Goal: Transaction & Acquisition: Purchase product/service

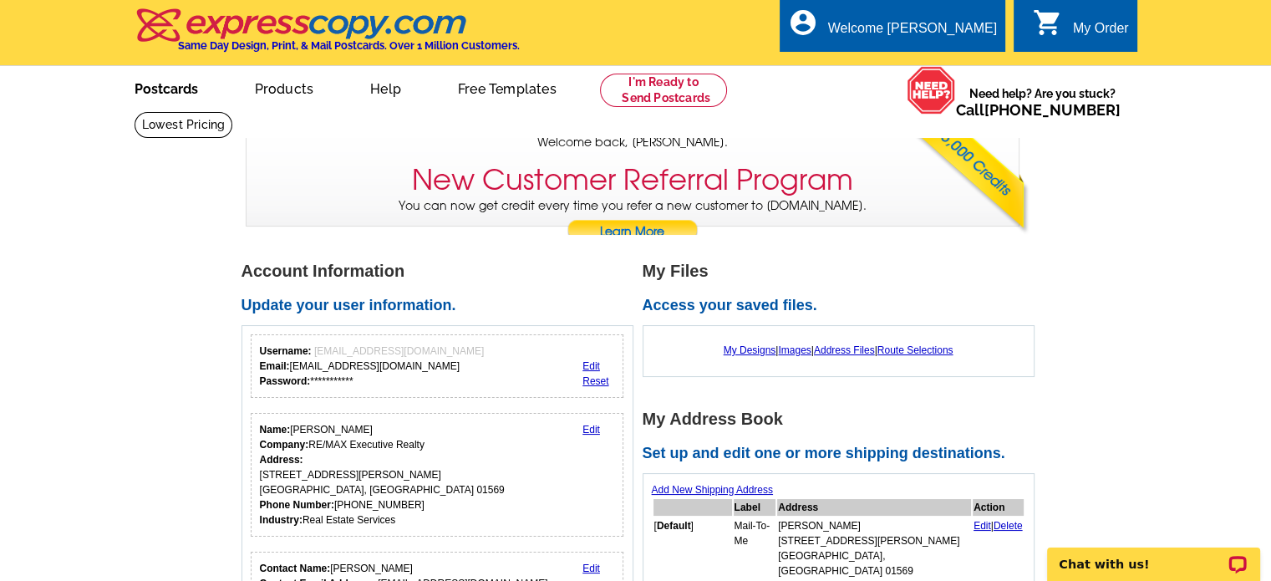
click at [160, 96] on link "Postcards" at bounding box center [166, 87] width 117 height 39
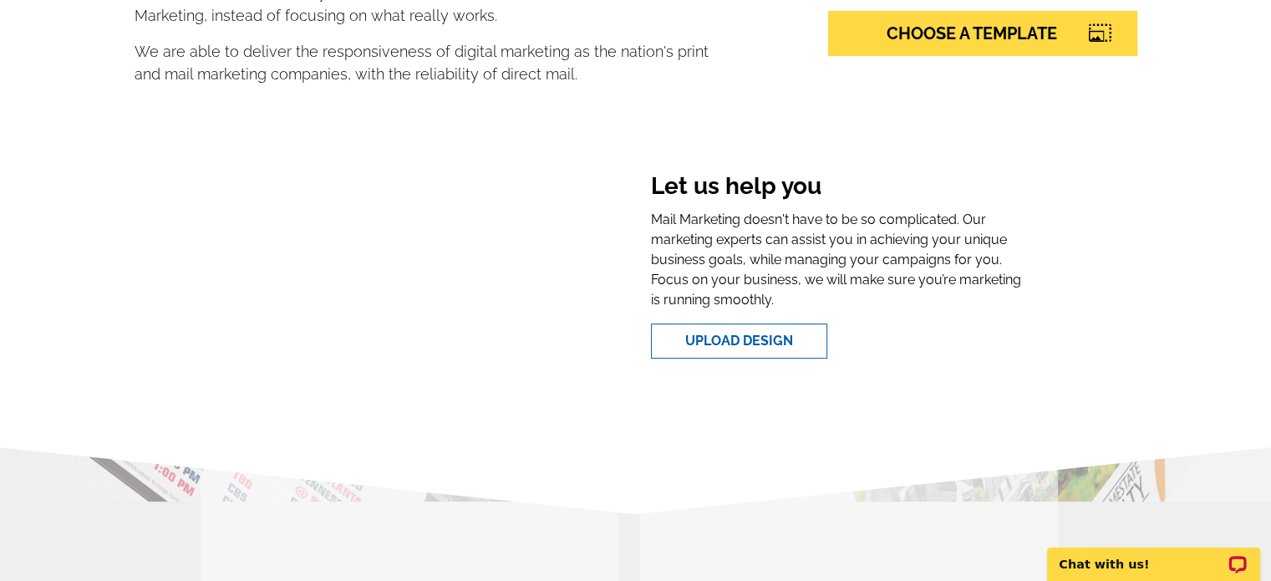
scroll to position [418, 0]
click at [901, 41] on link "CHOOSE A TEMPLATE" at bounding box center [982, 33] width 309 height 45
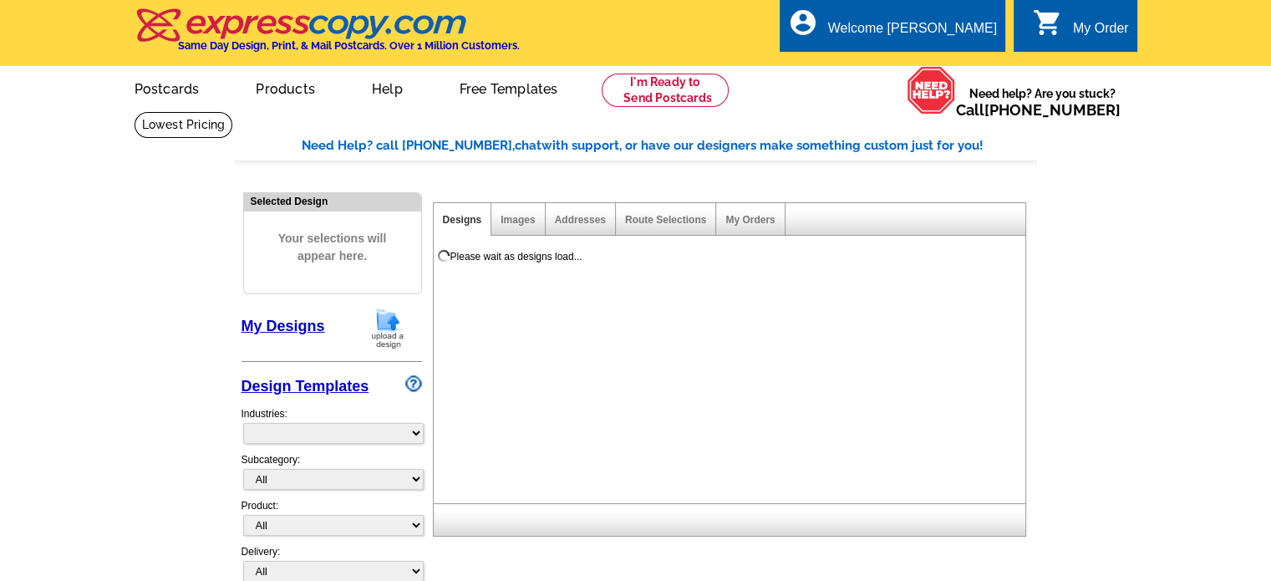
select select "785"
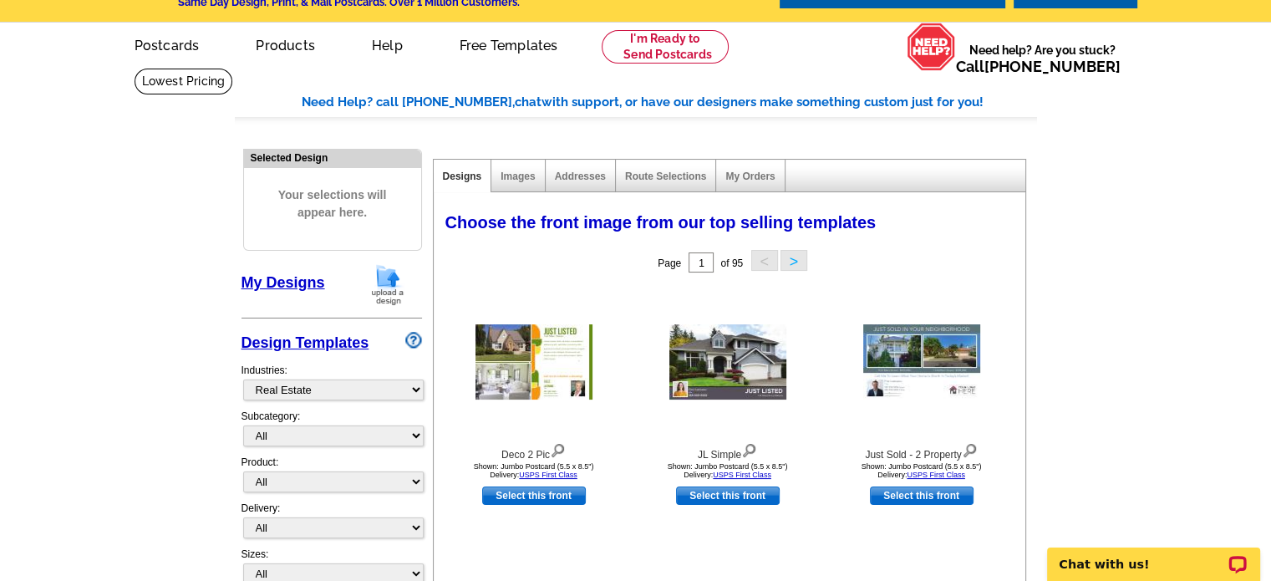
scroll to position [84, 0]
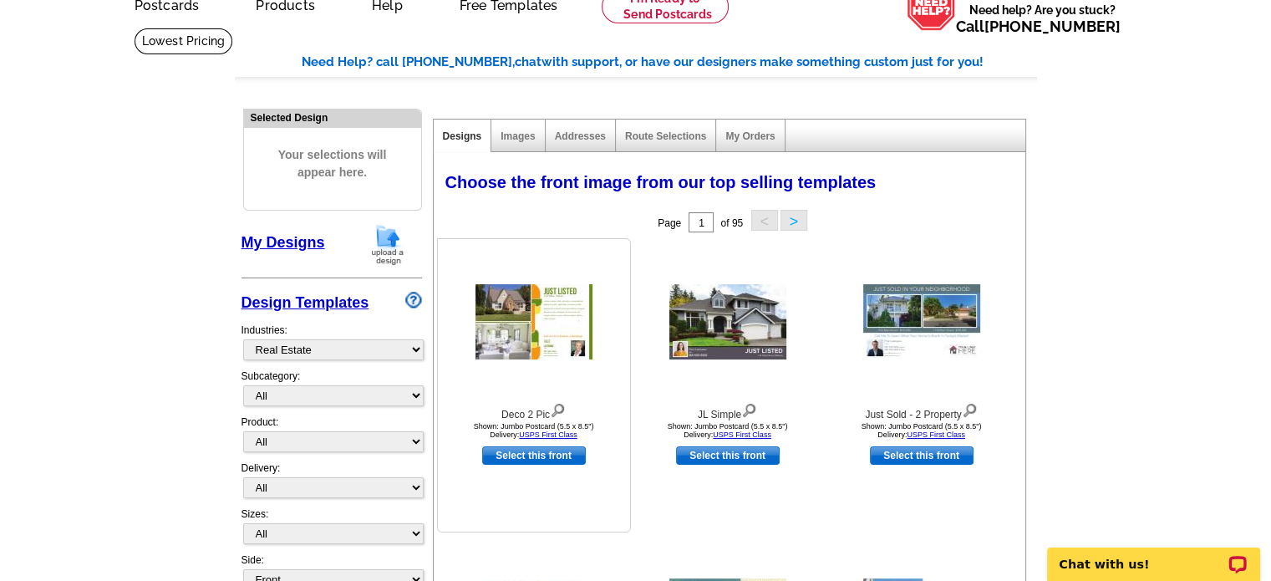
click at [498, 323] on img at bounding box center [533, 321] width 117 height 75
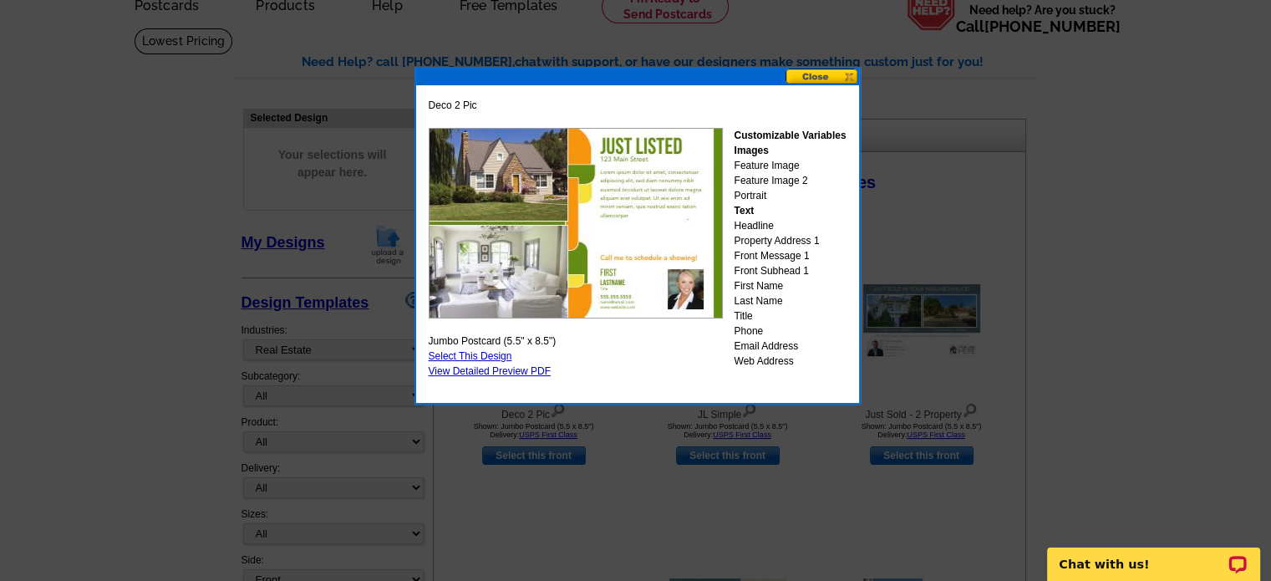
click at [815, 78] on button at bounding box center [822, 77] width 74 height 16
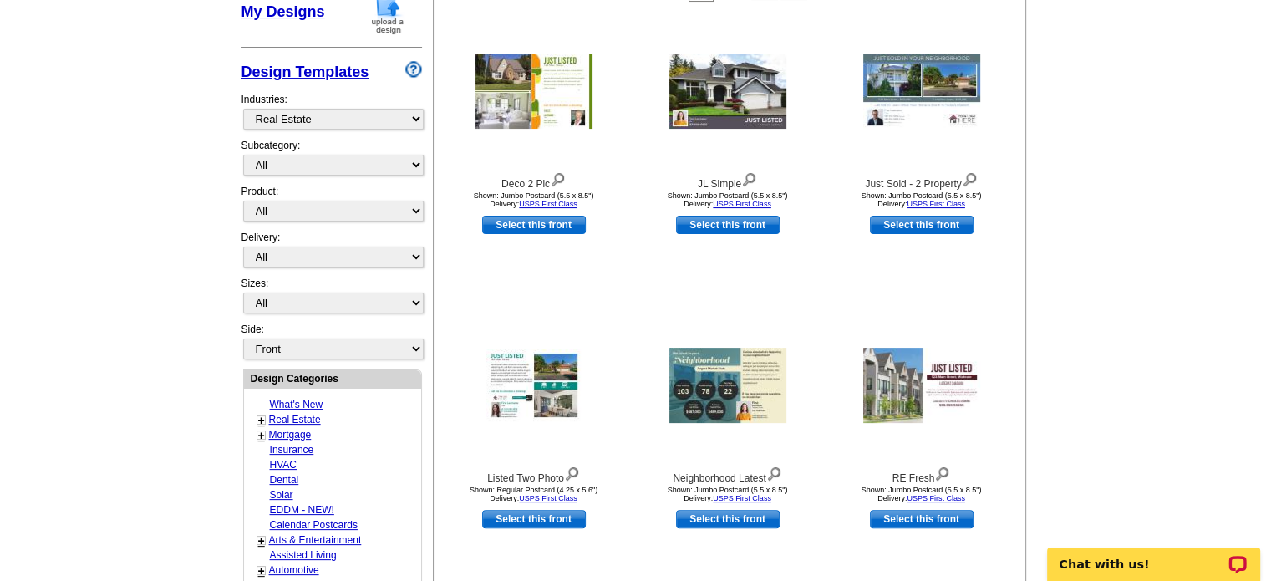
scroll to position [334, 0]
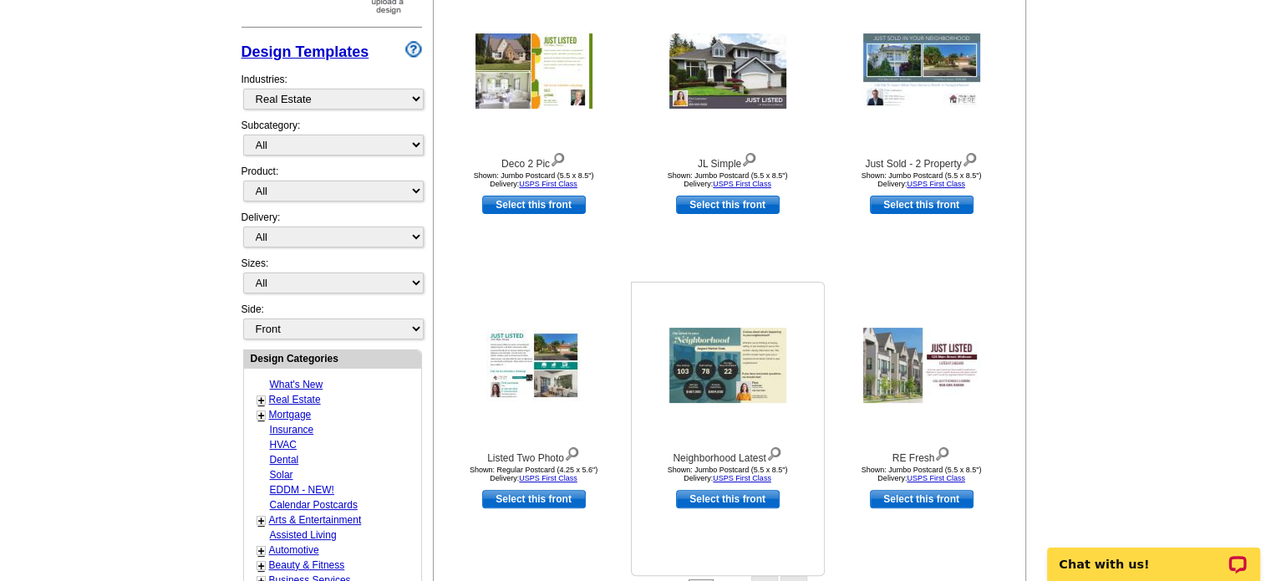
click at [689, 391] on img at bounding box center [727, 365] width 117 height 75
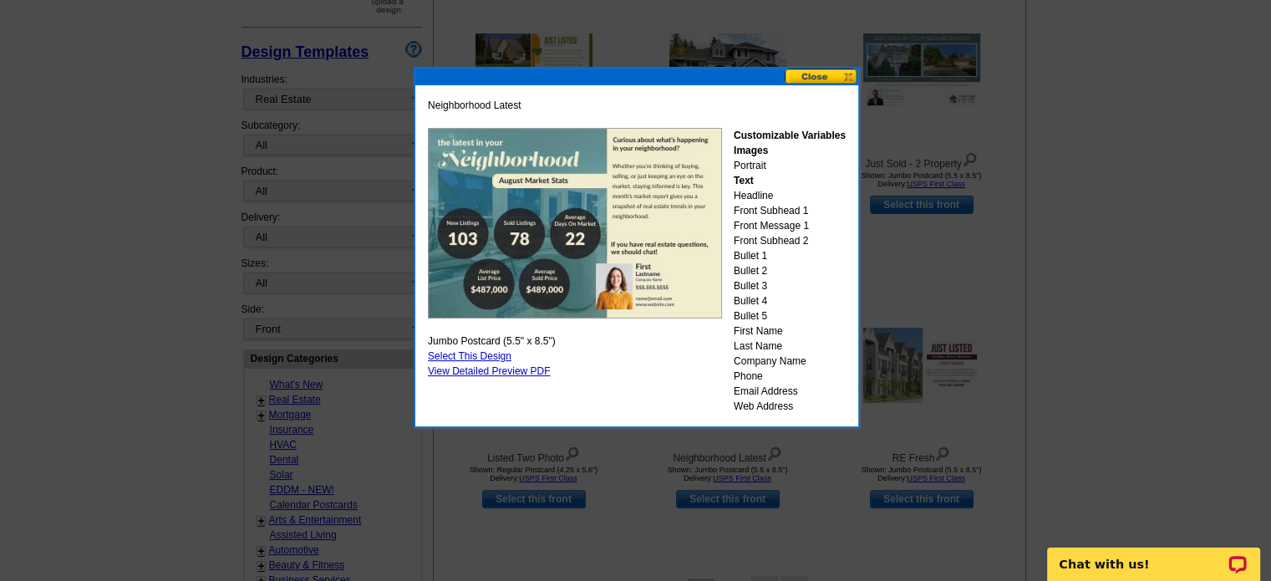
click at [842, 78] on button at bounding box center [822, 77] width 74 height 16
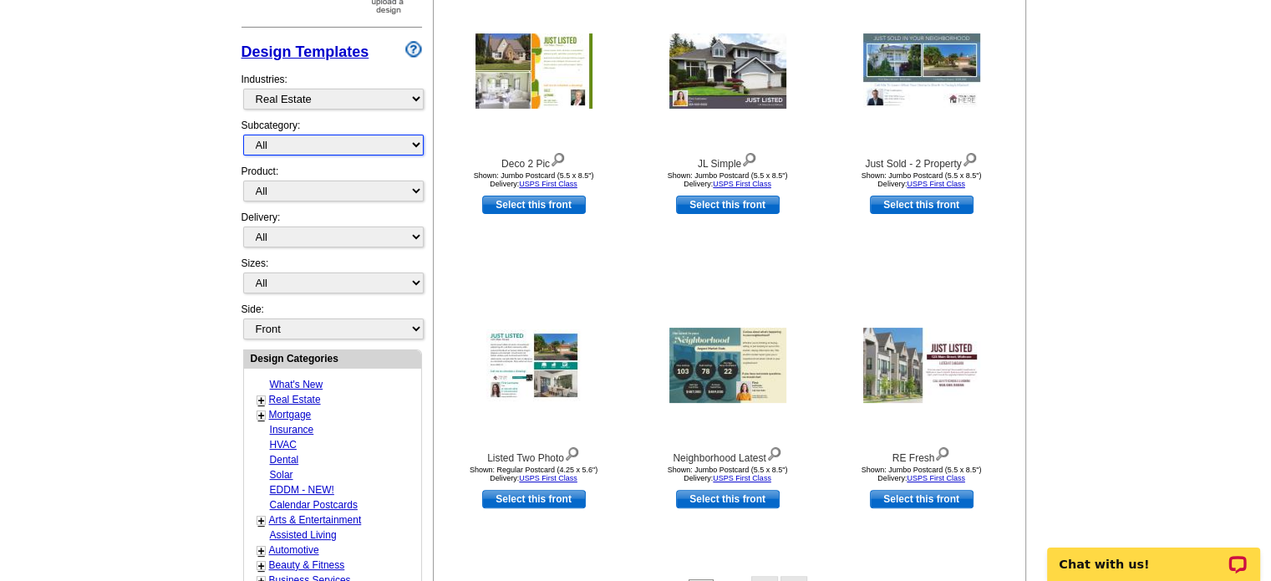
click at [414, 140] on select "All RE/MAX® Referrals Keller Williams® Berkshire Hathaway Home Services Century…" at bounding box center [333, 145] width 180 height 21
click at [243, 135] on select "All RE/MAX® Referrals Keller Williams® Berkshire Hathaway Home Services Century…" at bounding box center [333, 145] width 180 height 21
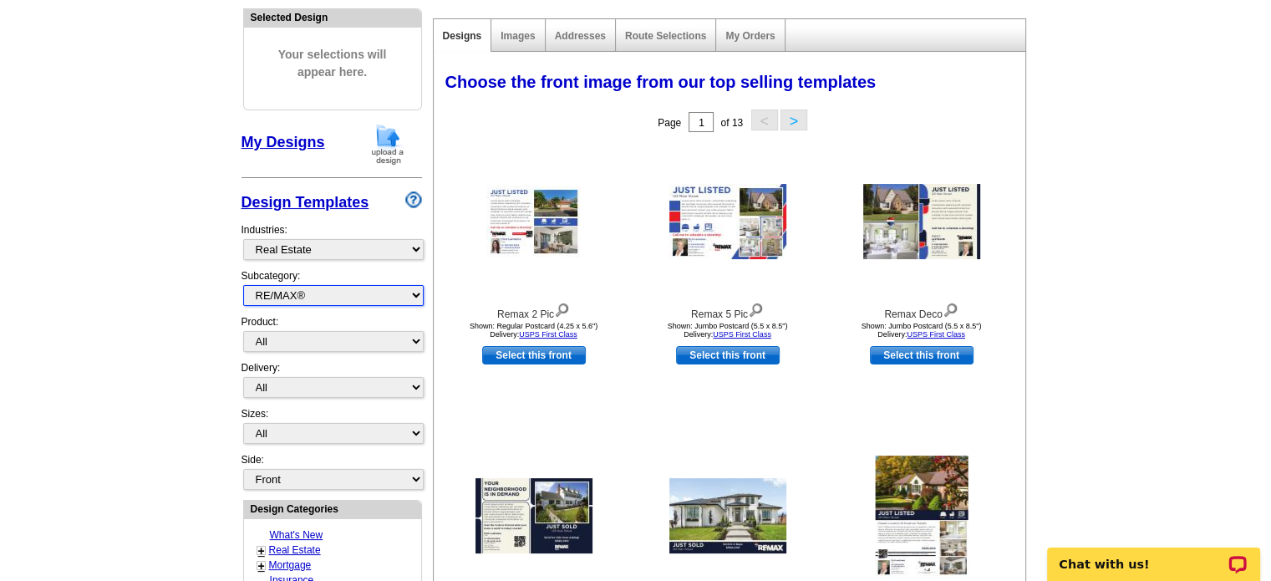
scroll to position [163, 0]
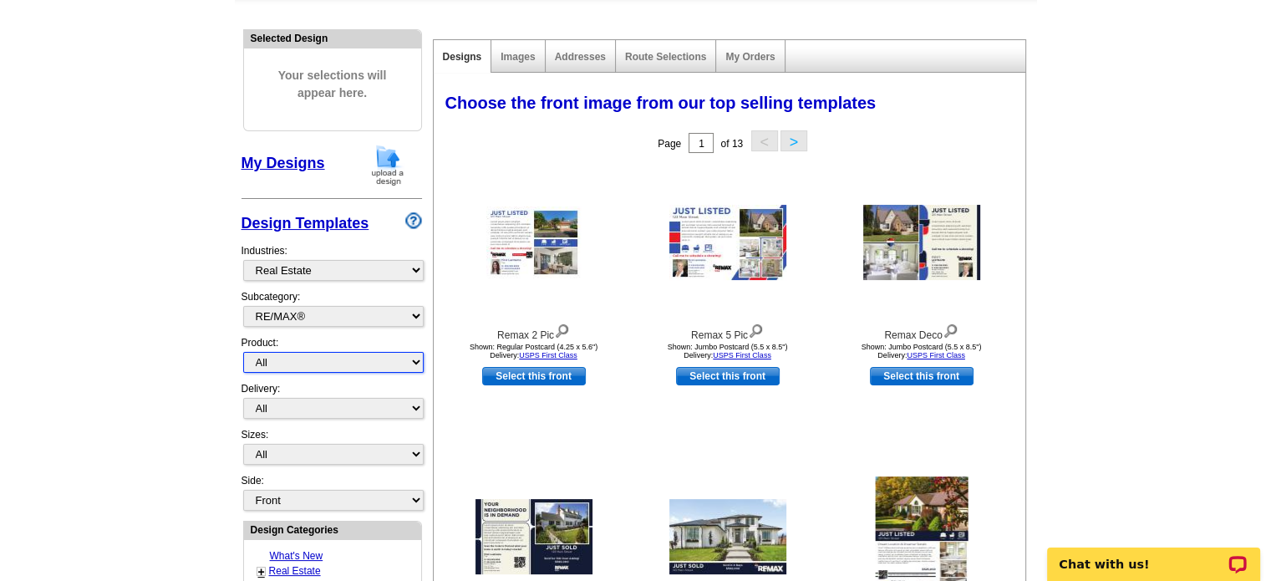
click at [418, 359] on select "All Postcards Letters and flyers Business Cards Door Hangers Greeting Cards" at bounding box center [333, 362] width 180 height 21
click at [416, 360] on select "All Postcards Letters and flyers Business Cards Door Hangers Greeting Cards" at bounding box center [333, 362] width 180 height 21
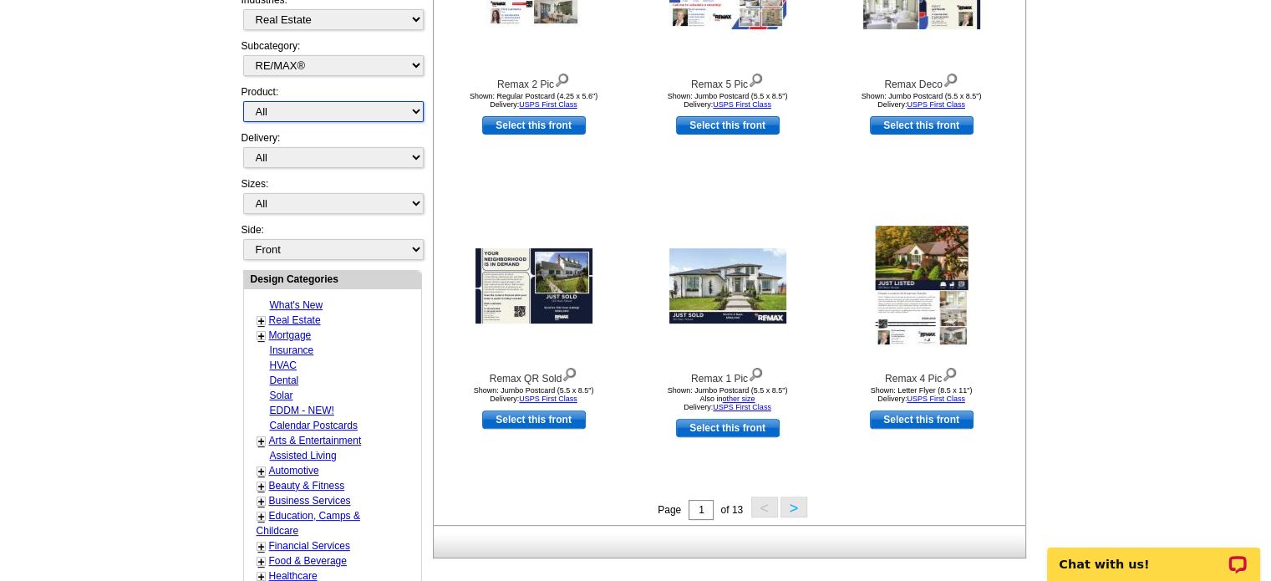
scroll to position [246, 0]
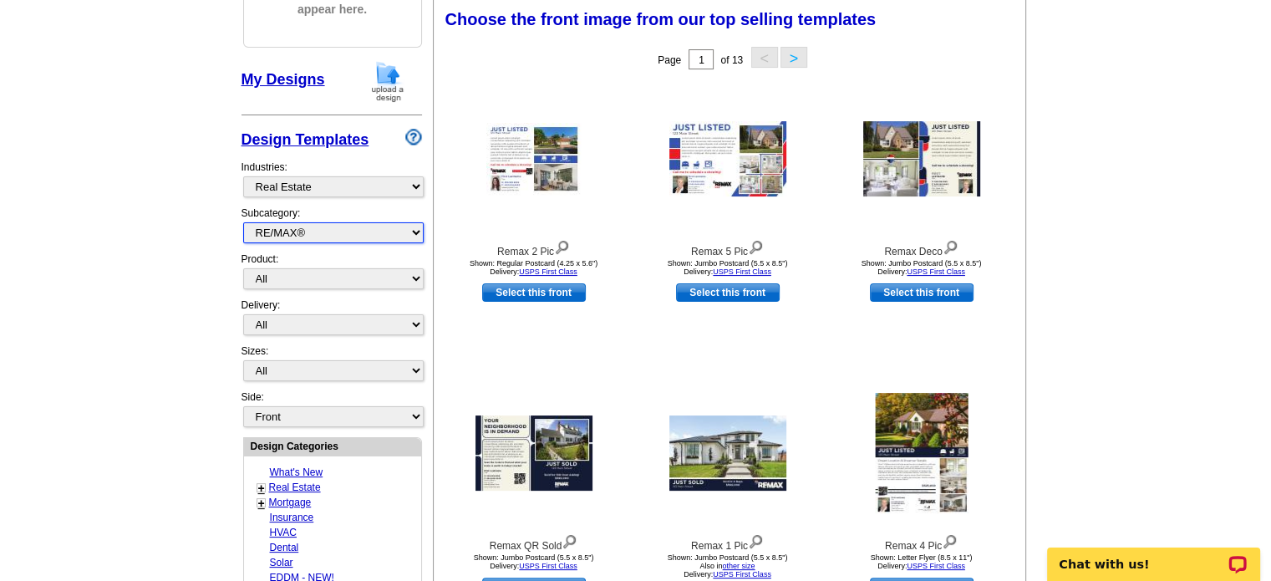
click at [409, 232] on select "All RE/MAX® Referrals Keller Williams® Berkshire Hathaway Home Services Century…" at bounding box center [333, 232] width 180 height 21
click at [243, 222] on select "All RE/MAX® Referrals Keller Williams® Berkshire Hathaway Home Services Century…" at bounding box center [333, 232] width 180 height 21
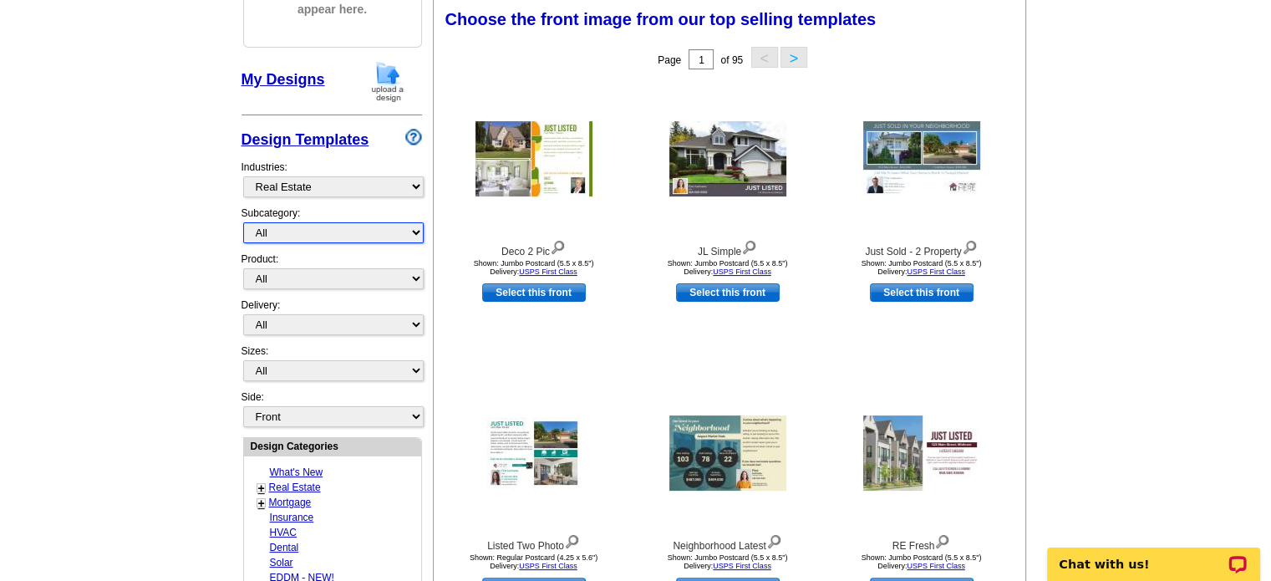
click at [404, 235] on select "All RE/MAX® Referrals Keller Williams® Berkshire Hathaway Home Services Century…" at bounding box center [333, 232] width 180 height 21
select select "788"
click at [243, 222] on select "All RE/MAX® Referrals Keller Williams® Berkshire Hathaway Home Services Century…" at bounding box center [333, 232] width 180 height 21
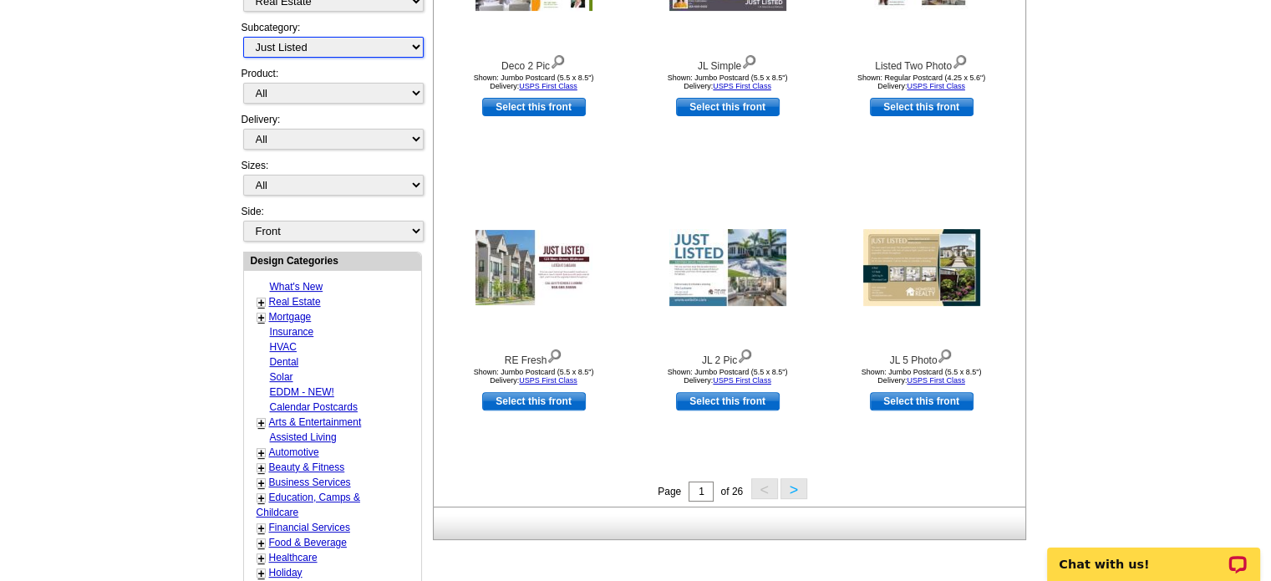
scroll to position [497, 0]
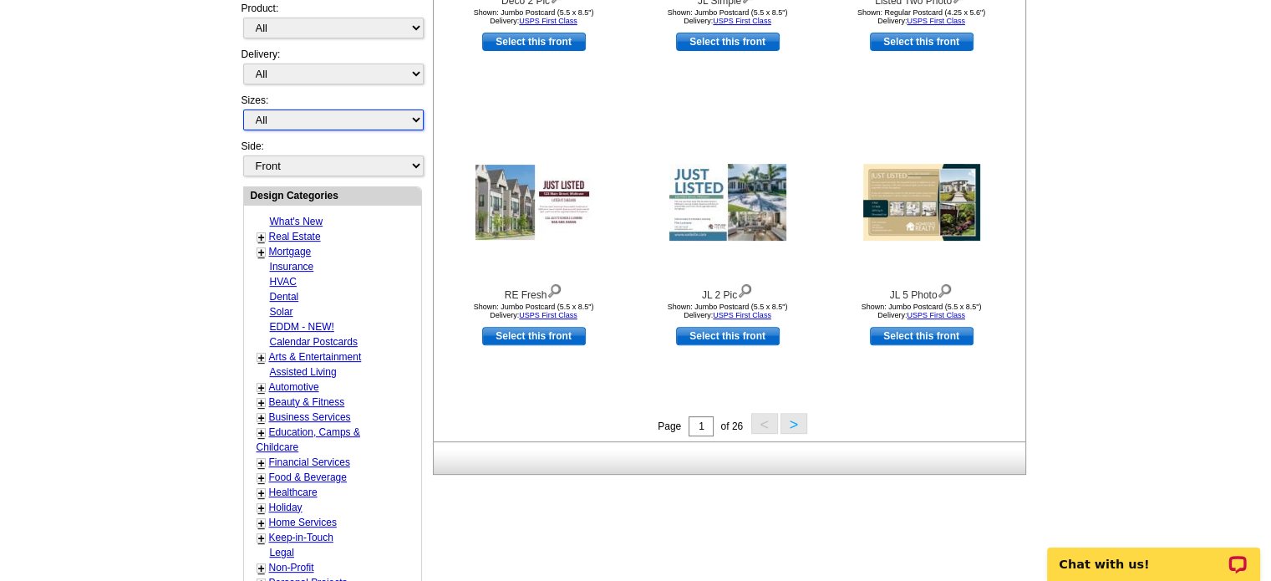
click at [416, 119] on select "All Jumbo Postcard (5.5" x 8.5") Regular Postcard (4.25" x 5.6") Panoramic Post…" at bounding box center [333, 119] width 180 height 21
select select "2"
click at [243, 109] on select "All Jumbo Postcard (5.5" x 8.5") Regular Postcard (4.25" x 5.6") Panoramic Post…" at bounding box center [333, 119] width 180 height 21
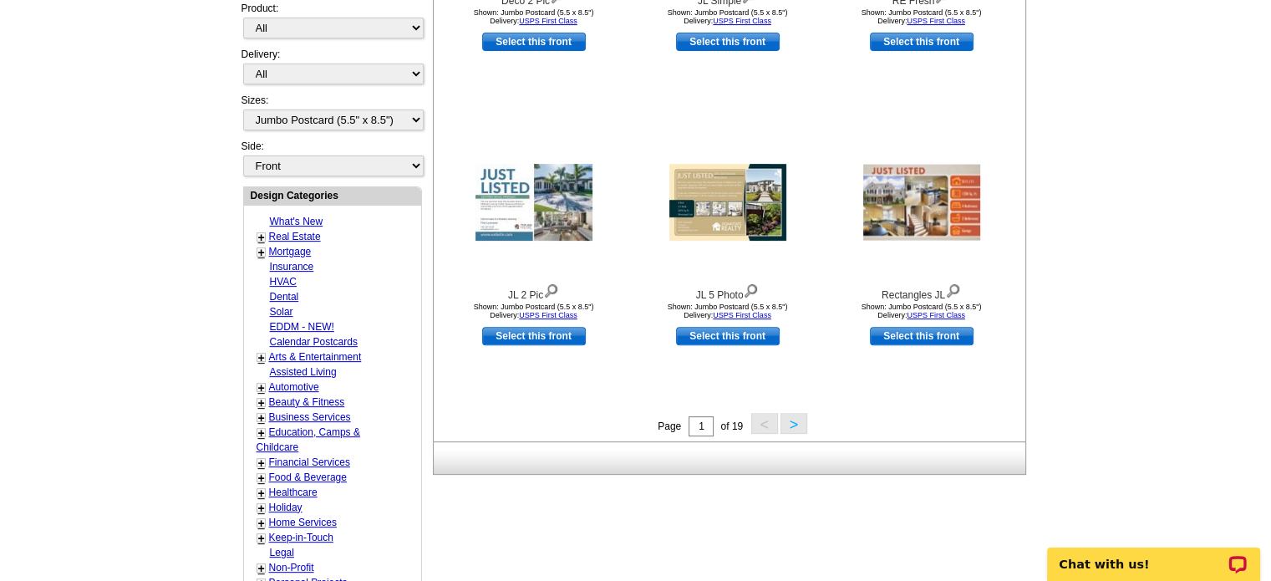
click at [800, 433] on button ">" at bounding box center [793, 423] width 27 height 21
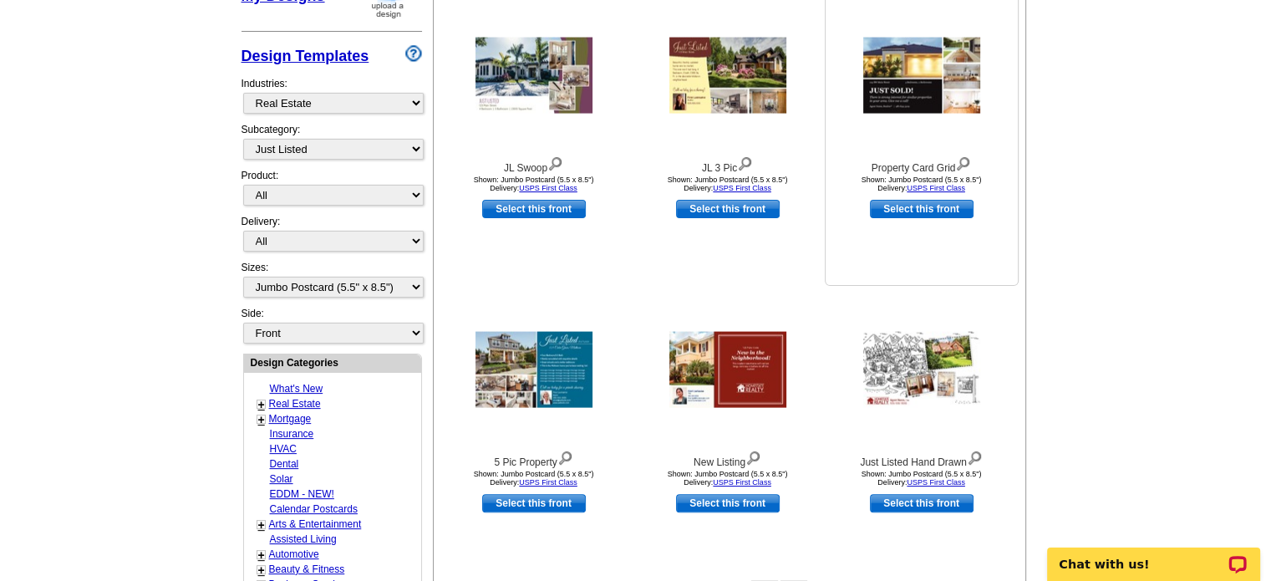
scroll to position [664, 0]
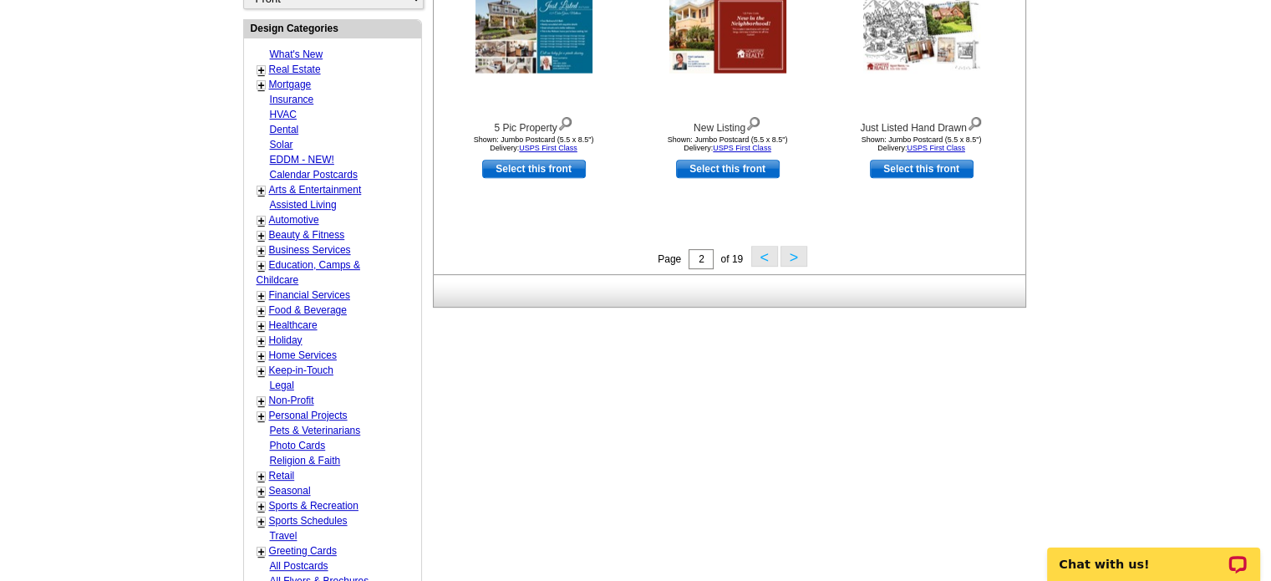
click at [795, 259] on button ">" at bounding box center [793, 256] width 27 height 21
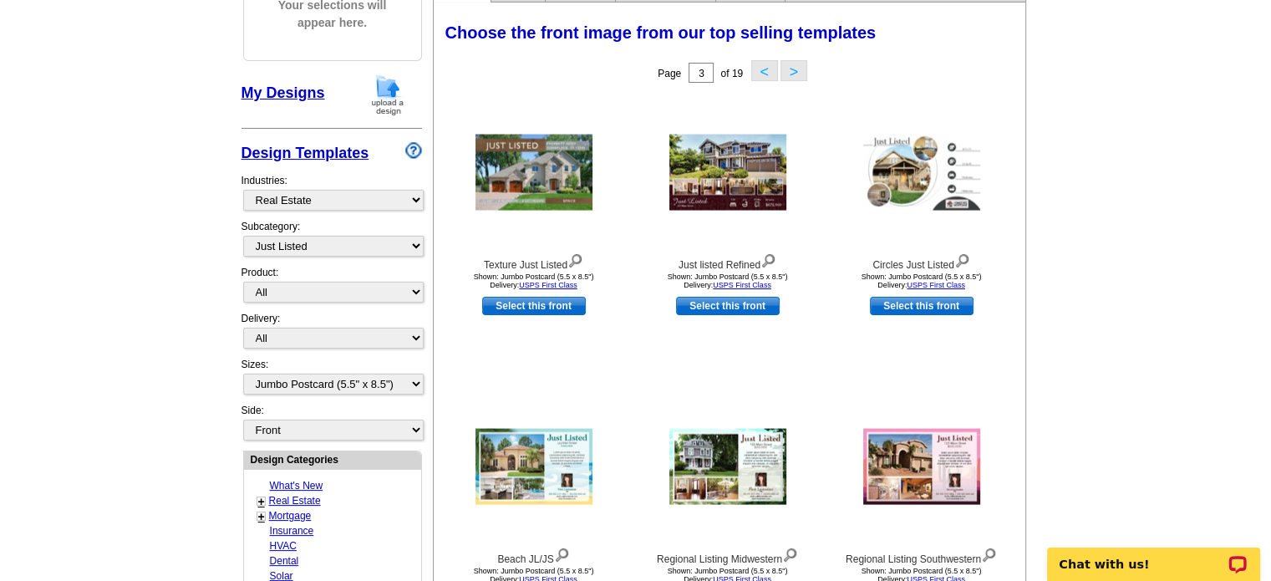
scroll to position [567, 0]
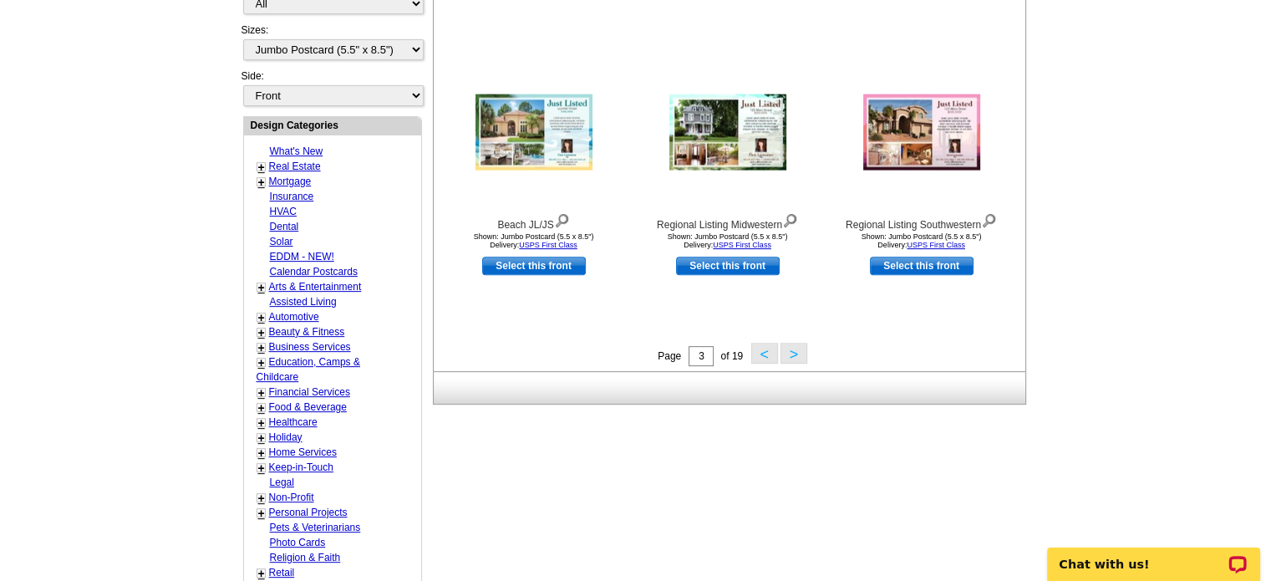
click at [764, 352] on button "<" at bounding box center [764, 353] width 27 height 21
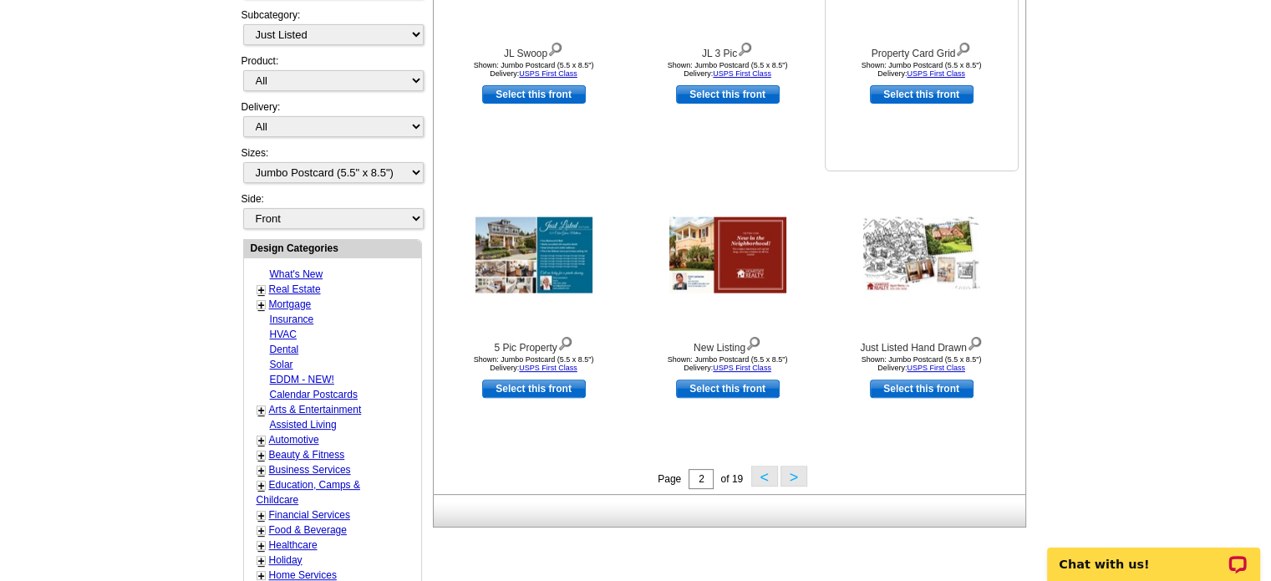
scroll to position [664, 0]
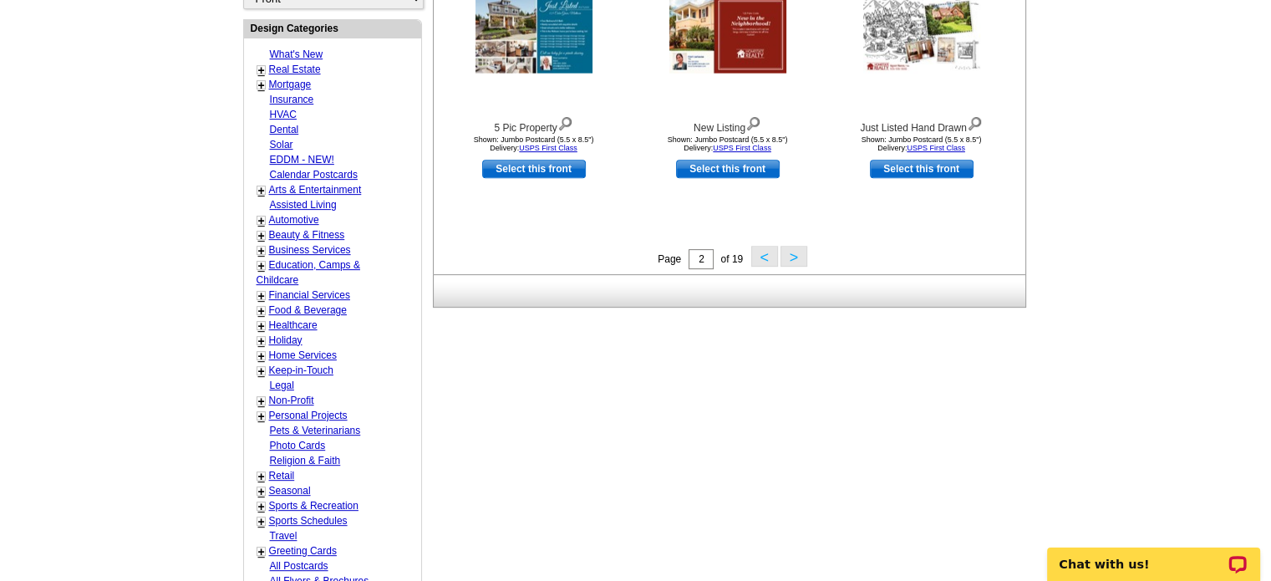
click at [790, 258] on button ">" at bounding box center [793, 256] width 27 height 21
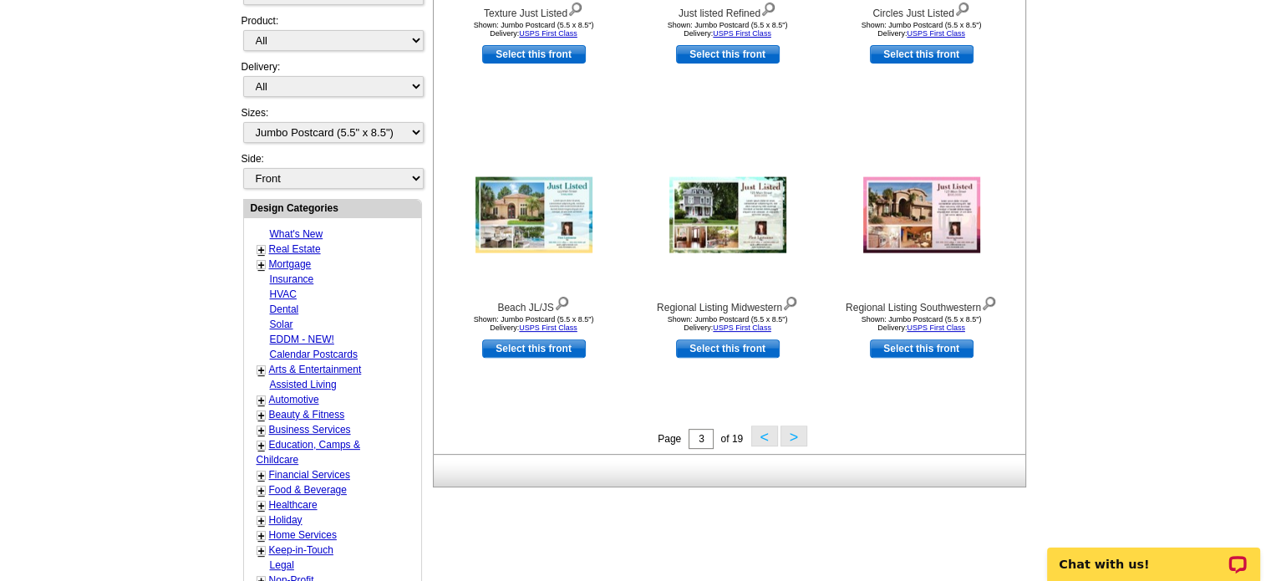
scroll to position [497, 0]
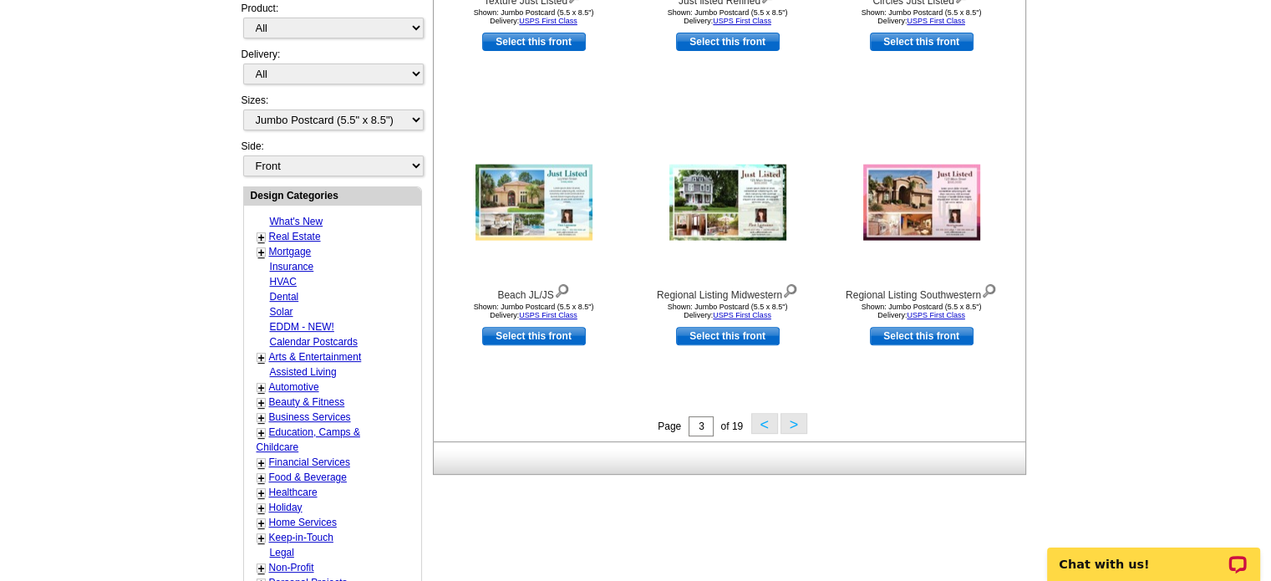
click at [790, 423] on button ">" at bounding box center [793, 423] width 27 height 21
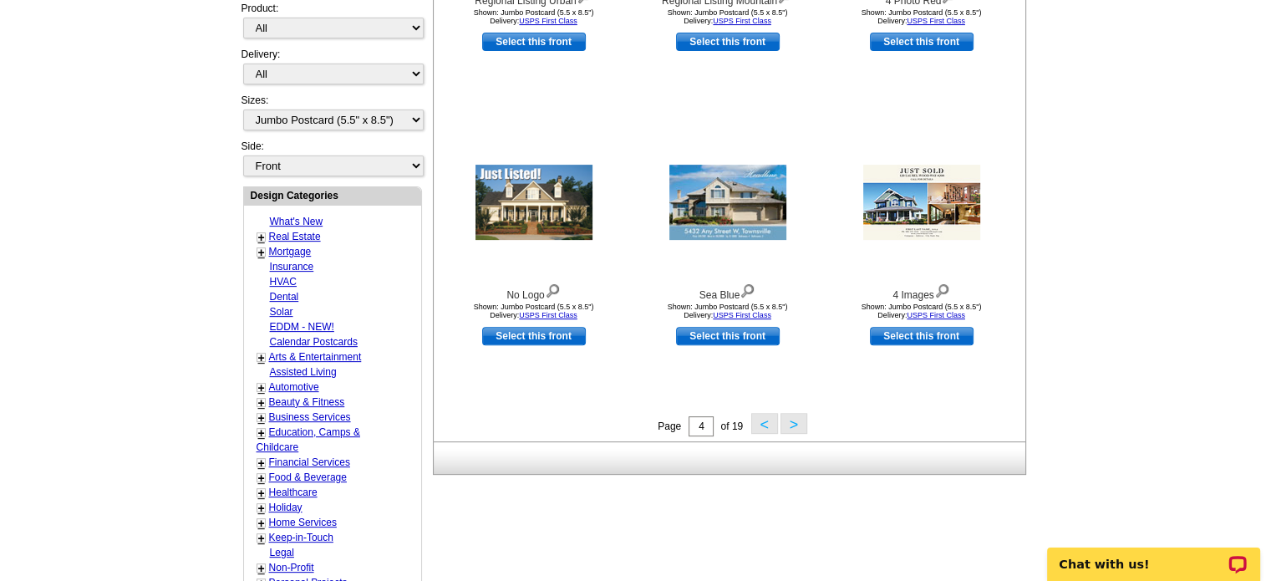
click at [796, 430] on button ">" at bounding box center [793, 423] width 27 height 21
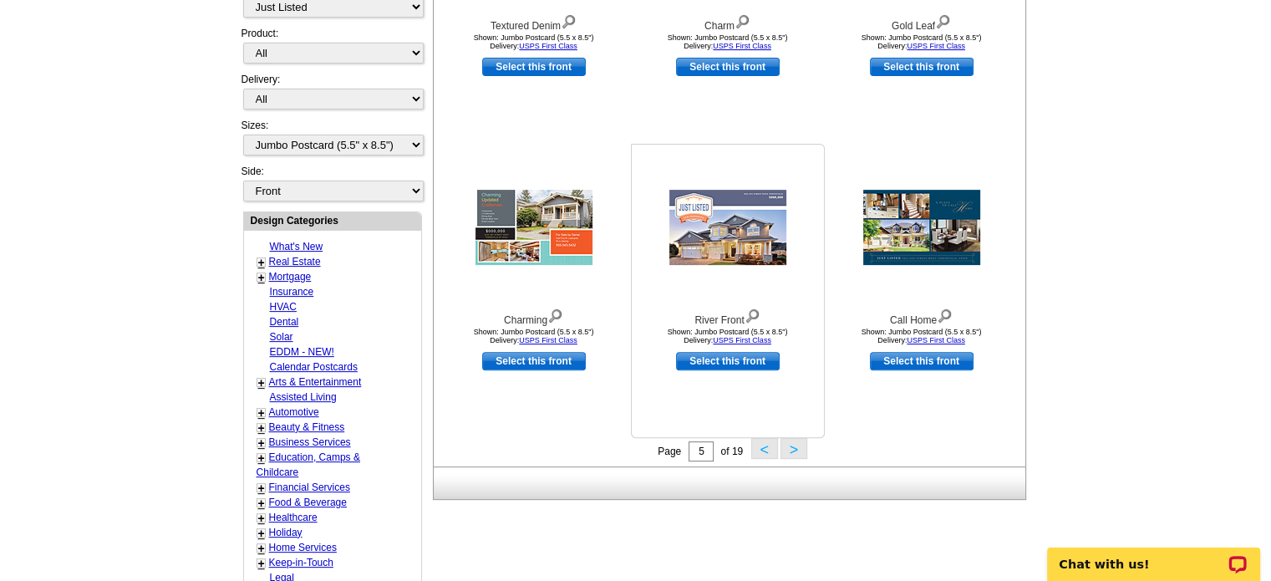
scroll to position [581, 0]
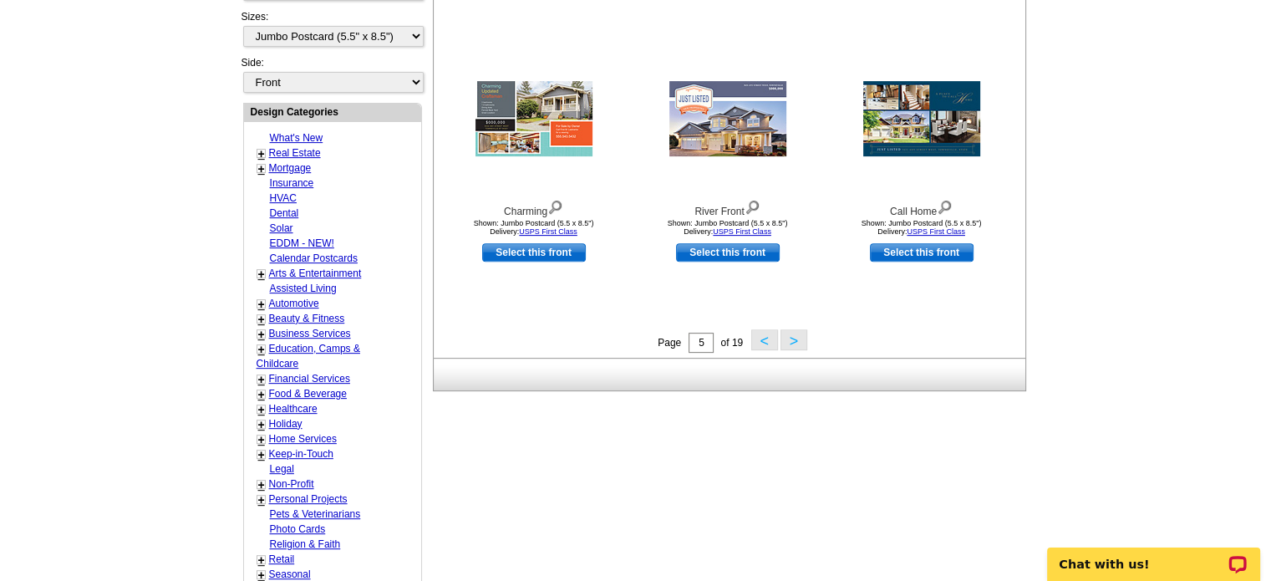
click at [788, 343] on button ">" at bounding box center [793, 339] width 27 height 21
click at [788, 343] on div "Need Help? call 800-260-5887, chat with support, or have our designers make som…" at bounding box center [636, 157] width 802 height 1202
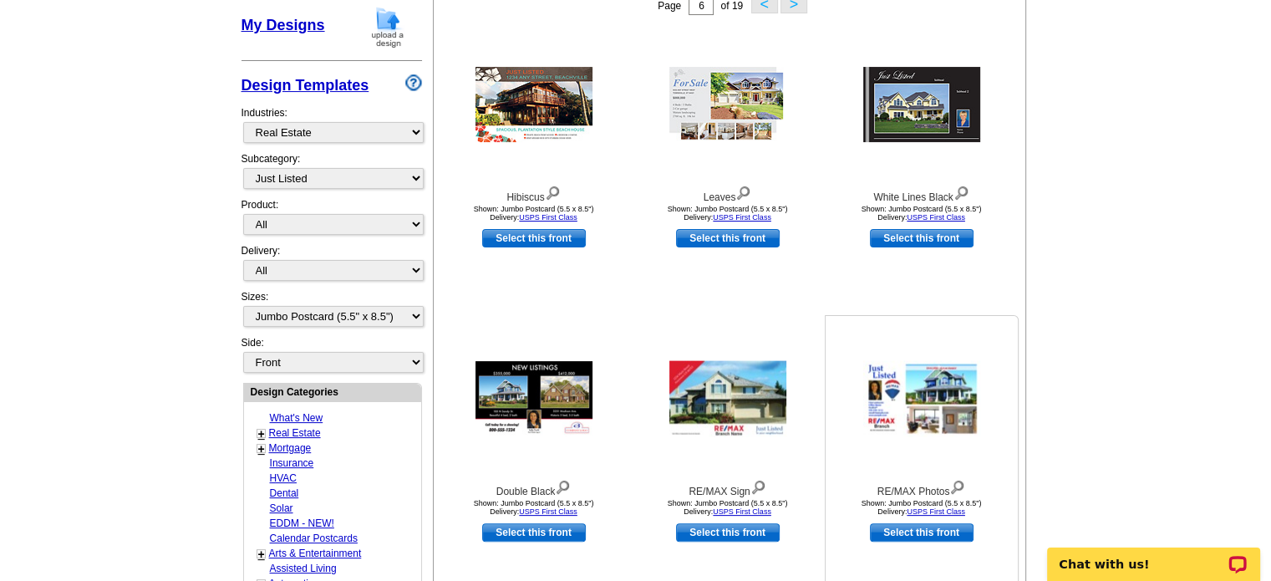
scroll to position [330, 0]
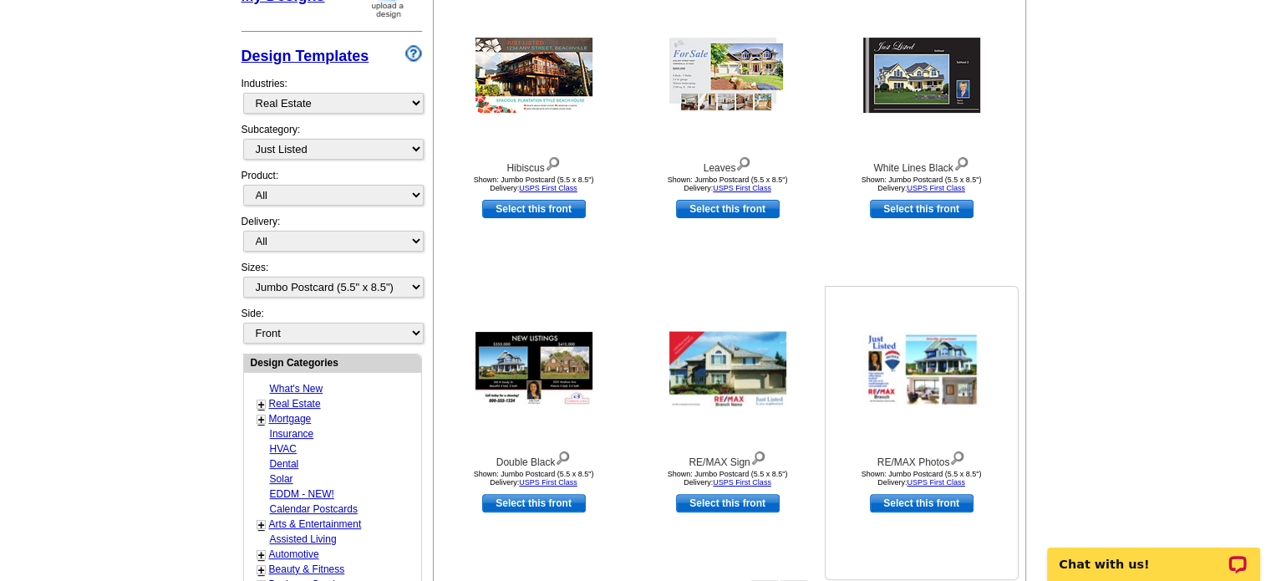
click at [951, 383] on img at bounding box center [921, 370] width 117 height 76
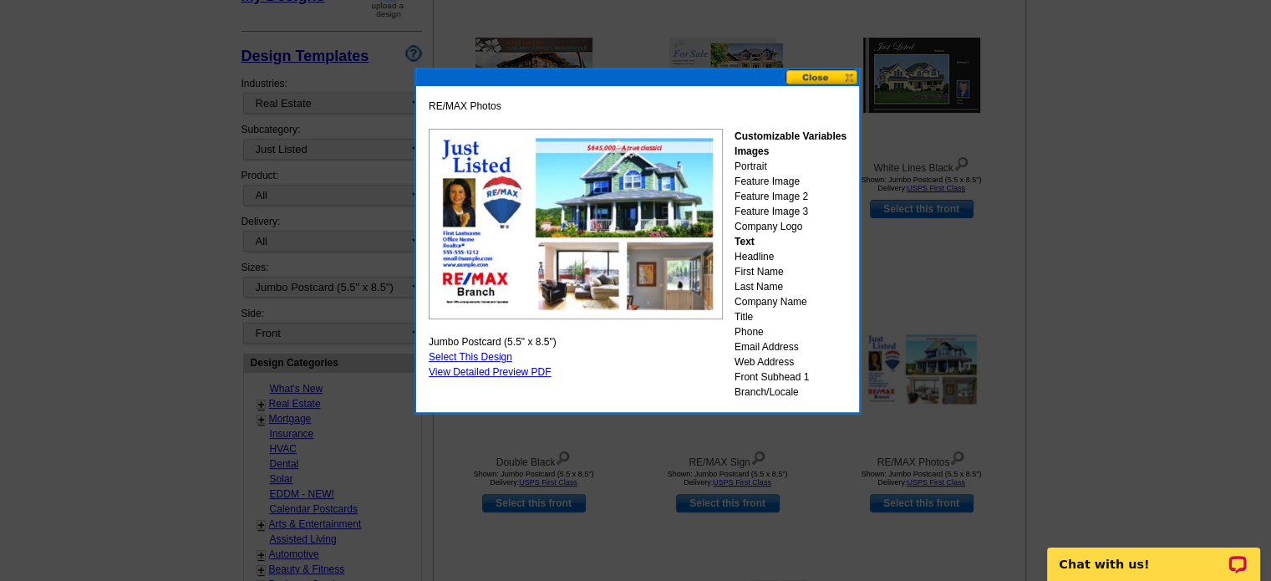
click at [840, 76] on button at bounding box center [822, 77] width 74 height 16
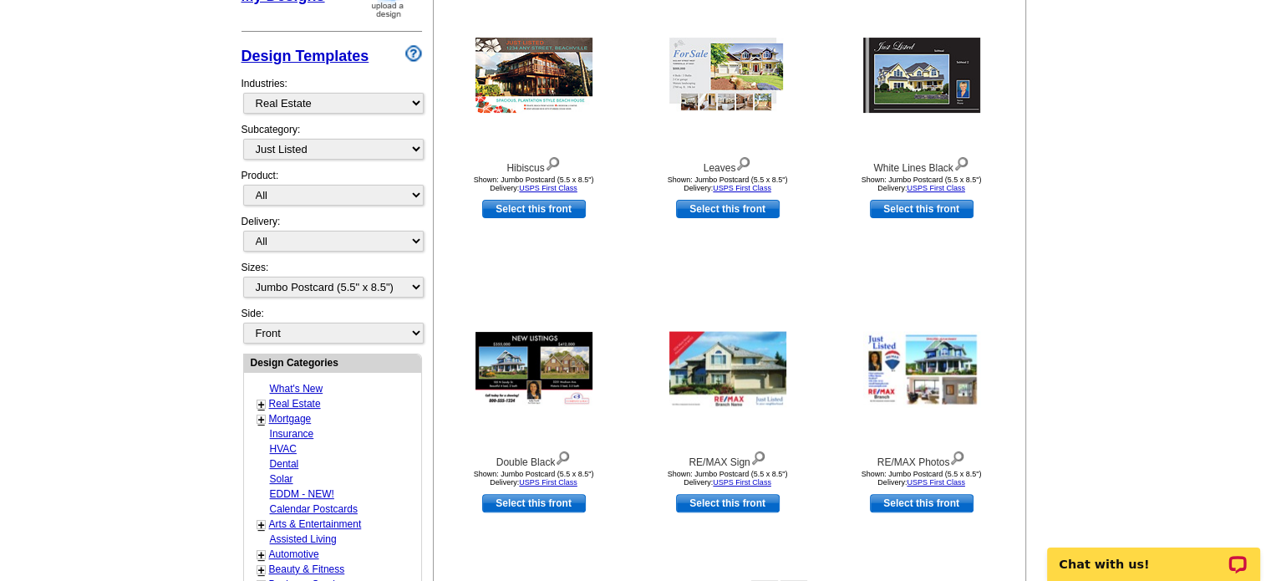
click at [840, 76] on div at bounding box center [922, 75] width 184 height 150
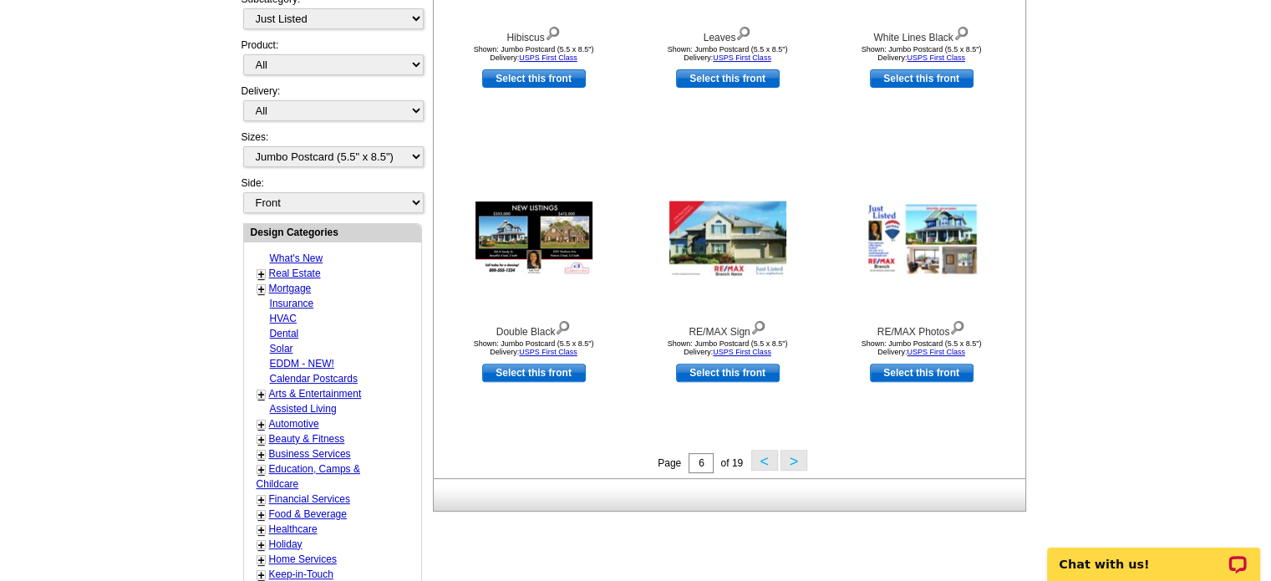
scroll to position [497, 0]
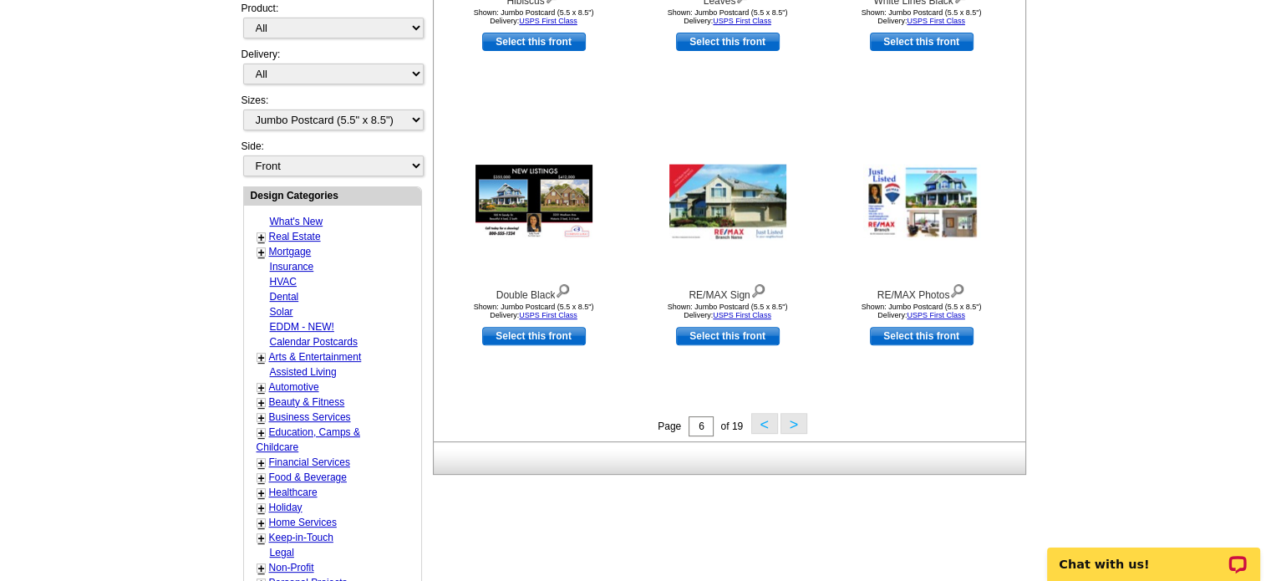
click at [791, 424] on button ">" at bounding box center [793, 423] width 27 height 21
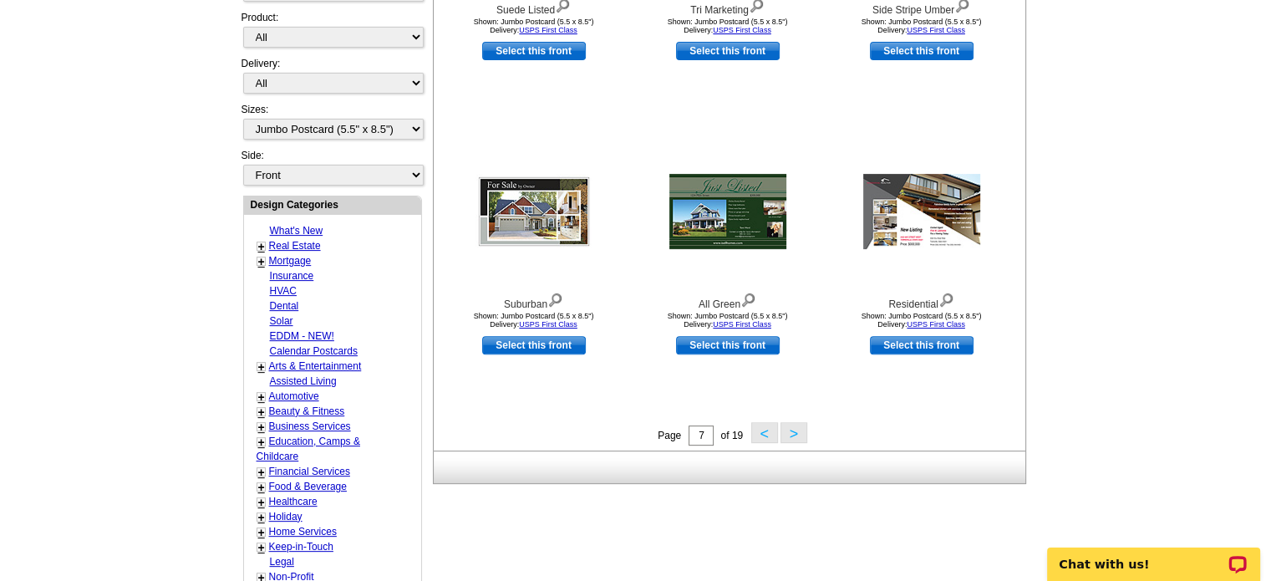
scroll to position [581, 0]
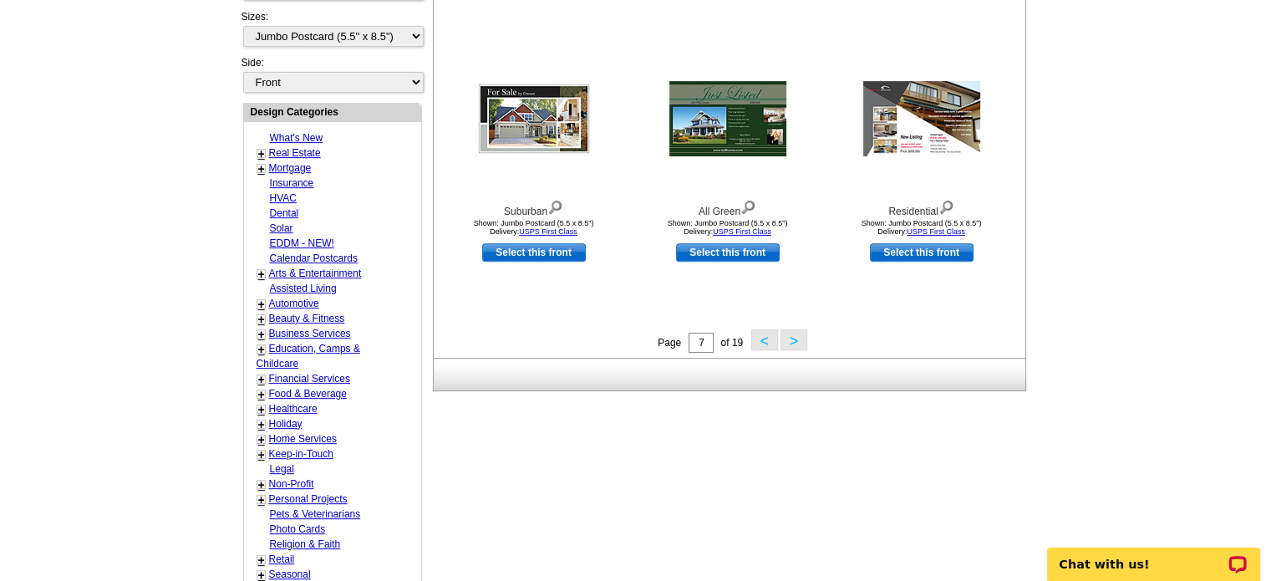
click at [758, 340] on button "<" at bounding box center [764, 339] width 27 height 21
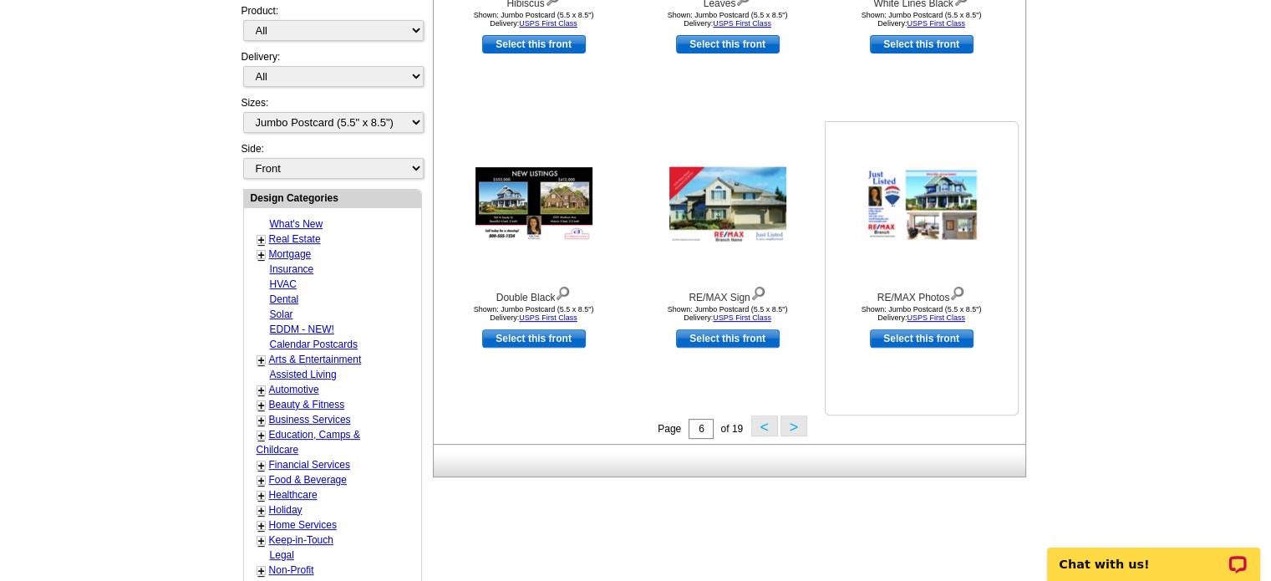
scroll to position [497, 0]
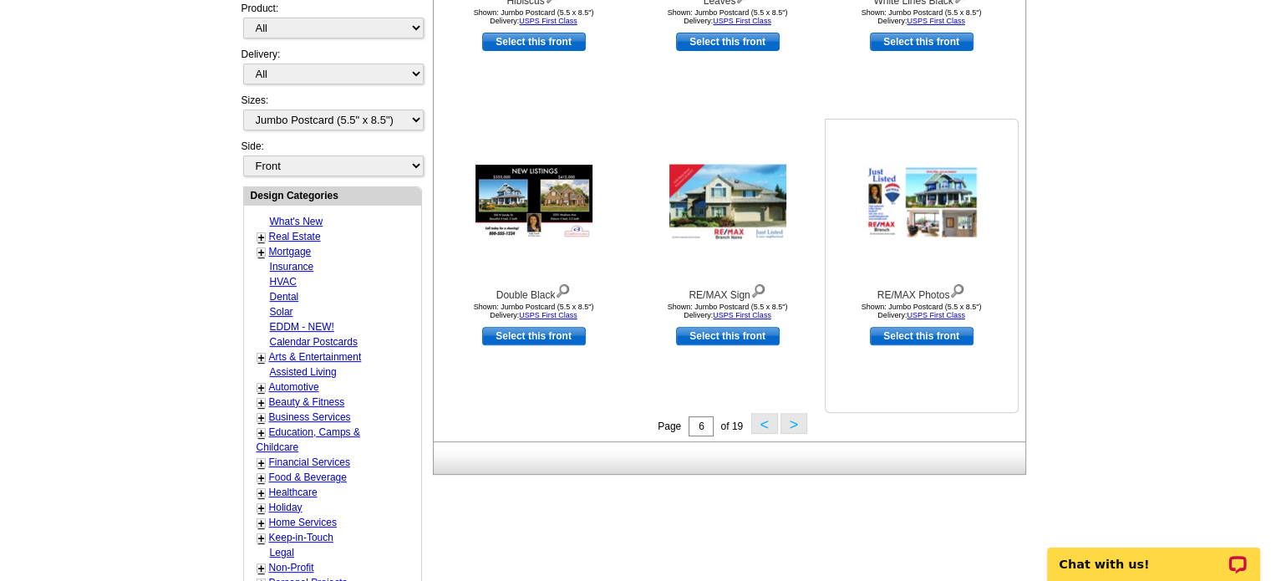
click at [912, 339] on link "Select this front" at bounding box center [922, 336] width 104 height 18
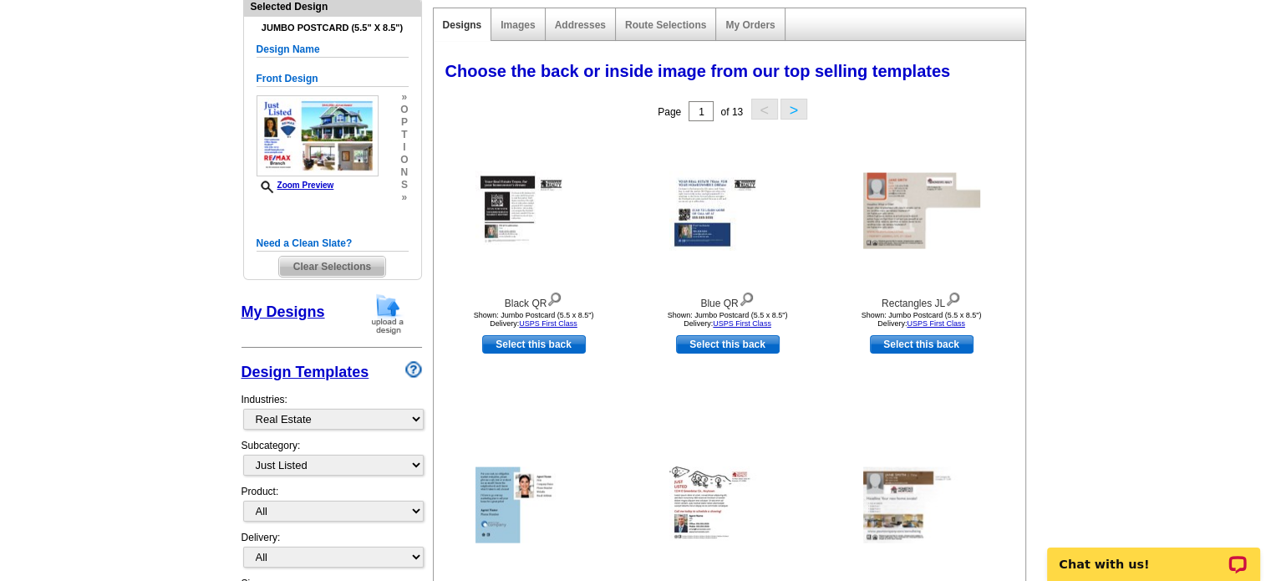
scroll to position [167, 0]
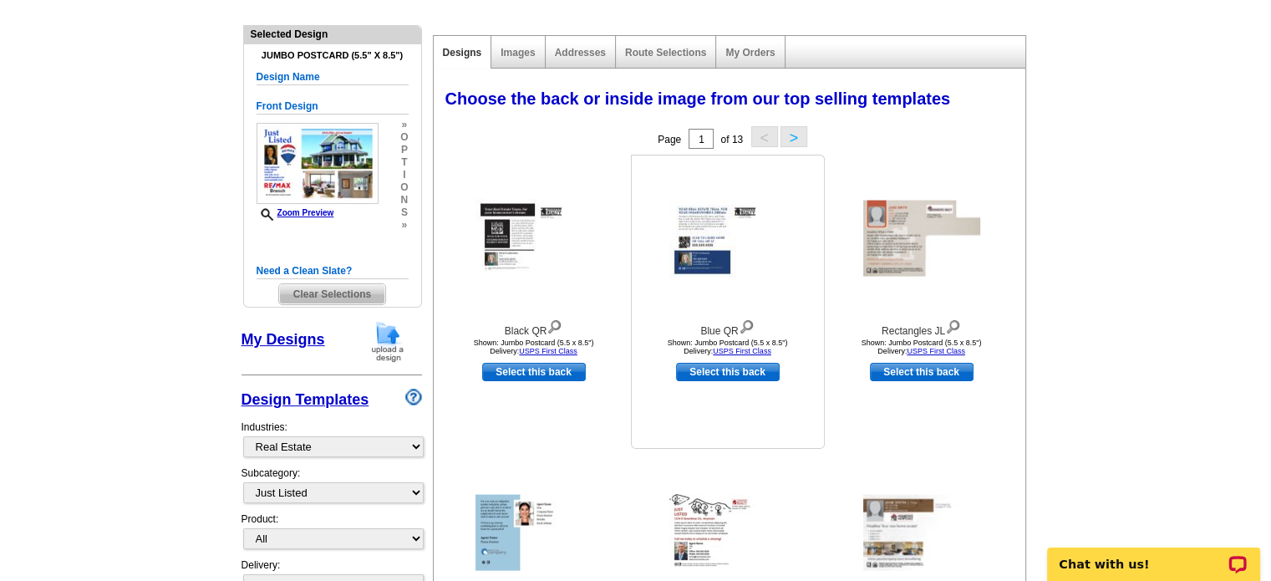
click at [712, 236] on img at bounding box center [727, 238] width 117 height 79
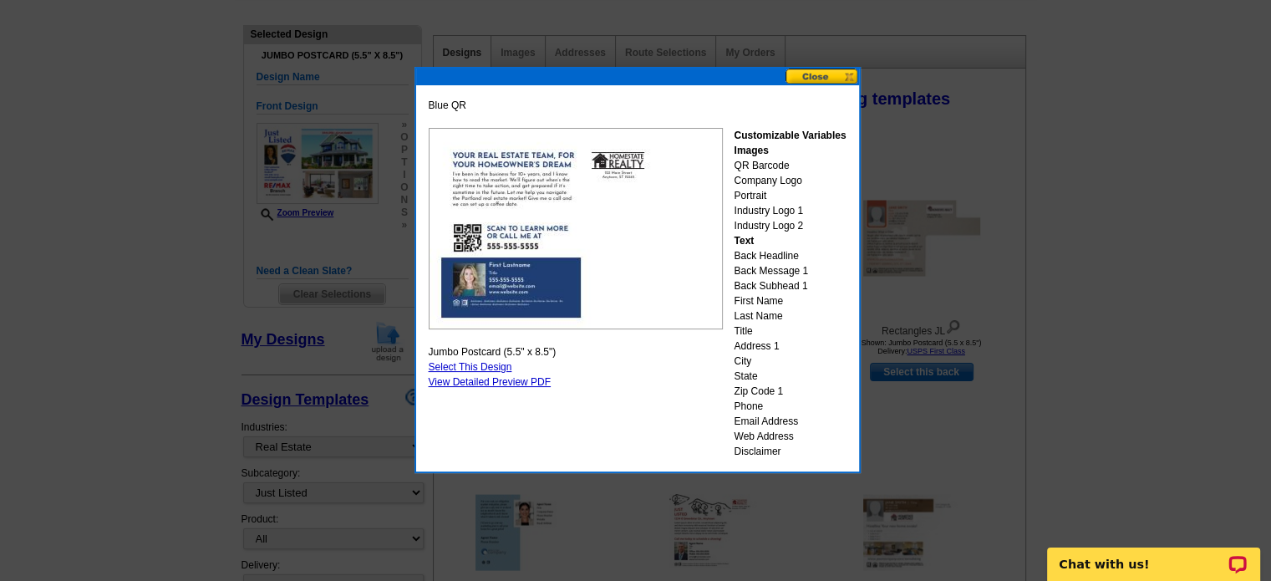
click at [794, 69] on button at bounding box center [822, 77] width 74 height 16
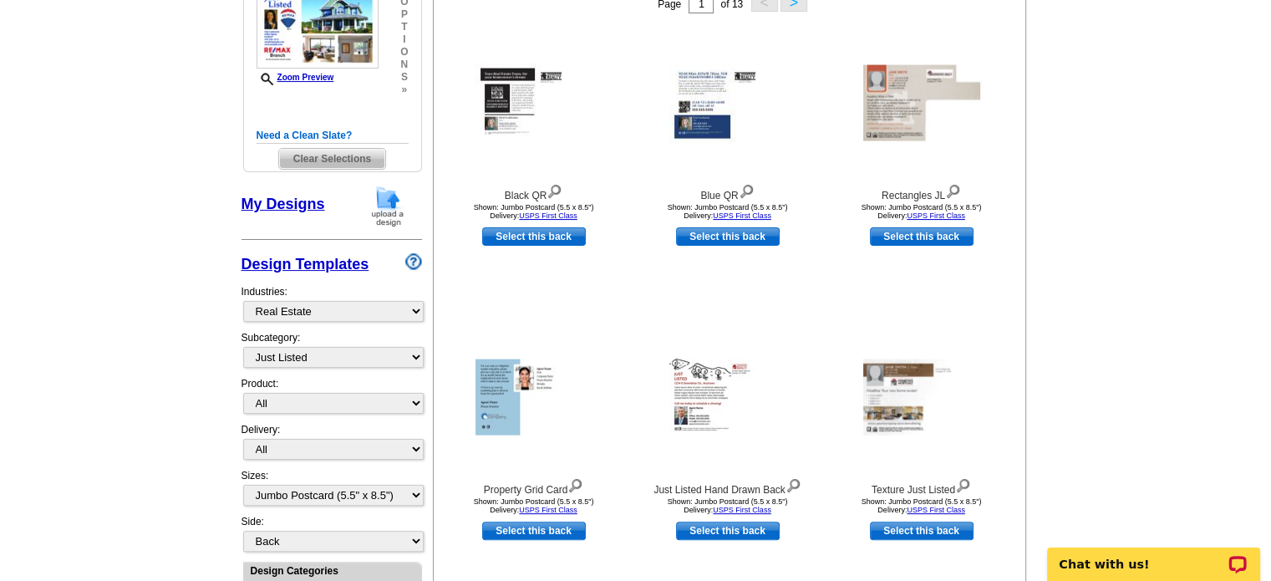
scroll to position [418, 0]
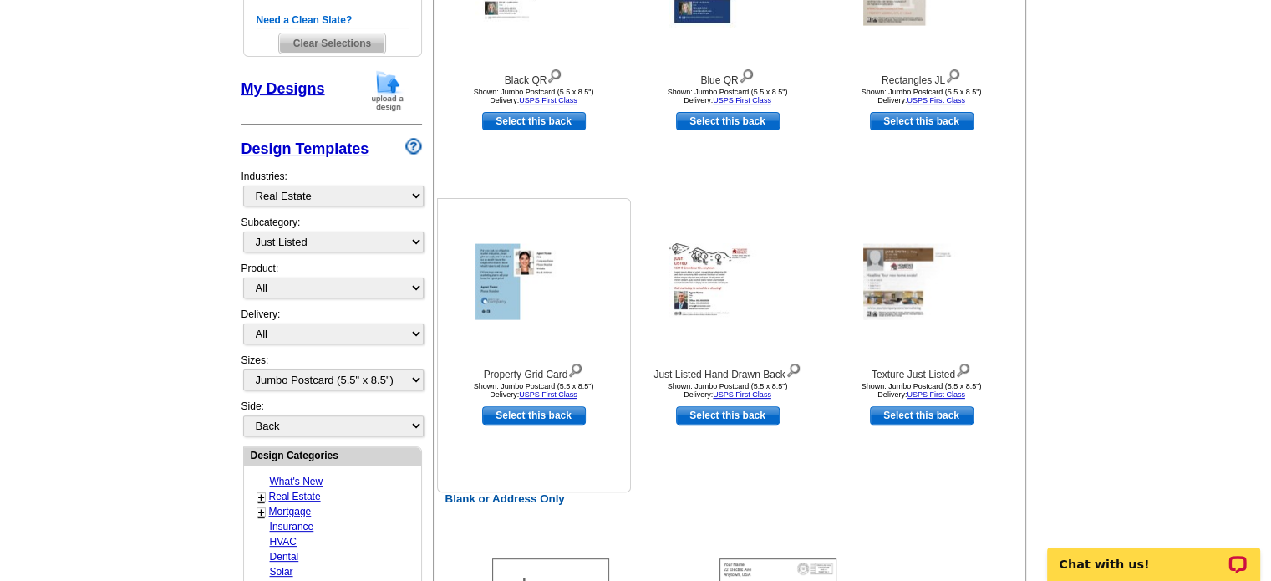
click at [480, 290] on img at bounding box center [533, 282] width 117 height 76
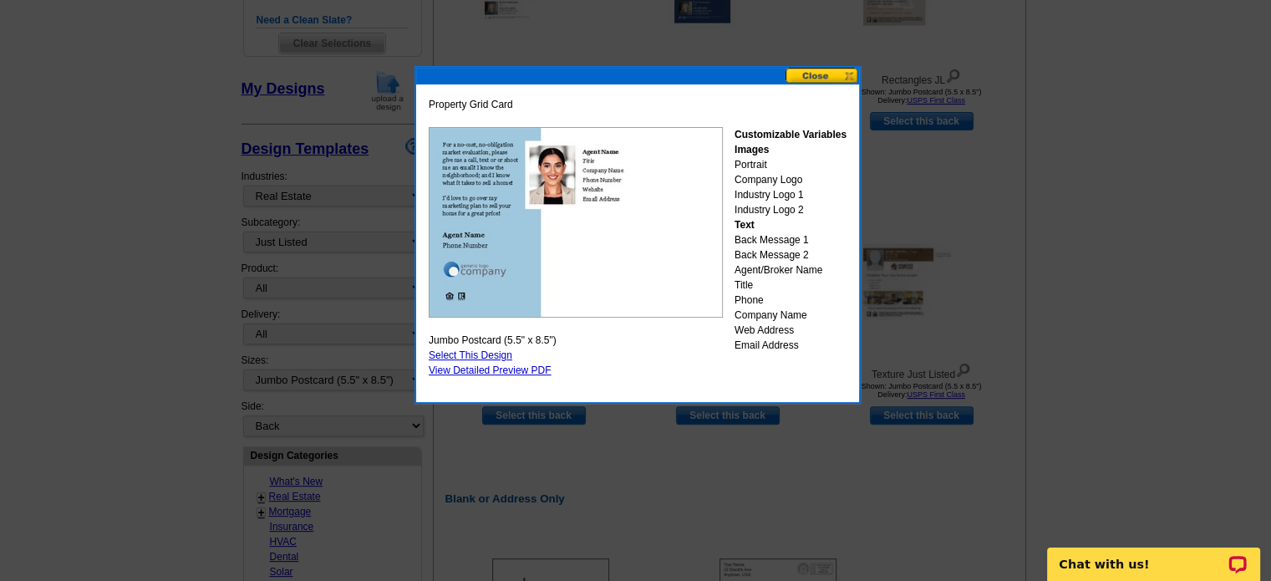
click at [800, 79] on button at bounding box center [822, 76] width 74 height 16
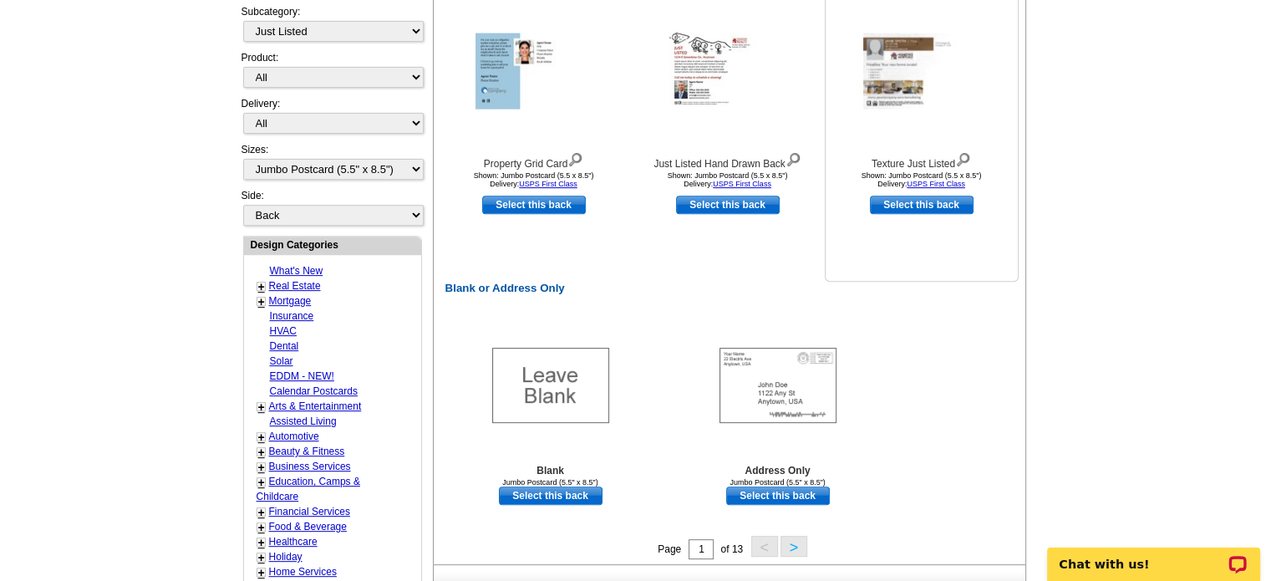
scroll to position [668, 0]
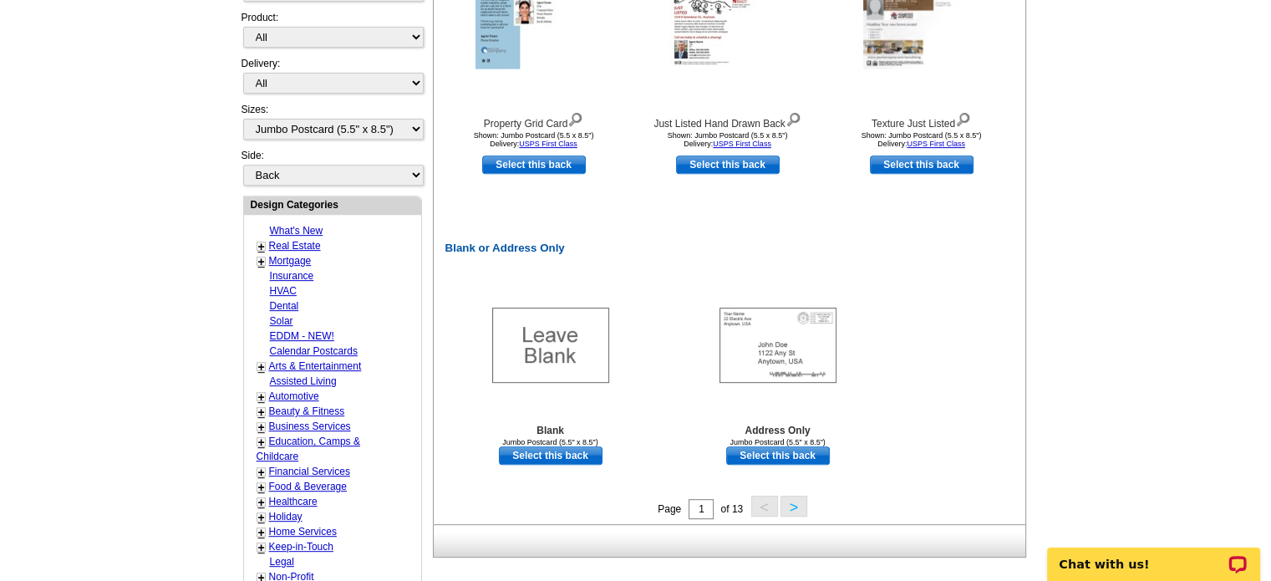
click at [791, 505] on button ">" at bounding box center [793, 505] width 27 height 21
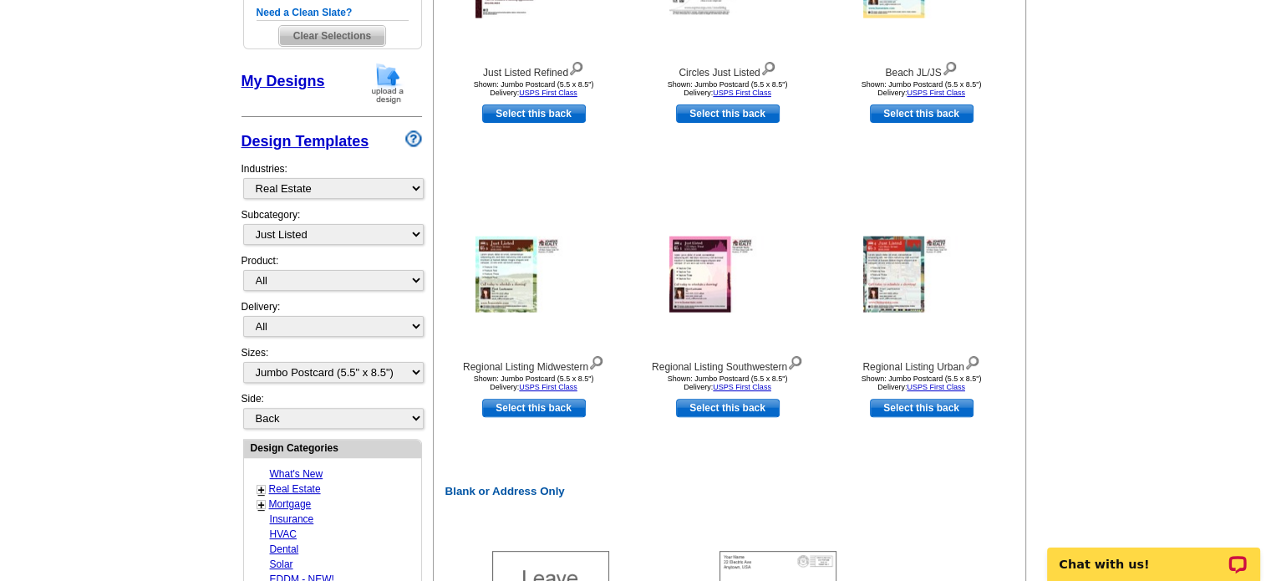
scroll to position [246, 0]
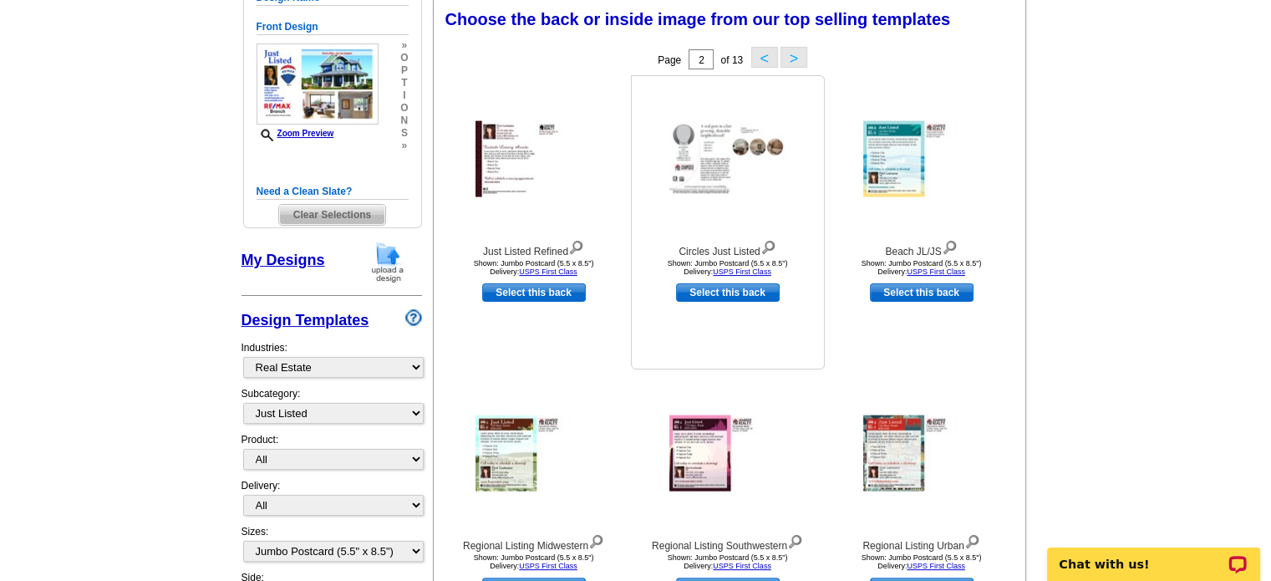
click at [749, 210] on div at bounding box center [728, 159] width 184 height 150
click at [724, 181] on img at bounding box center [727, 159] width 117 height 76
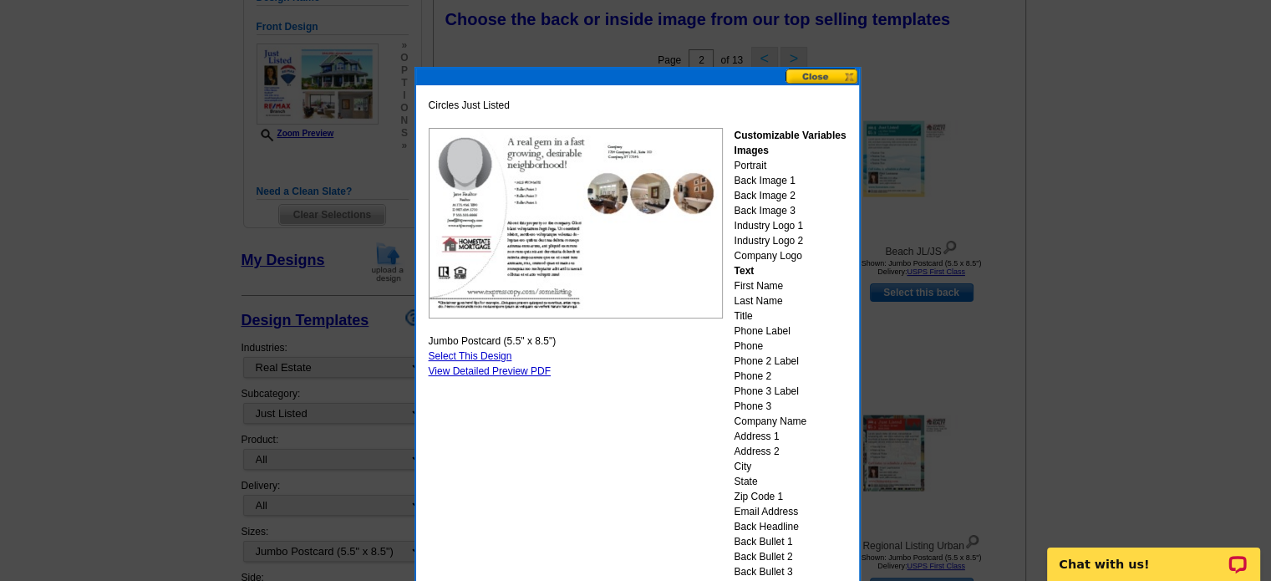
click at [546, 272] on img at bounding box center [576, 223] width 294 height 190
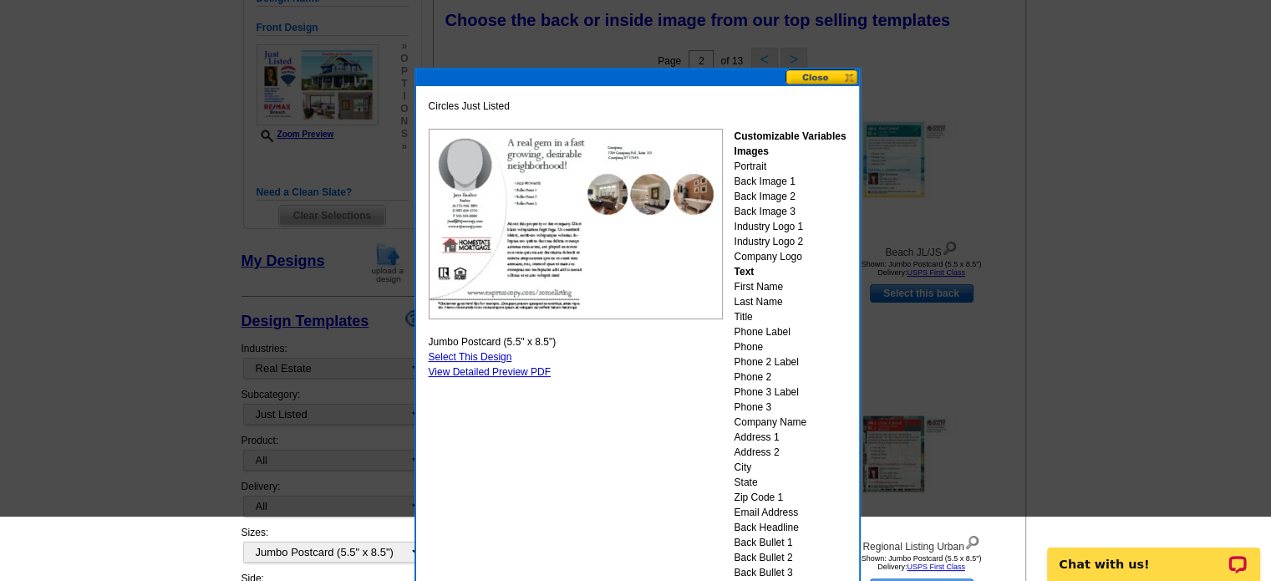
scroll to position [163, 0]
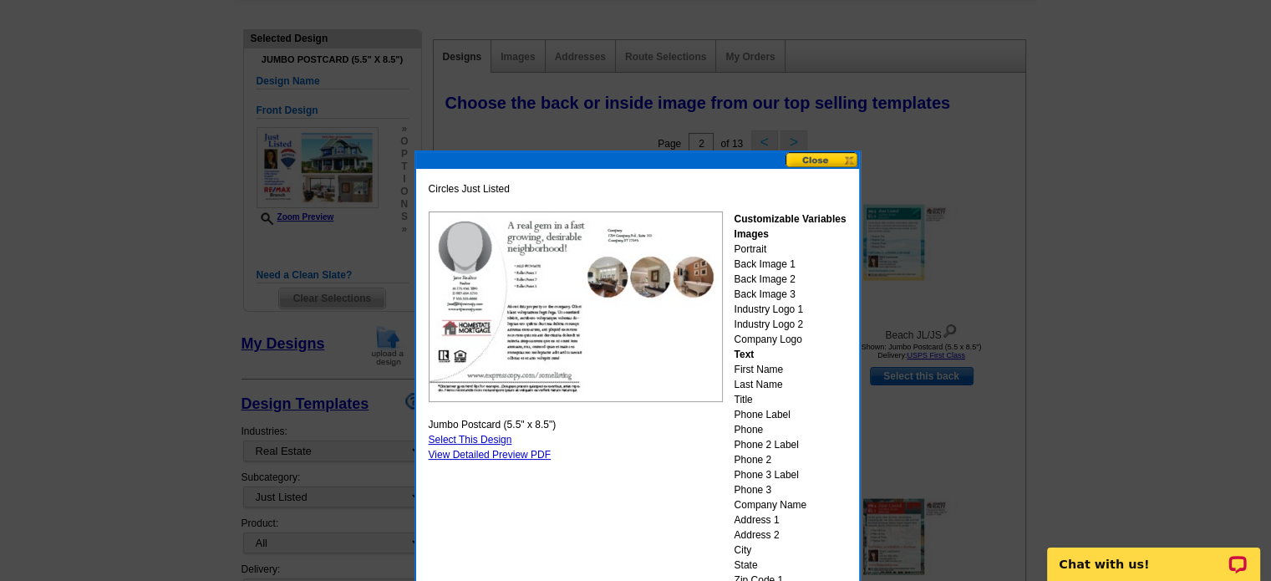
click at [799, 157] on button at bounding box center [822, 160] width 74 height 16
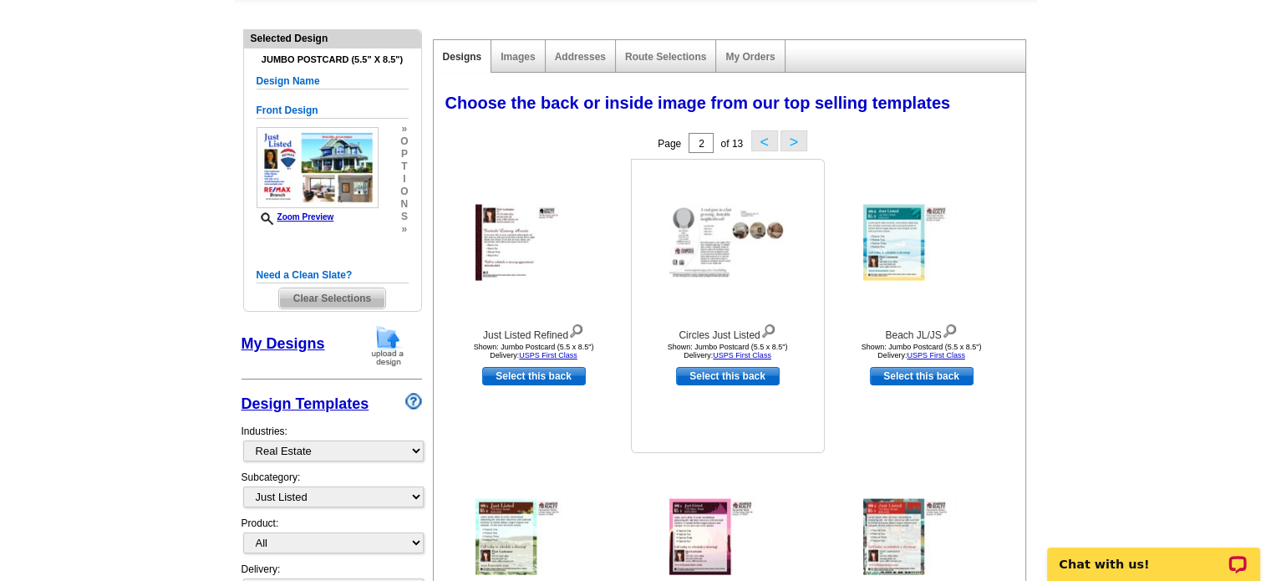
click at [743, 368] on link "Select this back" at bounding box center [728, 376] width 104 height 18
select select "front"
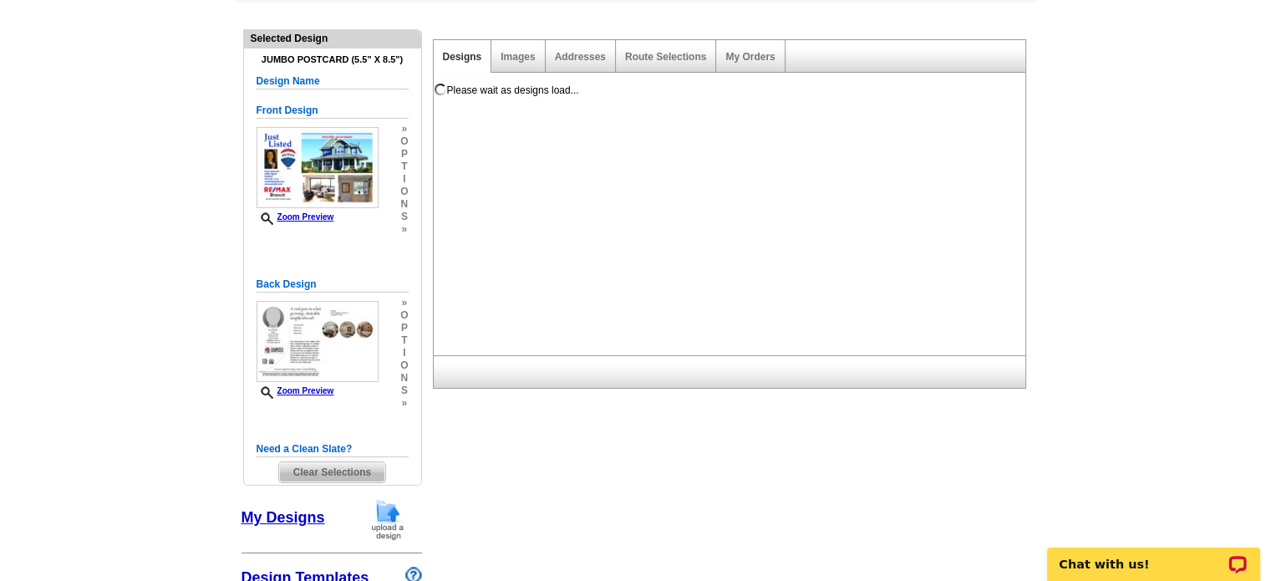
scroll to position [0, 0]
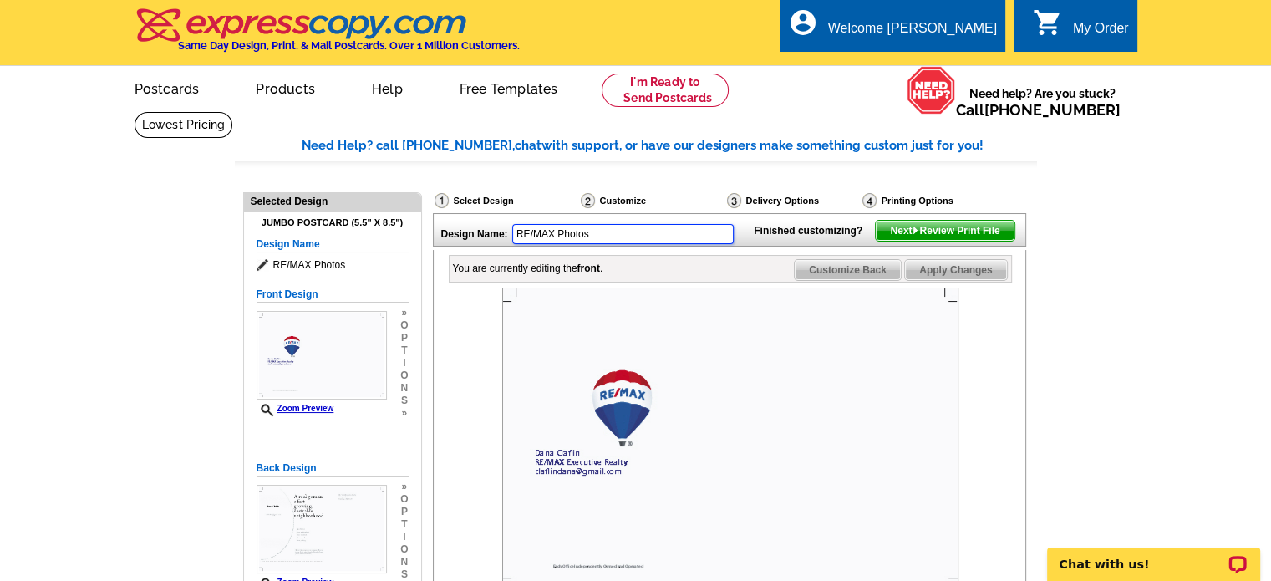
click at [591, 237] on input "RE/MAX Photos" at bounding box center [622, 234] width 221 height 20
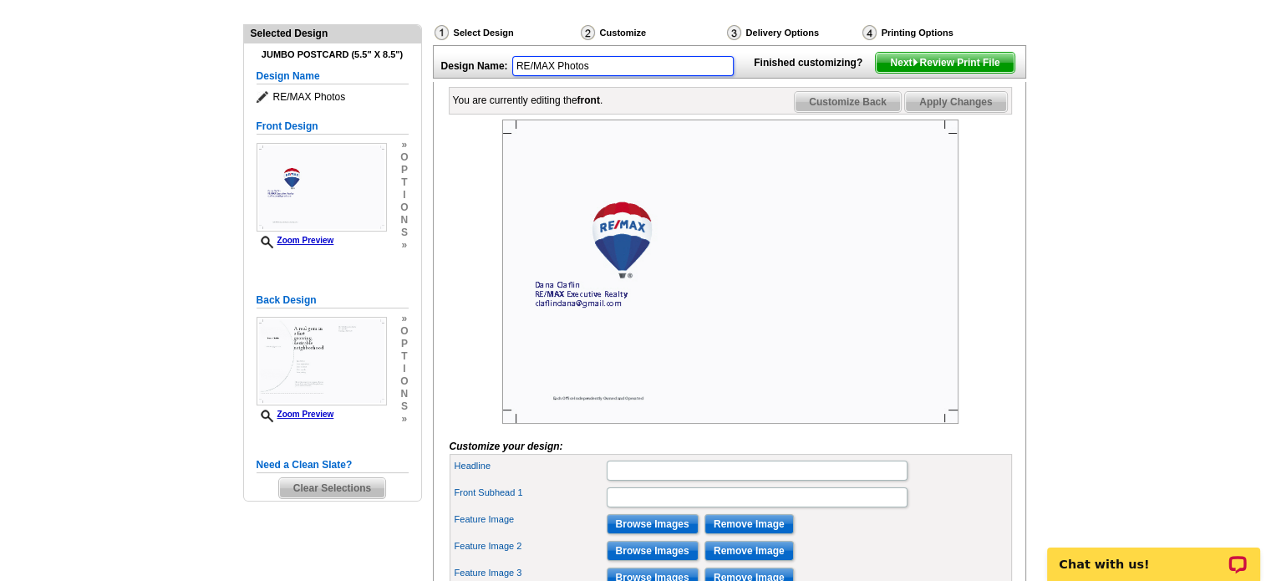
scroll to position [167, 0]
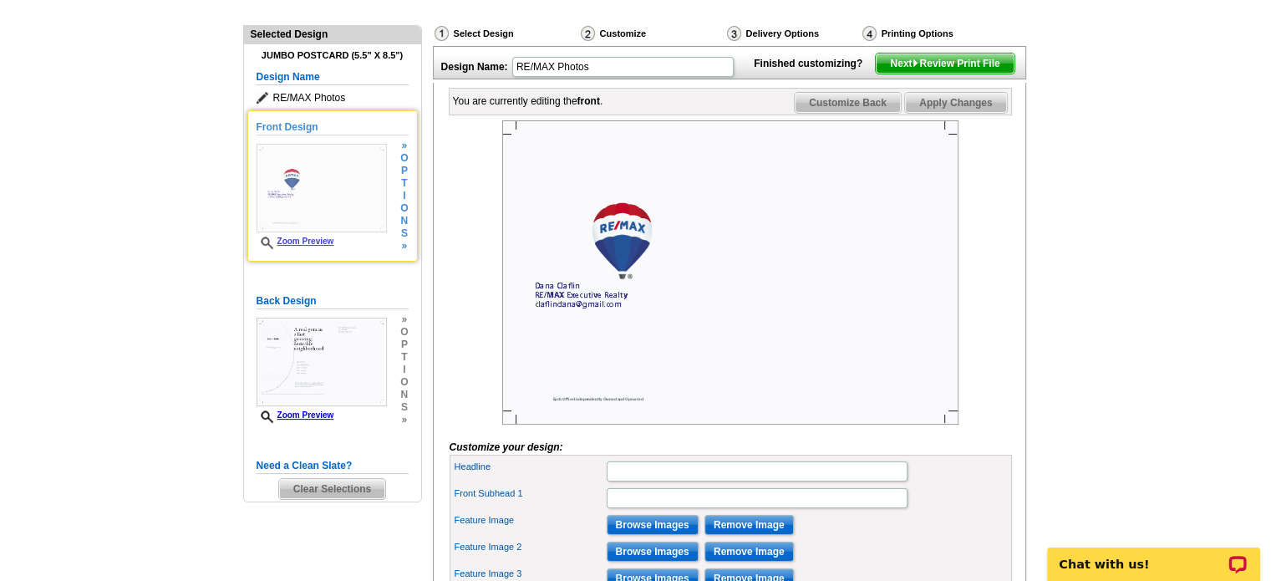
click at [351, 185] on img at bounding box center [321, 188] width 130 height 89
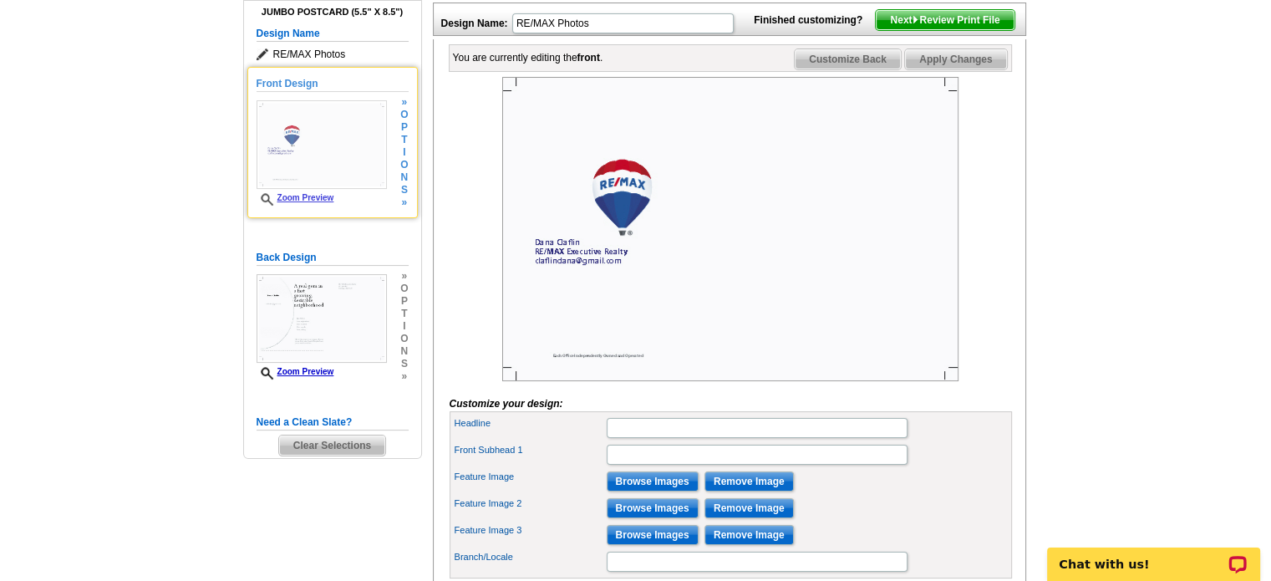
scroll to position [0, 0]
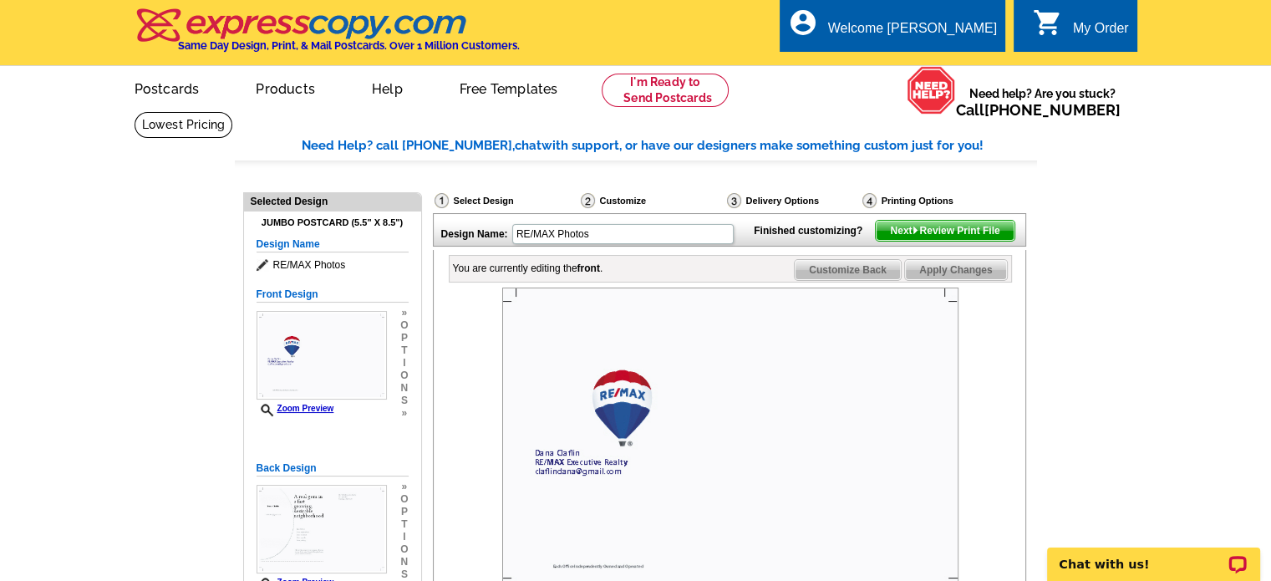
click at [300, 226] on h4 "Jumbo Postcard (5.5" x 8.5")" at bounding box center [332, 222] width 152 height 11
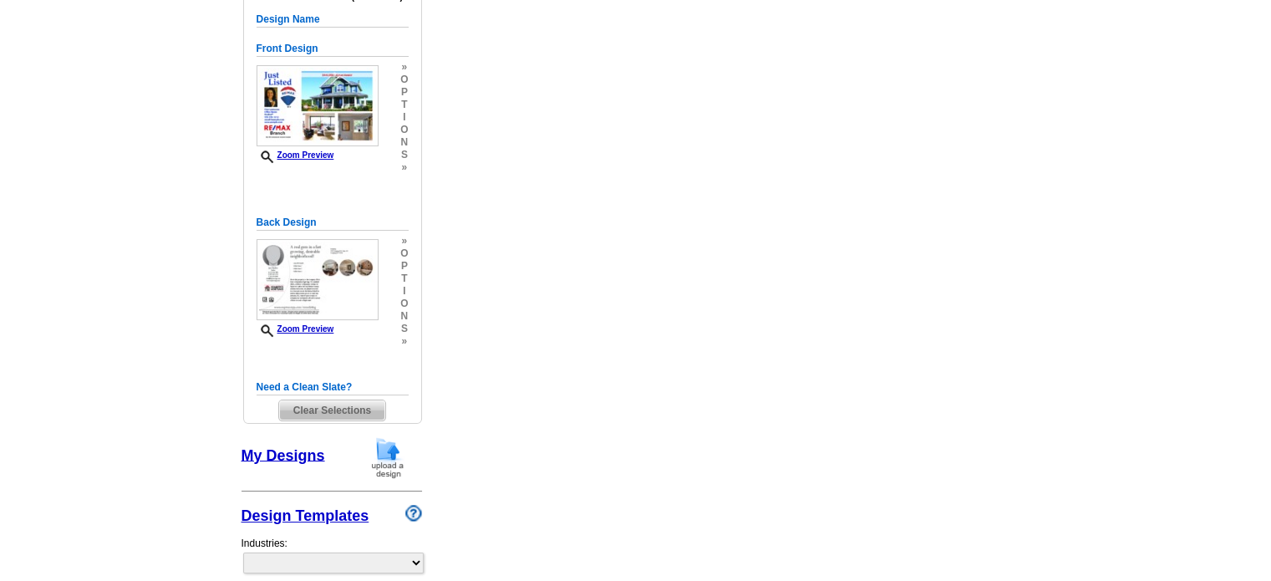
select select "1"
select select "2"
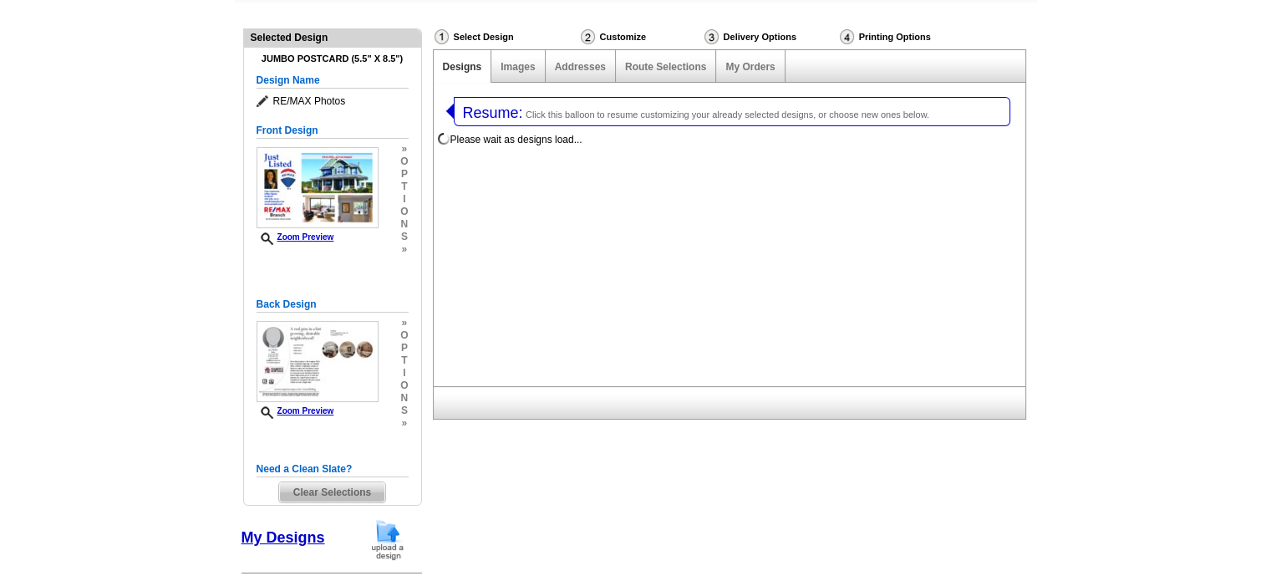
select select "785"
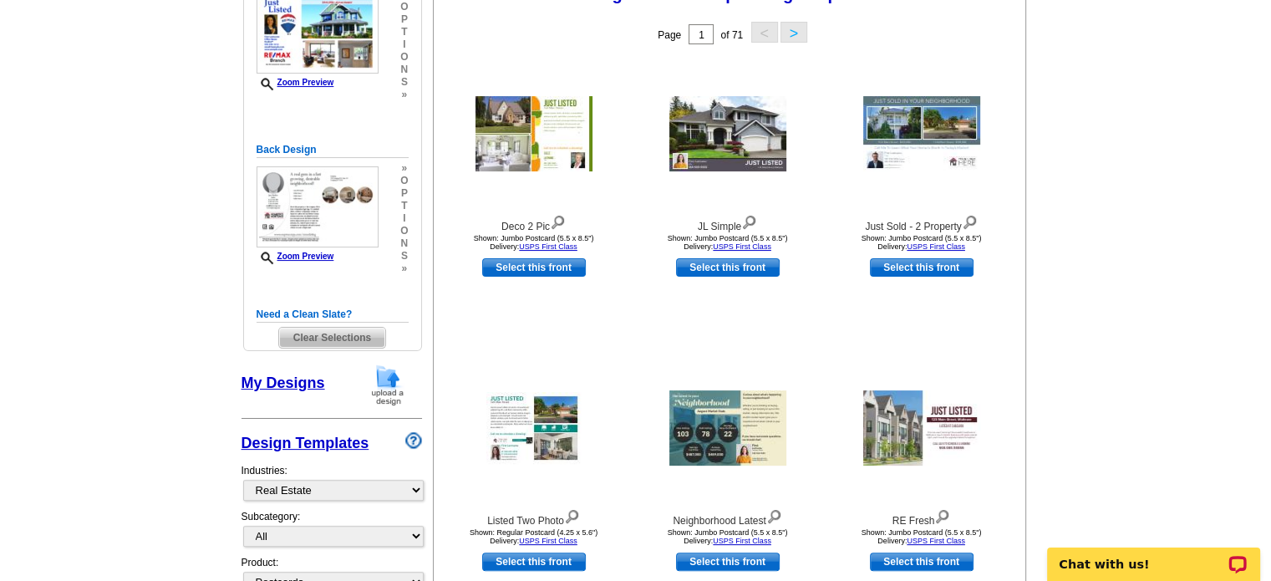
scroll to position [144, 0]
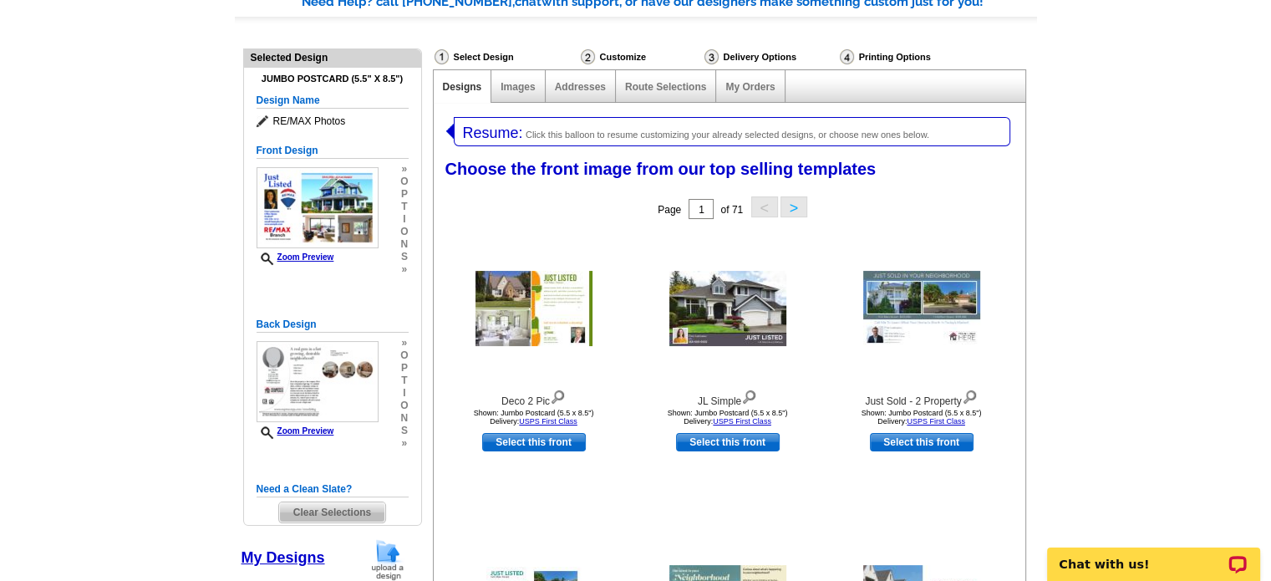
click at [479, 134] on span "Resume:" at bounding box center [493, 132] width 60 height 17
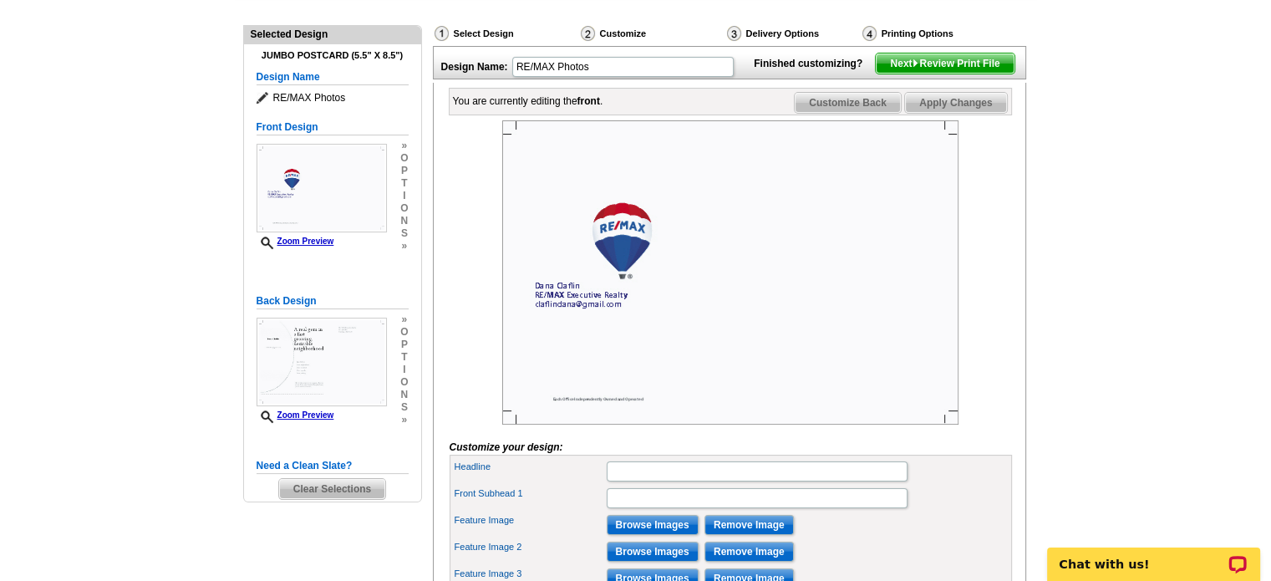
scroll to position [251, 0]
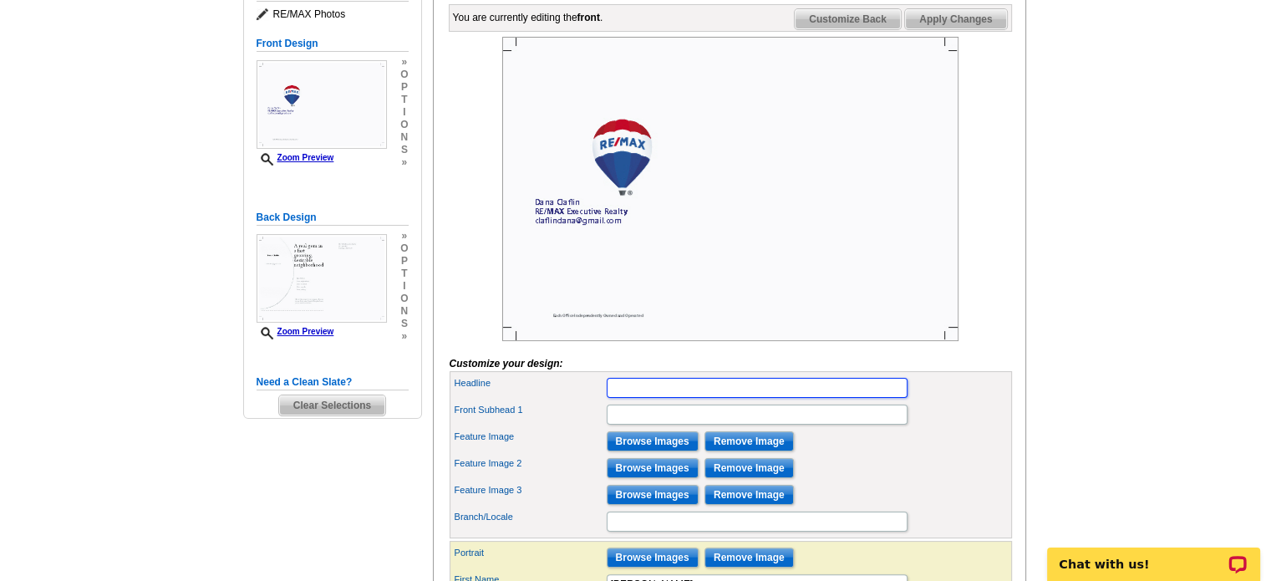
click at [729, 398] on input "Headline" at bounding box center [757, 388] width 301 height 20
type input "JUST LISTED!"
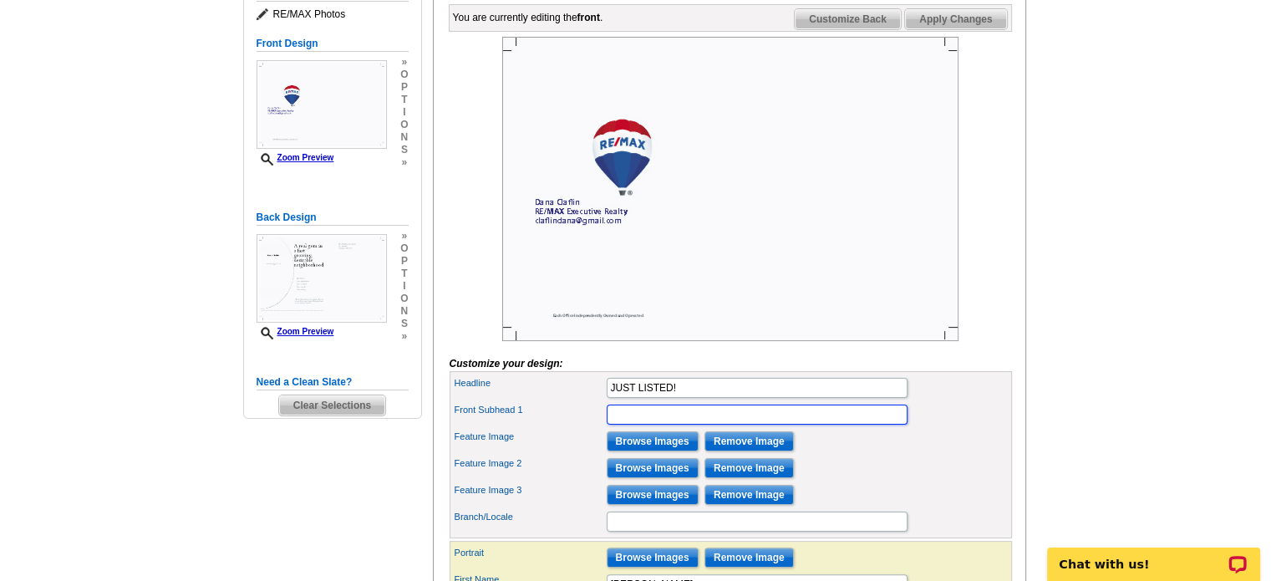
scroll to position [0, 0]
click at [722, 424] on input "Front Subhead 1" at bounding box center [757, 414] width 301 height 20
type input "Do you have a buyer?"
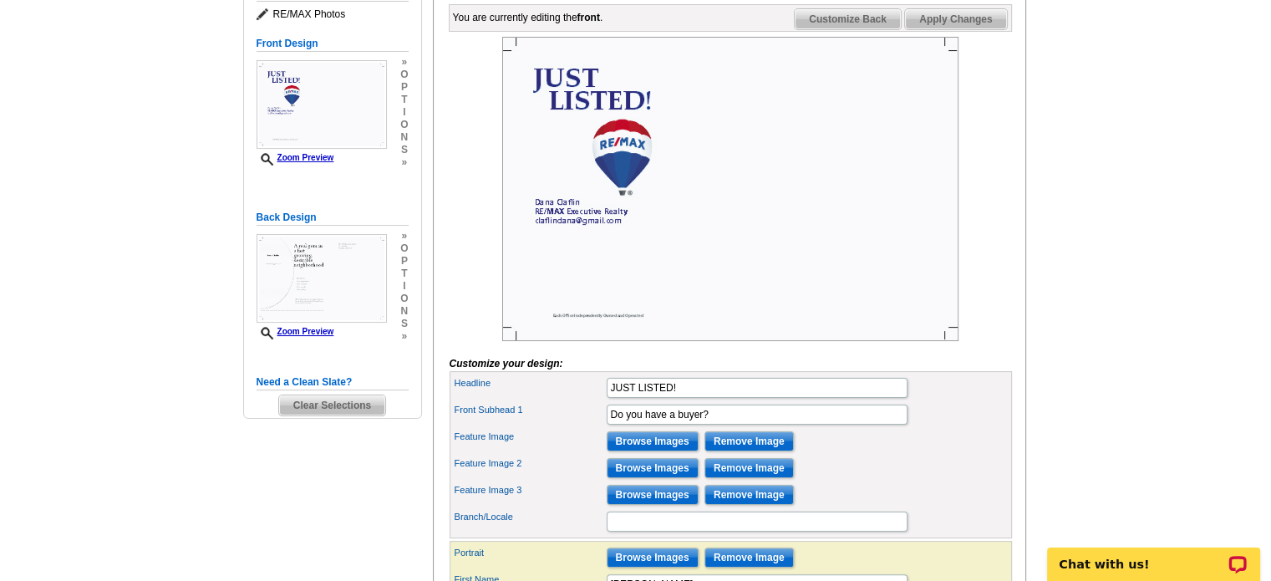
click at [846, 481] on div "Feature Image 2 Browse Images Remove Image" at bounding box center [731, 468] width 556 height 27
click at [812, 531] on input "Branch/Locale" at bounding box center [757, 521] width 301 height 20
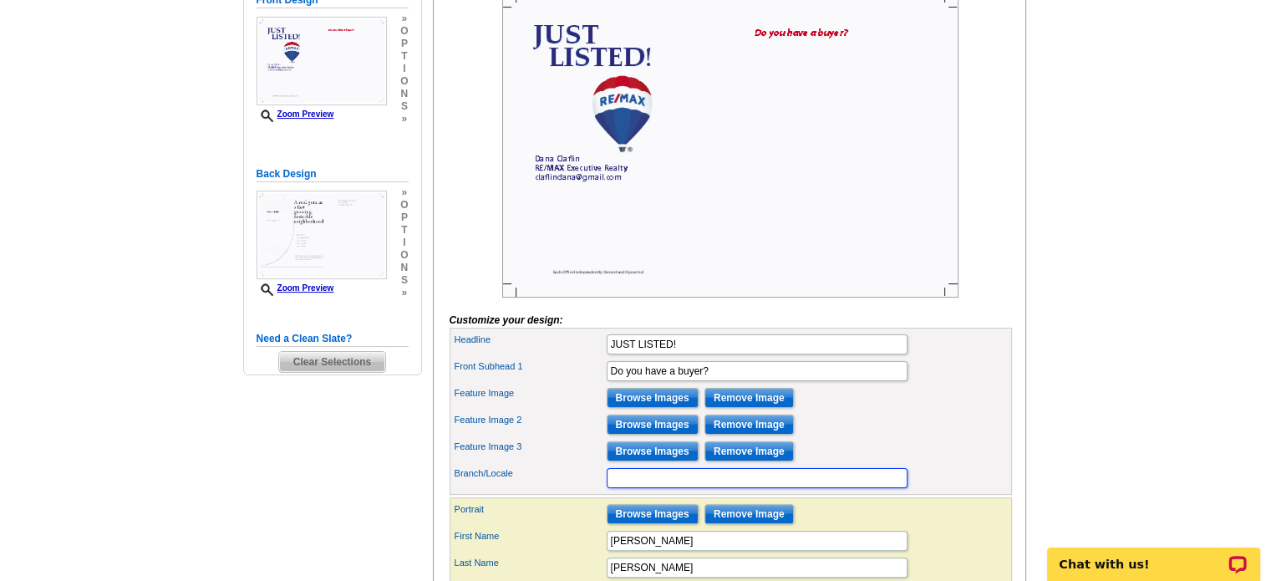
scroll to position [334, 0]
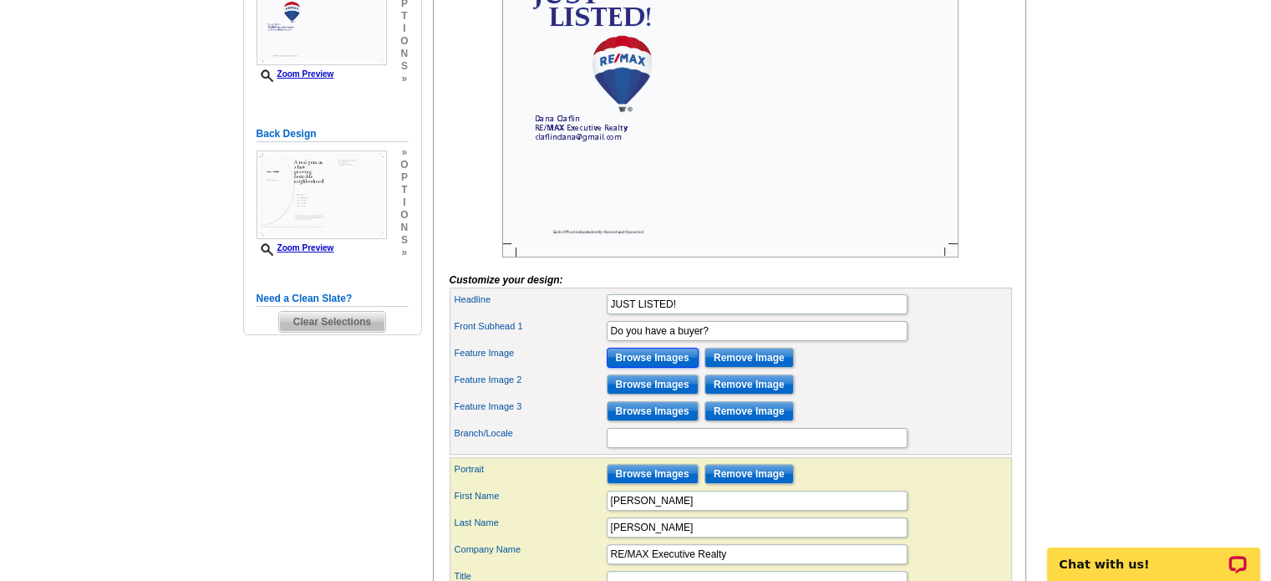
click at [630, 368] on input "Browse Images" at bounding box center [653, 358] width 92 height 20
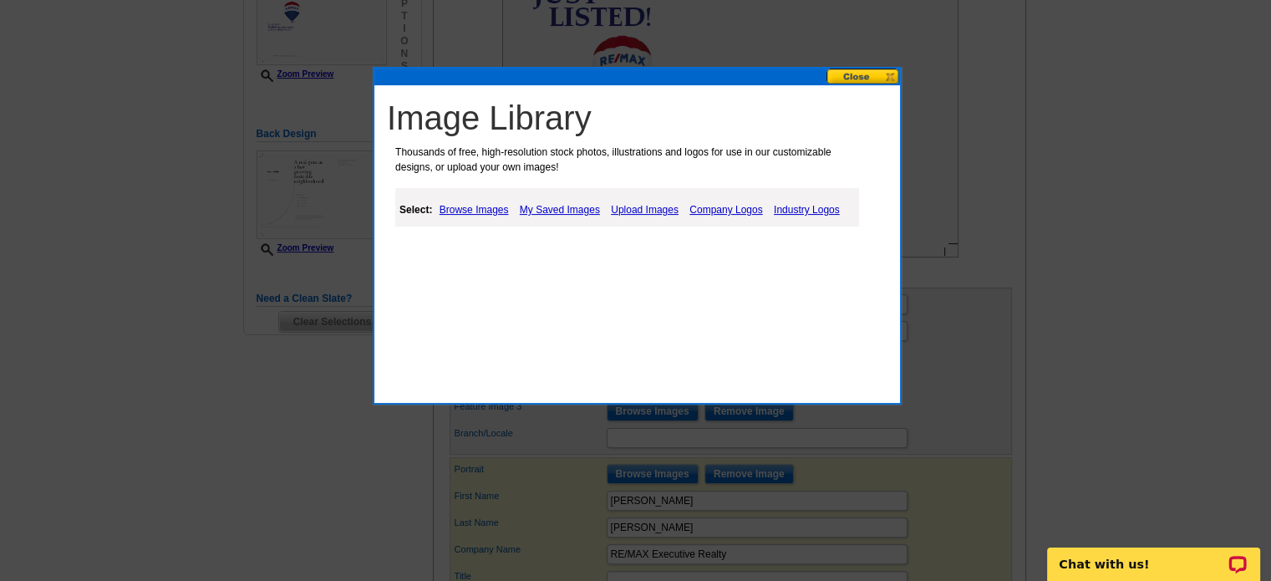
click at [643, 211] on link "Upload Images" at bounding box center [645, 210] width 76 height 20
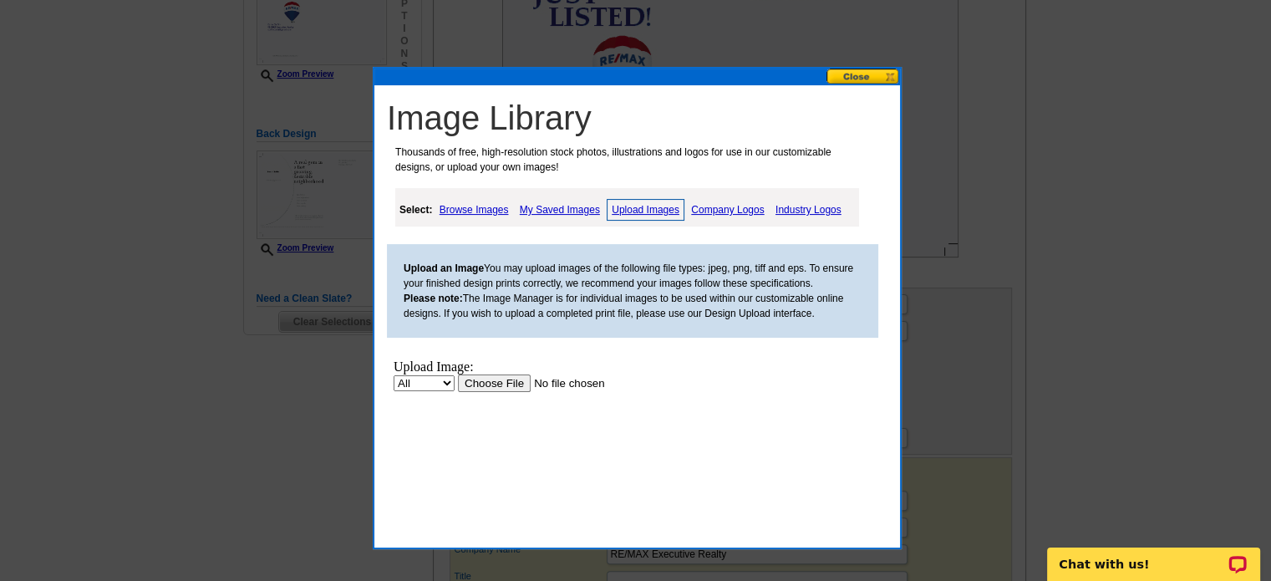
scroll to position [0, 0]
click at [466, 382] on input "file" at bounding box center [563, 383] width 211 height 18
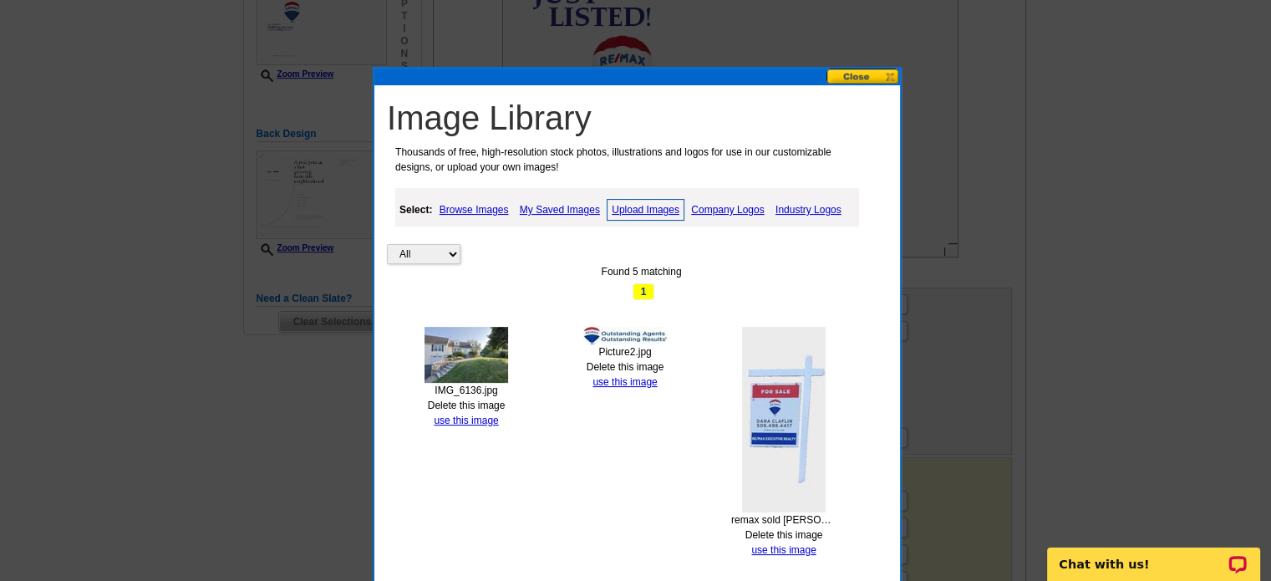
click at [675, 208] on link "Upload Images" at bounding box center [646, 210] width 78 height 22
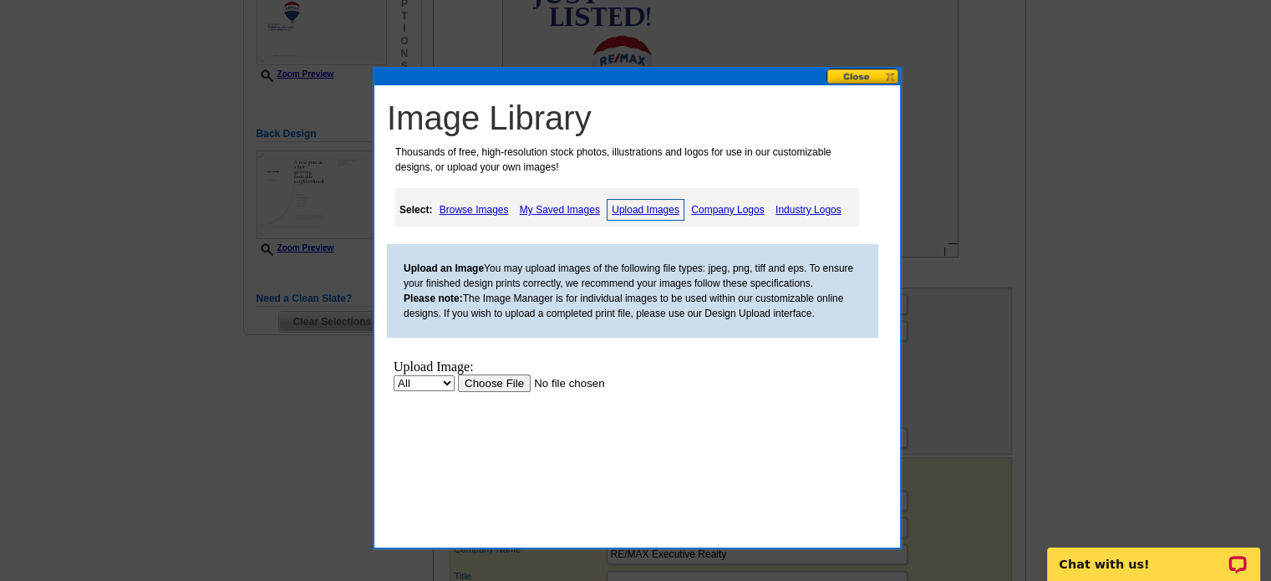
click at [485, 385] on input "file" at bounding box center [563, 383] width 211 height 18
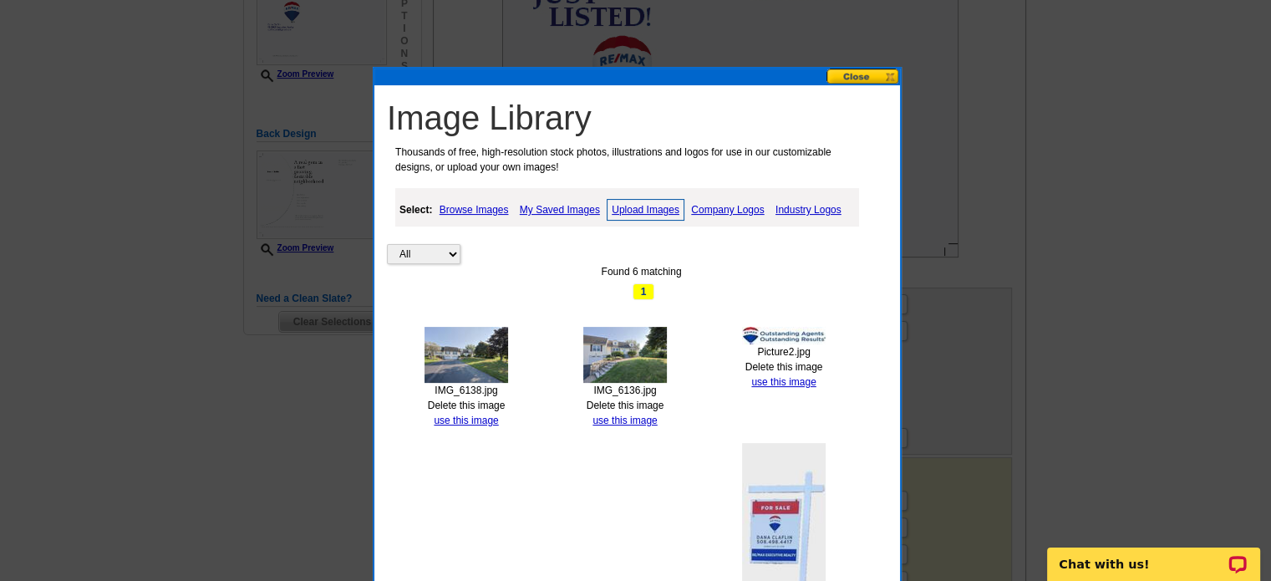
click at [628, 203] on link "Upload Images" at bounding box center [646, 210] width 78 height 22
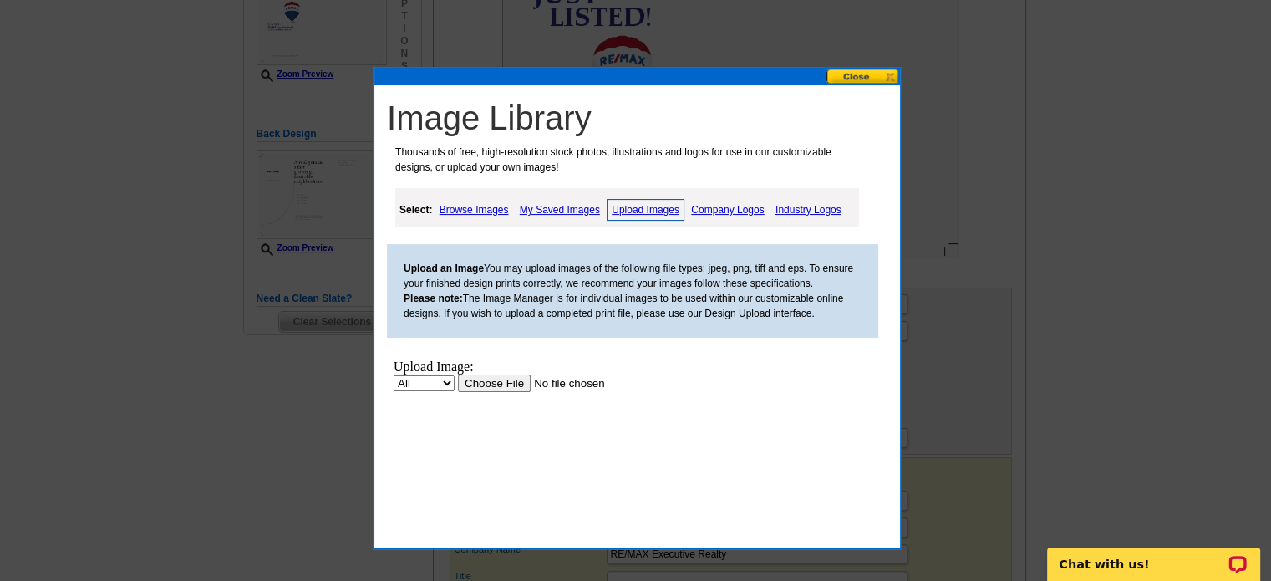
click at [491, 385] on input "file" at bounding box center [563, 383] width 211 height 18
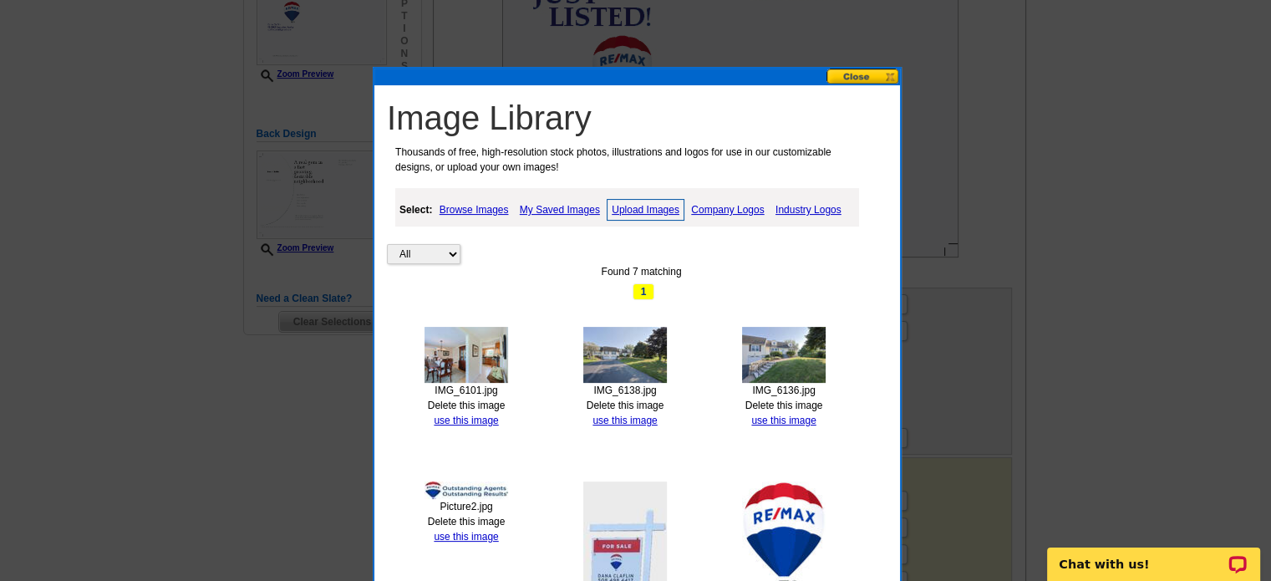
click at [635, 213] on link "Upload Images" at bounding box center [646, 210] width 78 height 22
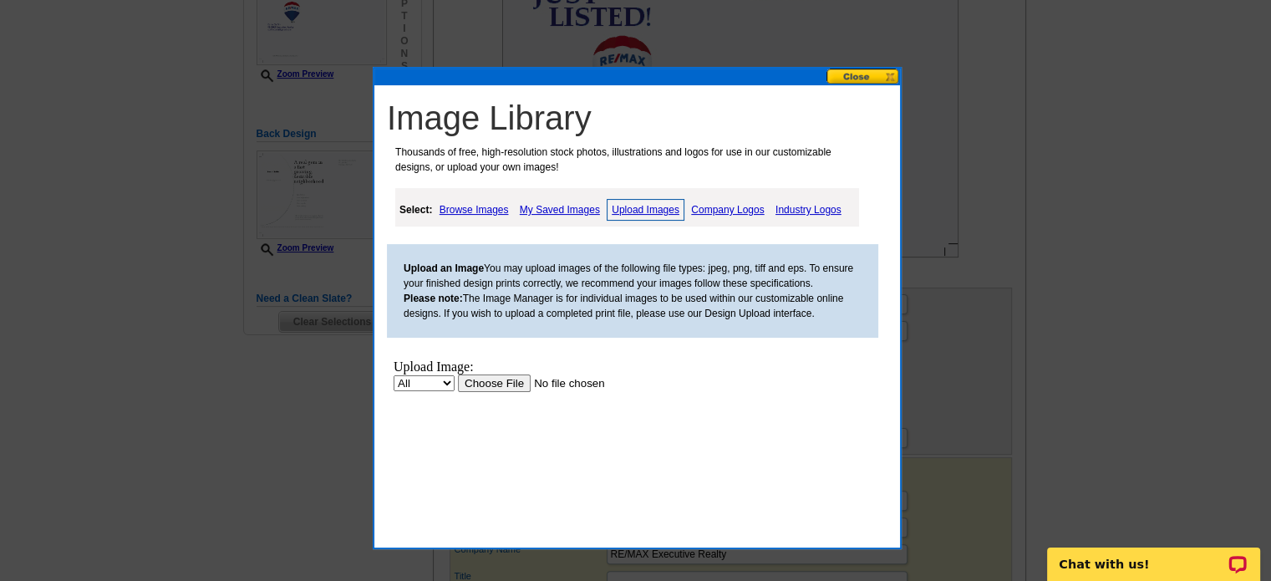
click at [483, 382] on input "file" at bounding box center [563, 383] width 211 height 18
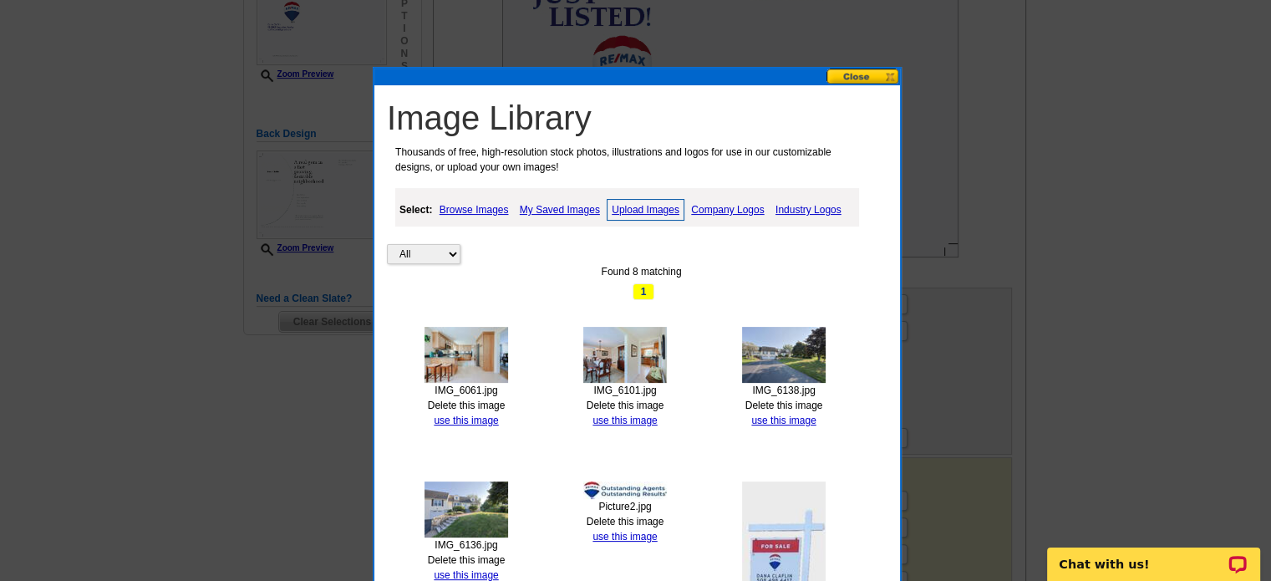
click at [647, 201] on link "Upload Images" at bounding box center [646, 210] width 78 height 22
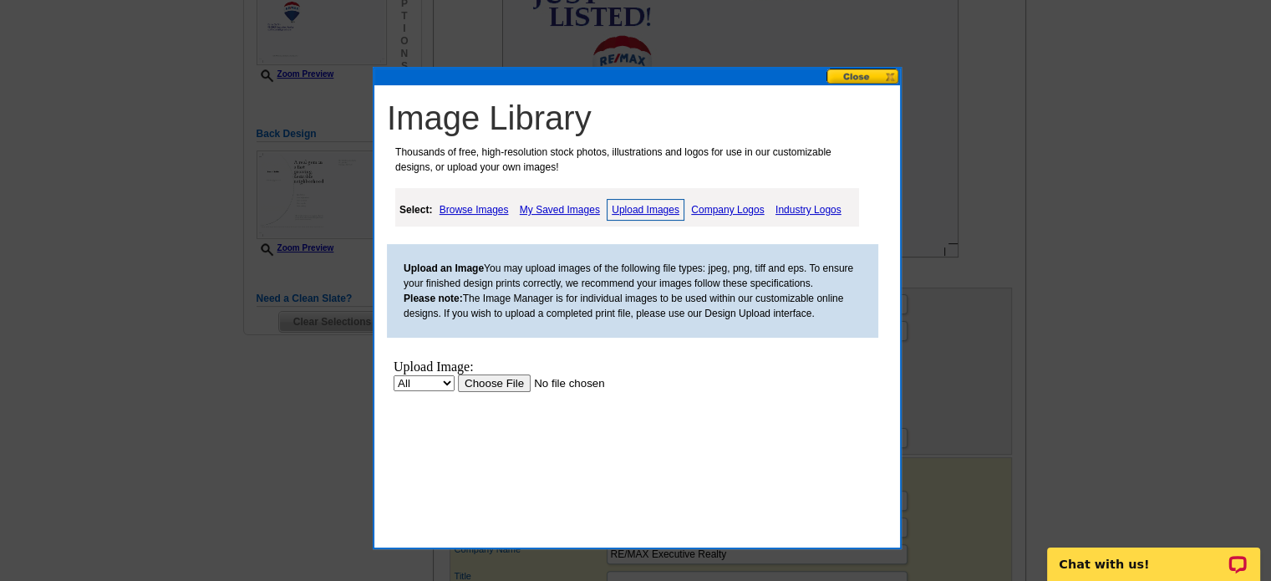
click at [493, 385] on input "file" at bounding box center [563, 383] width 211 height 18
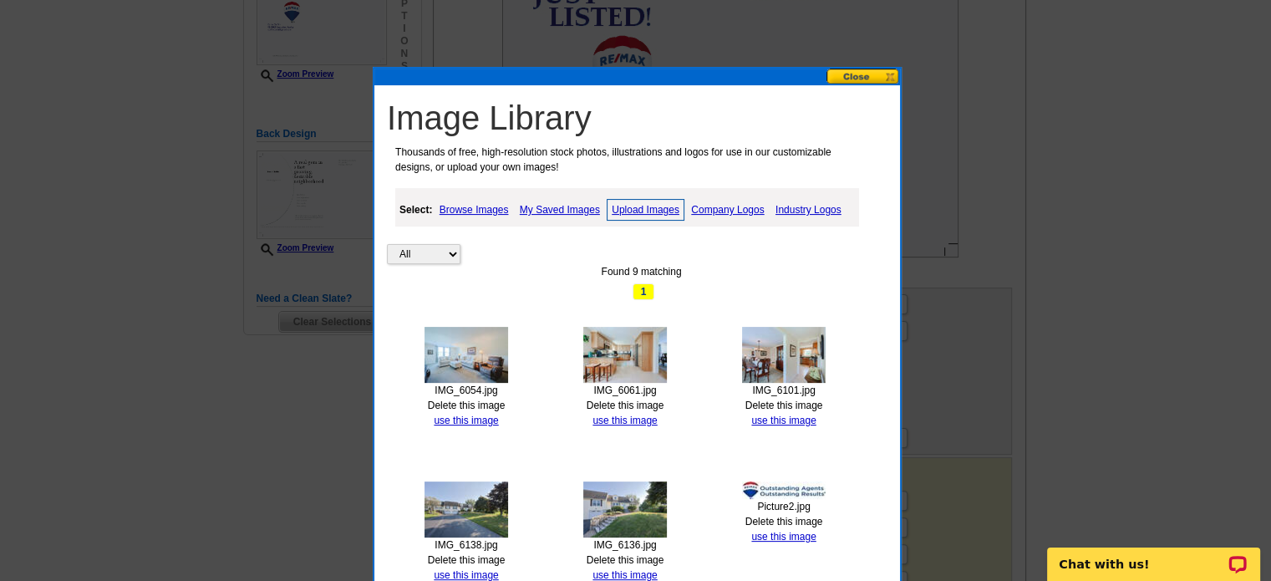
click at [661, 213] on link "Upload Images" at bounding box center [646, 210] width 78 height 22
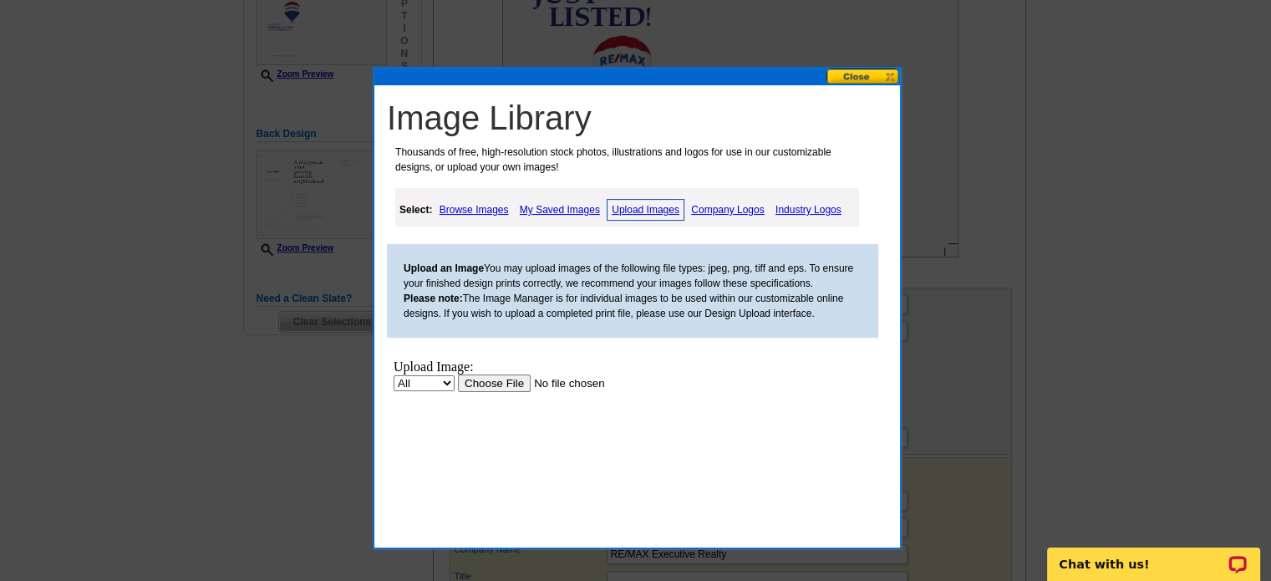
click at [511, 382] on input "file" at bounding box center [563, 383] width 211 height 18
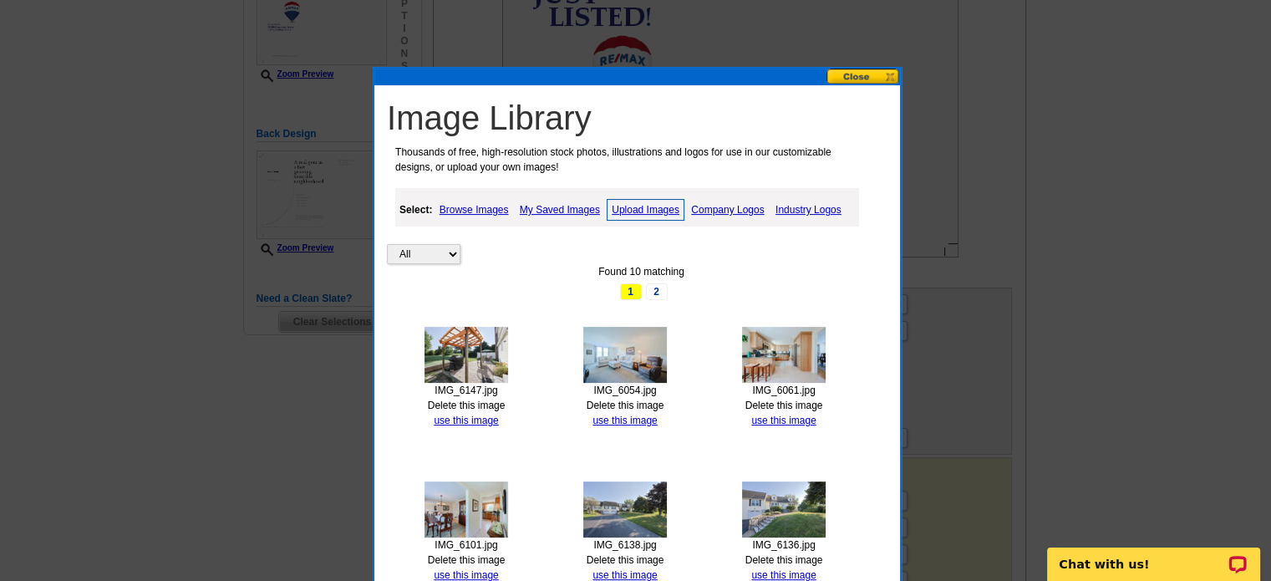
click at [854, 79] on button at bounding box center [863, 77] width 74 height 16
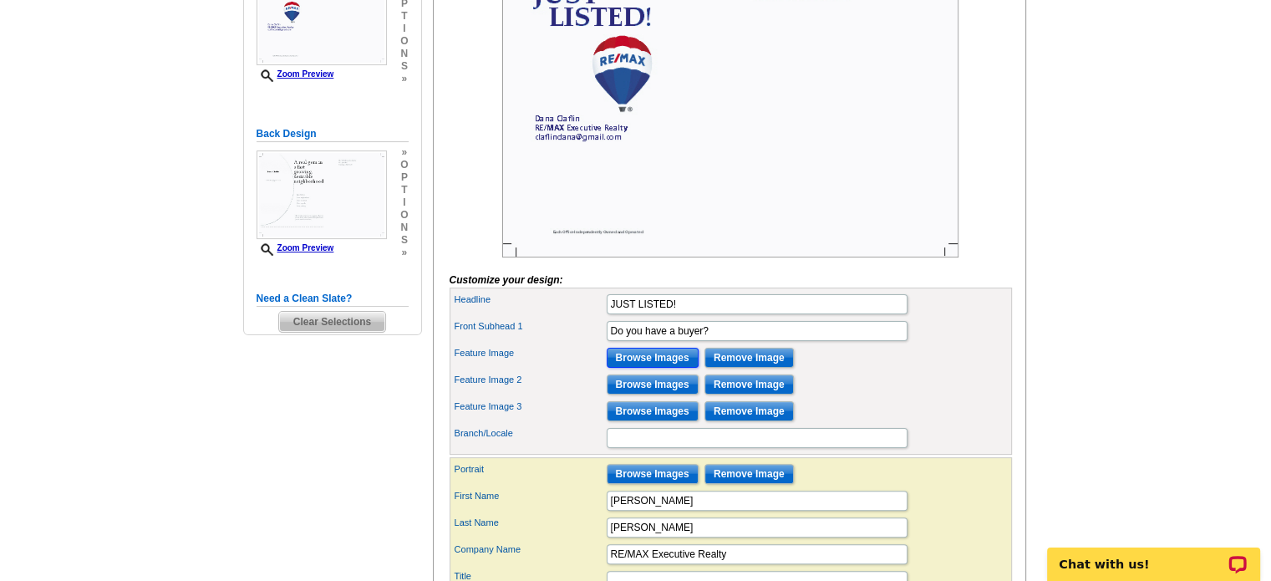
click at [644, 368] on input "Browse Images" at bounding box center [653, 358] width 92 height 20
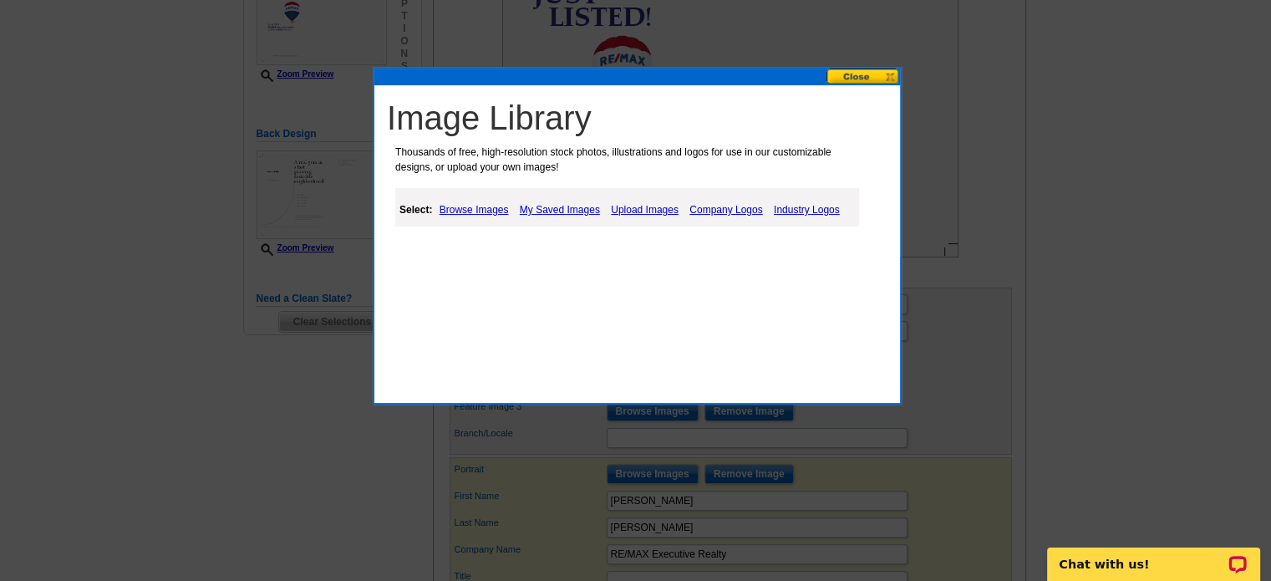
click at [555, 202] on link "My Saved Images" at bounding box center [559, 210] width 89 height 20
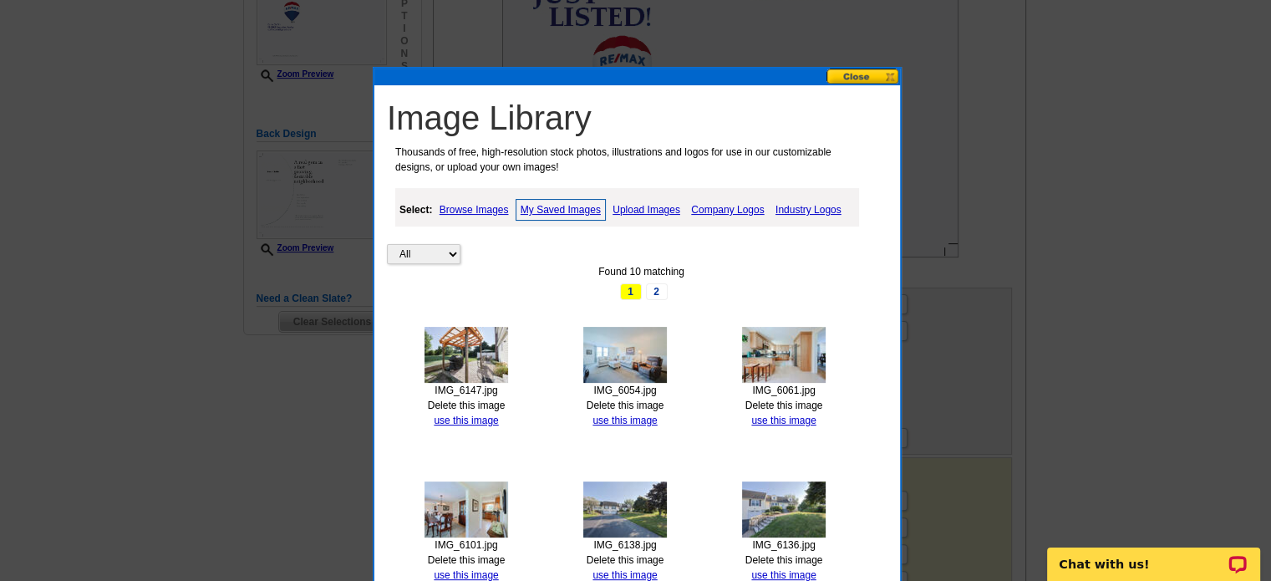
scroll to position [418, 0]
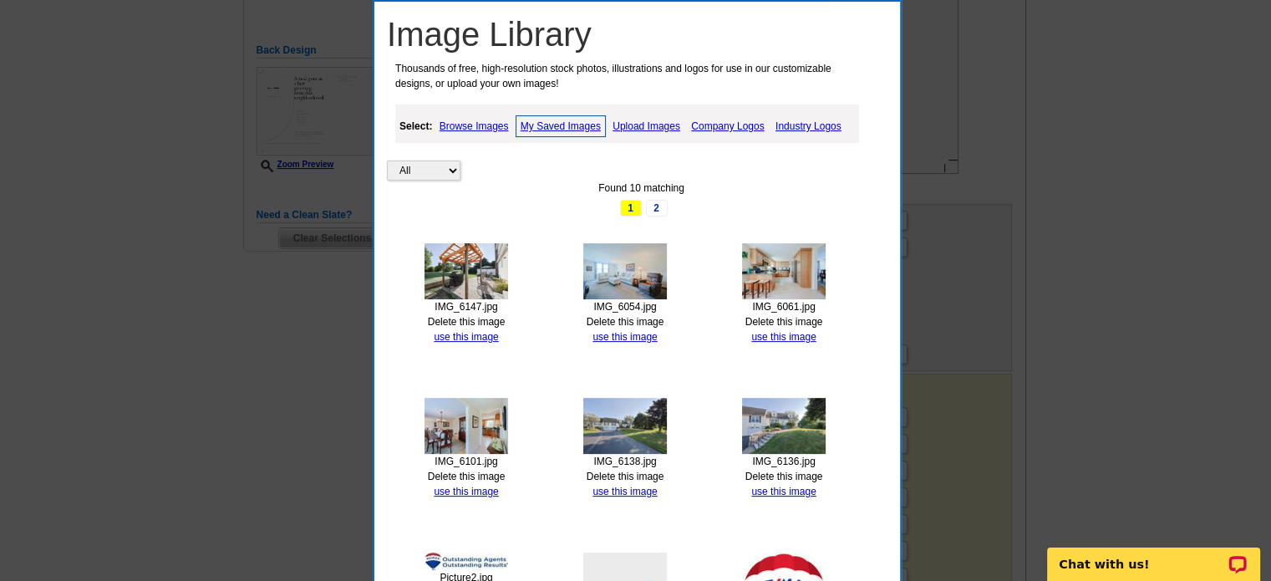
click at [750, 424] on img at bounding box center [784, 426] width 84 height 56
click at [788, 485] on link "use this image" at bounding box center [783, 491] width 64 height 12
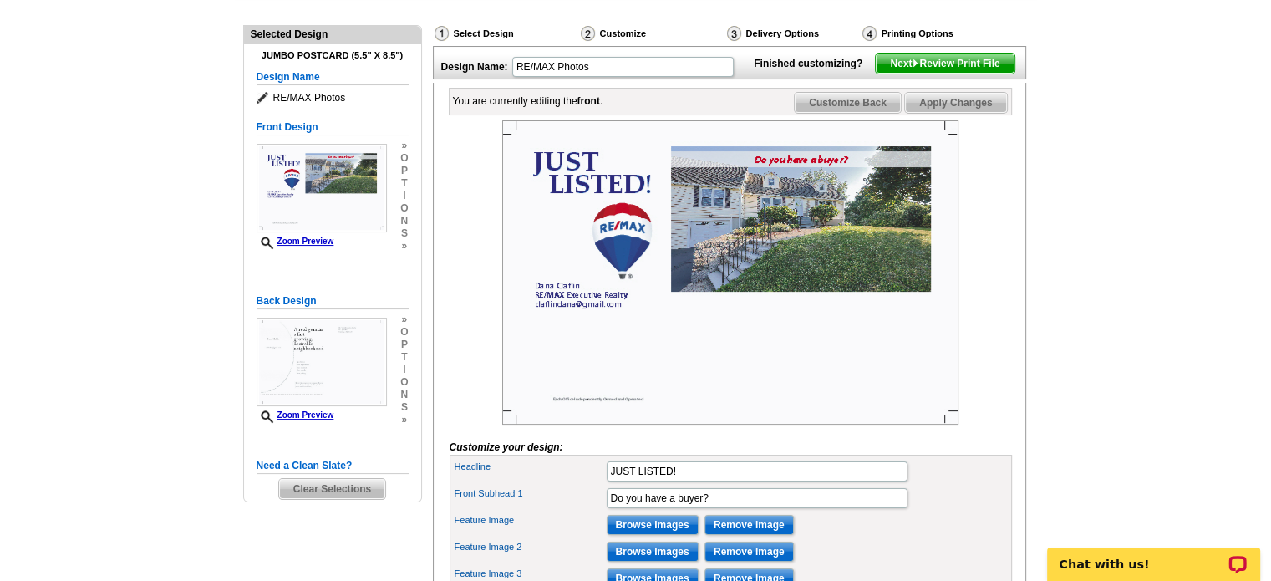
scroll to position [251, 0]
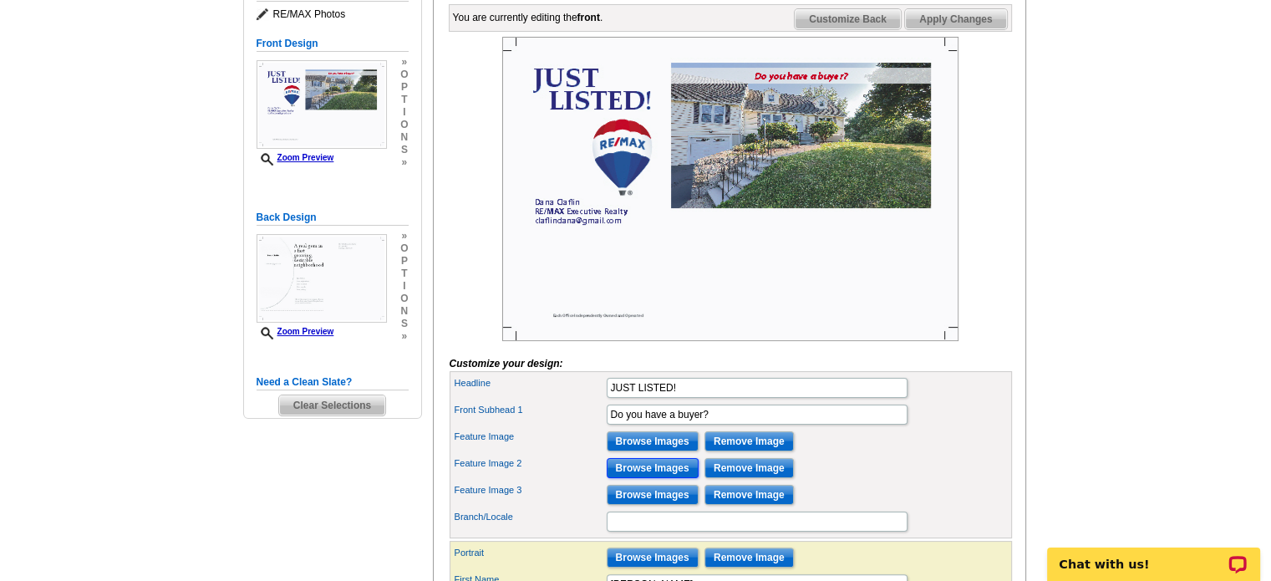
click at [661, 478] on input "Browse Images" at bounding box center [653, 468] width 92 height 20
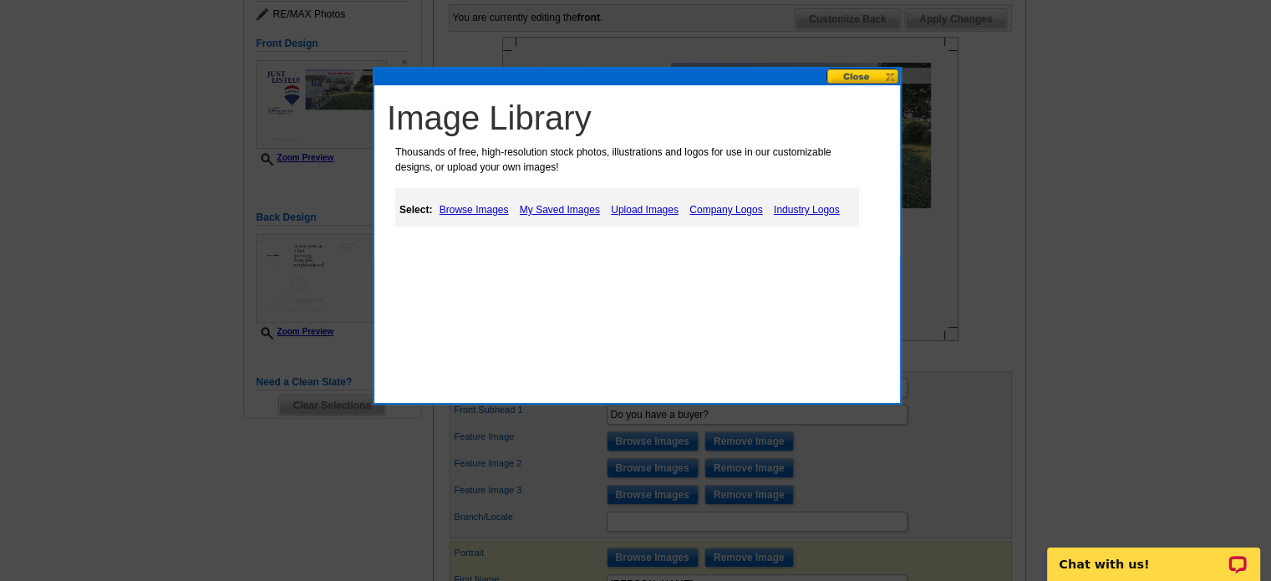
click at [575, 214] on link "My Saved Images" at bounding box center [559, 210] width 89 height 20
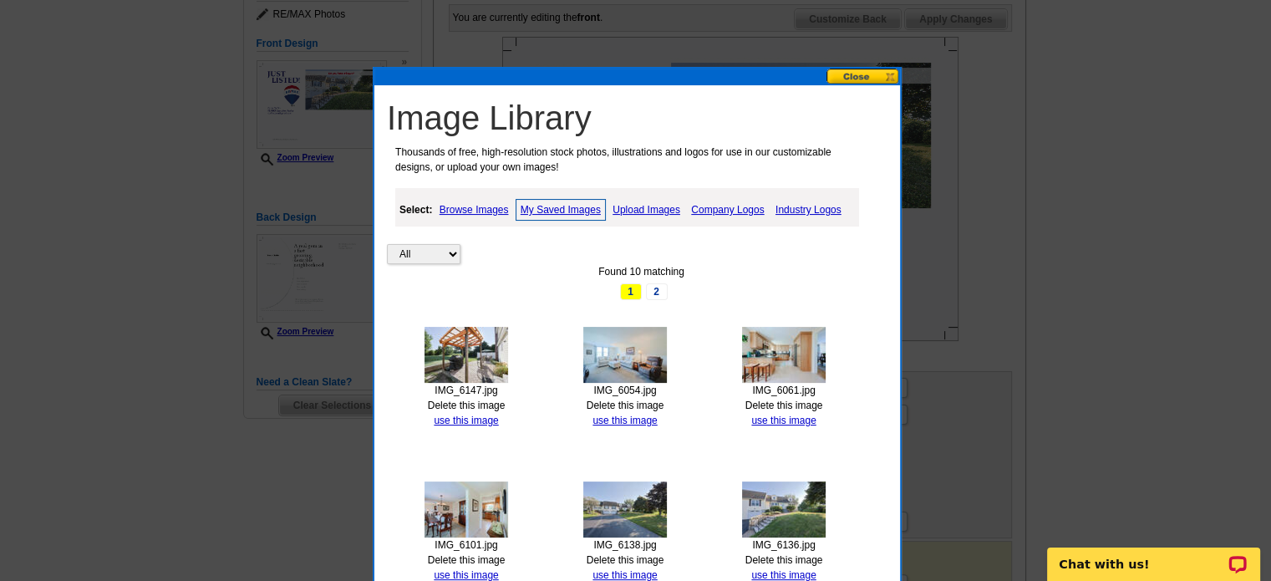
click at [638, 521] on img at bounding box center [625, 509] width 84 height 56
click at [631, 569] on link "use this image" at bounding box center [624, 575] width 64 height 12
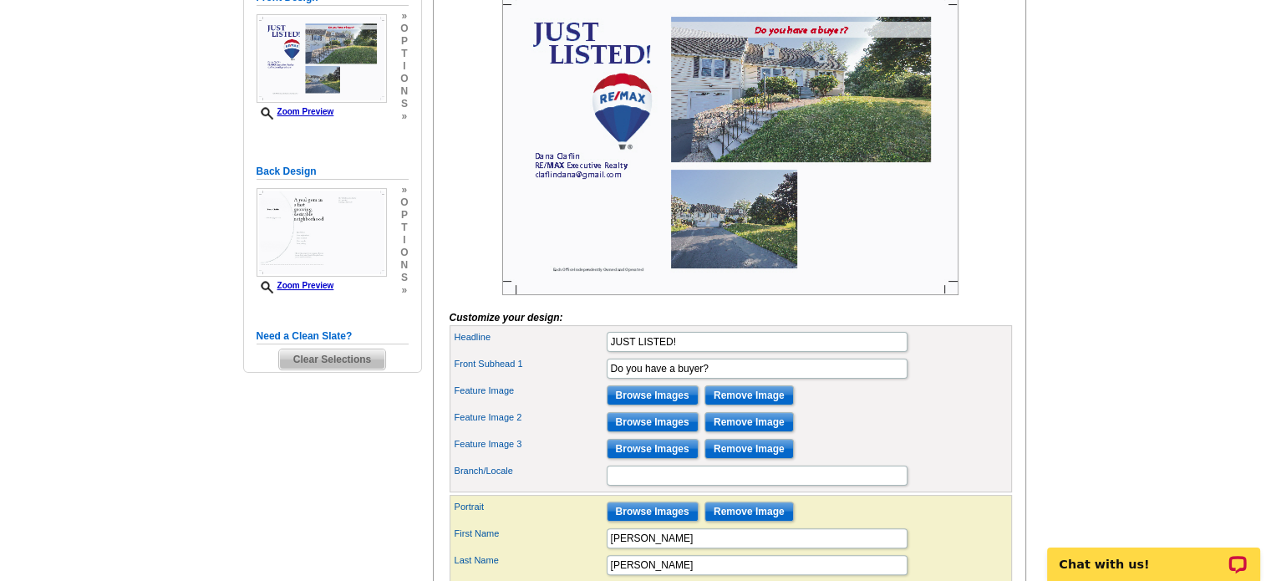
scroll to position [334, 0]
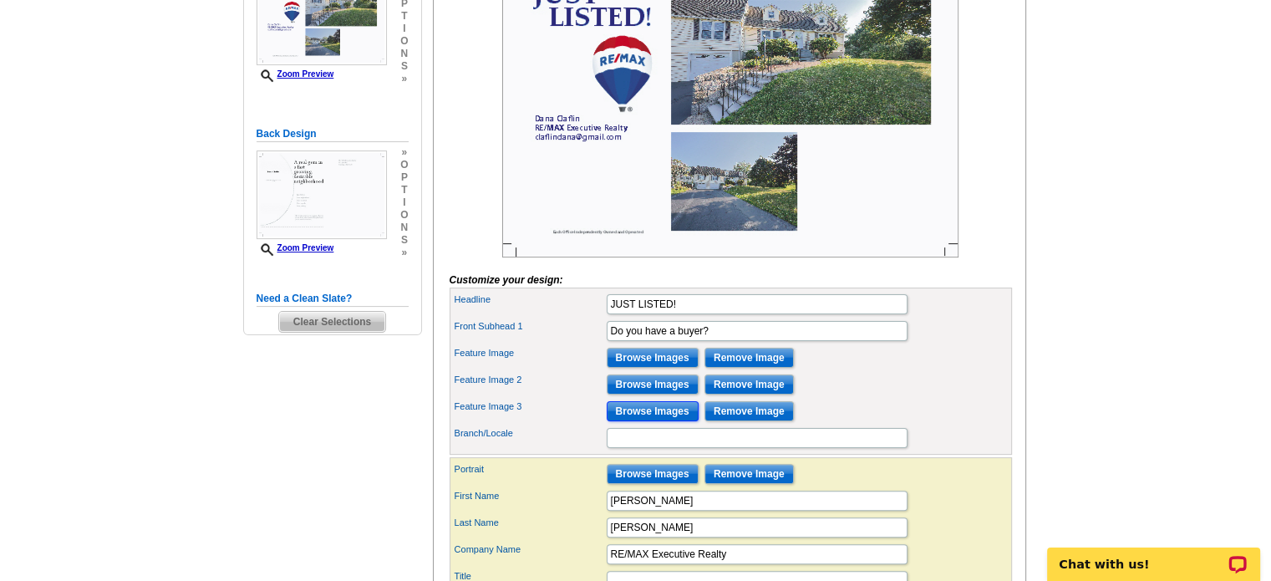
click at [654, 421] on input "Browse Images" at bounding box center [653, 411] width 92 height 20
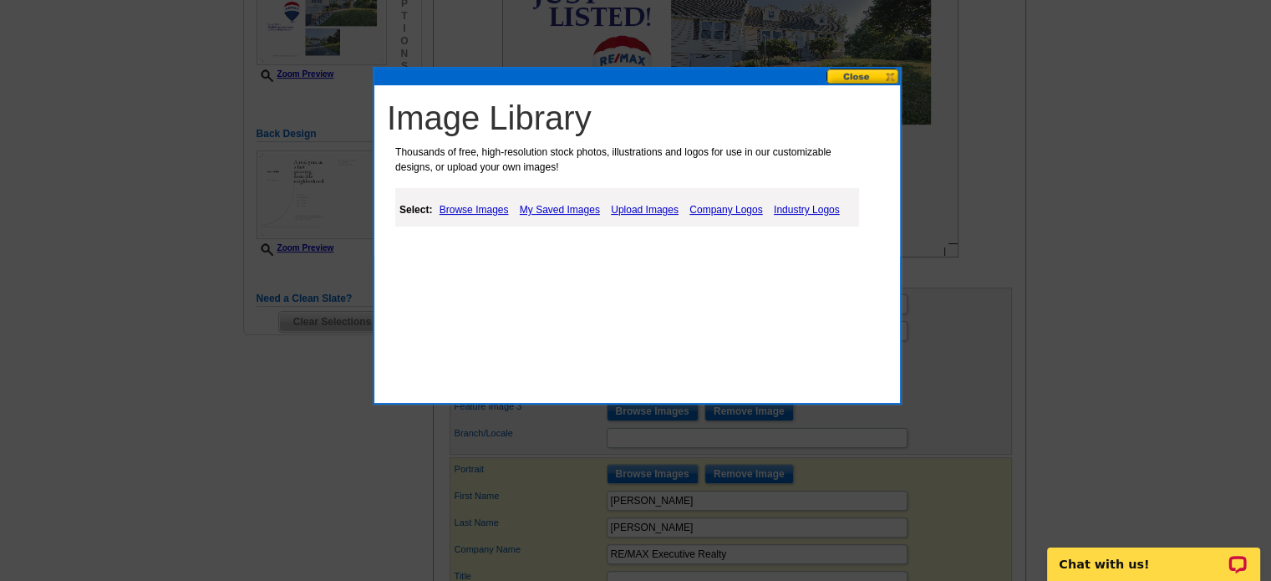
click at [546, 211] on link "My Saved Images" at bounding box center [559, 210] width 89 height 20
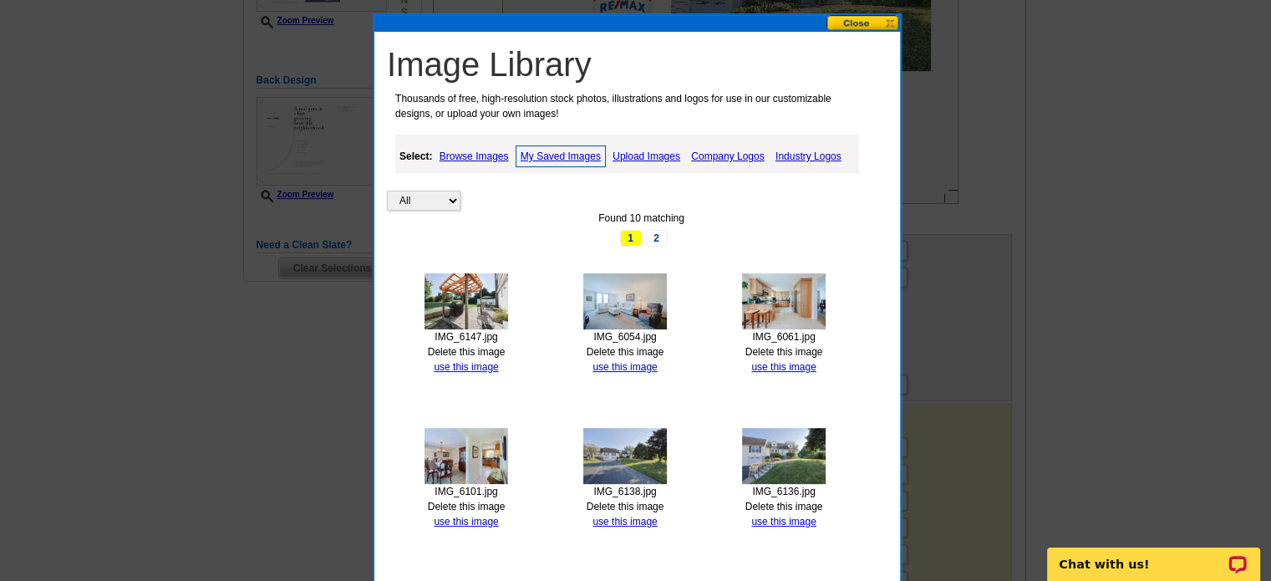
scroll to position [418, 0]
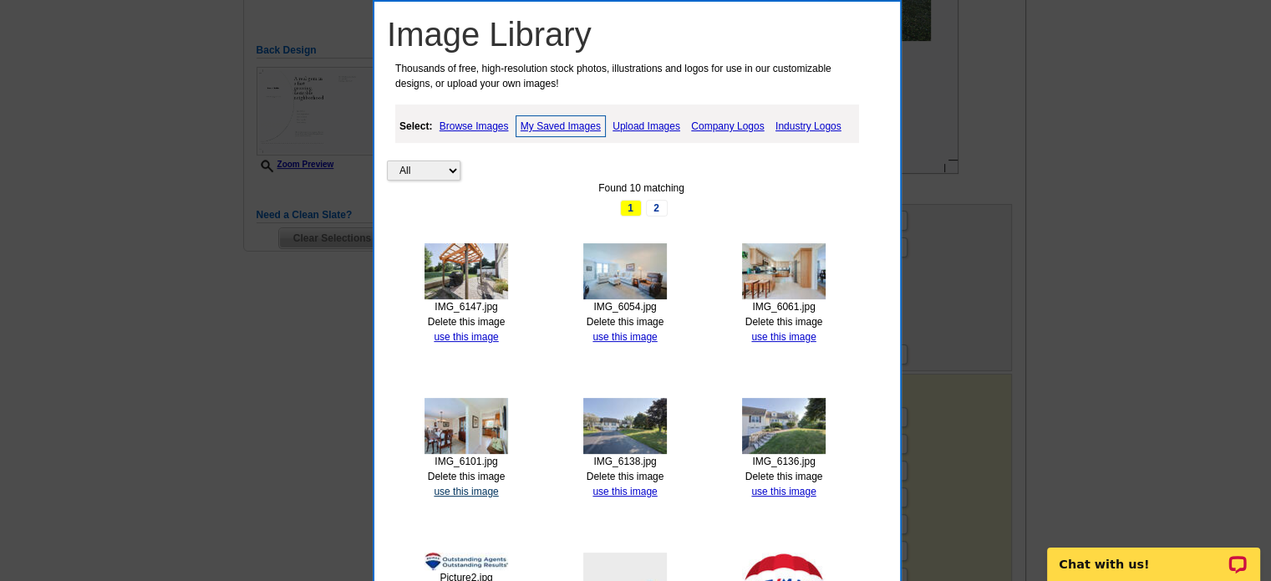
click at [460, 487] on link "use this image" at bounding box center [466, 491] width 64 height 12
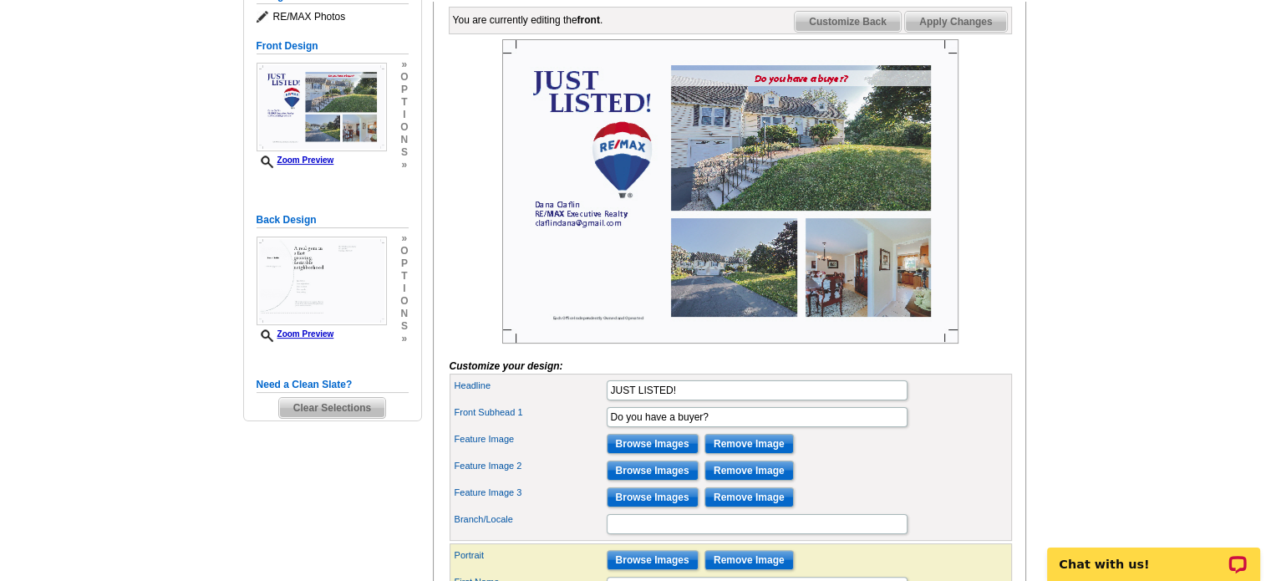
scroll to position [251, 0]
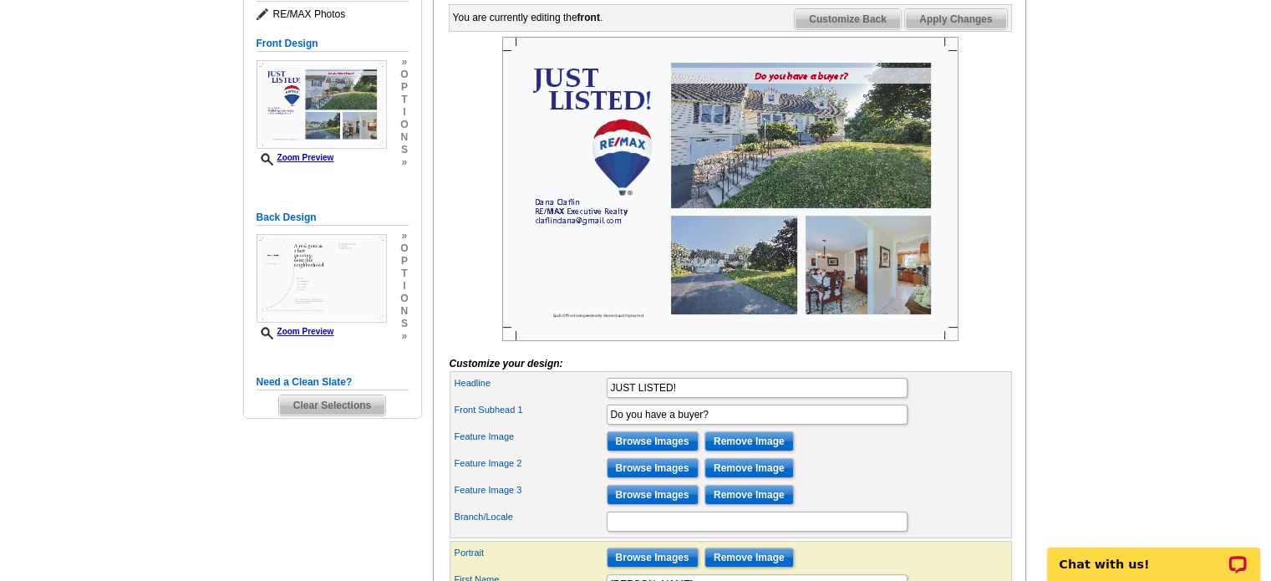
click at [962, 29] on span "Apply Changes" at bounding box center [955, 19] width 101 height 20
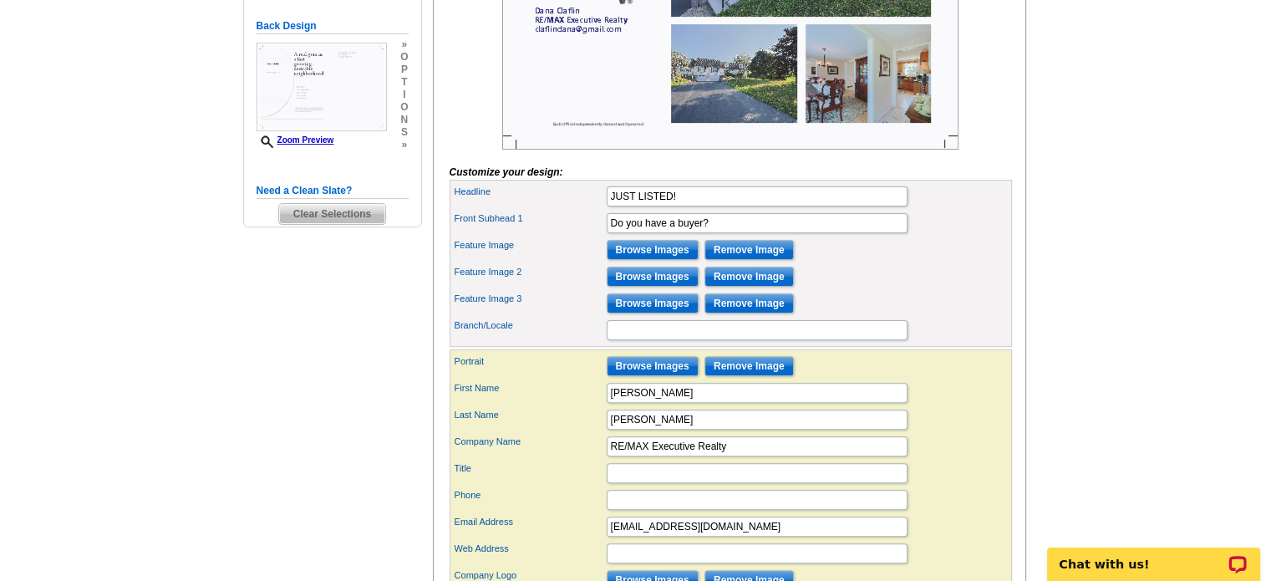
scroll to position [585, 0]
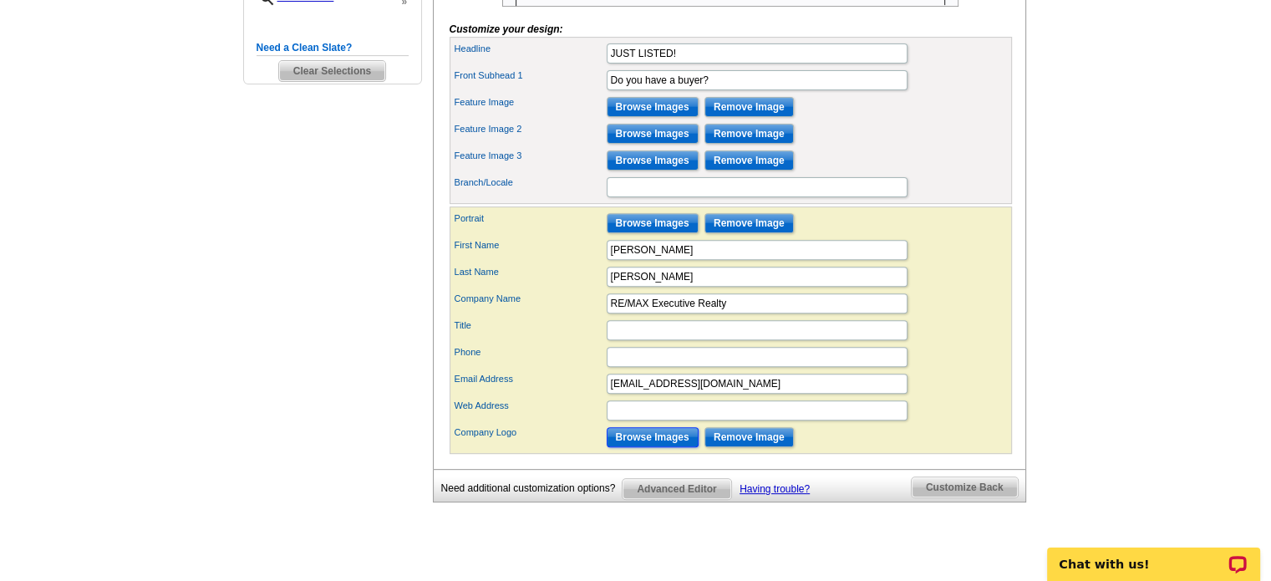
click at [668, 447] on input "Browse Images" at bounding box center [653, 437] width 92 height 20
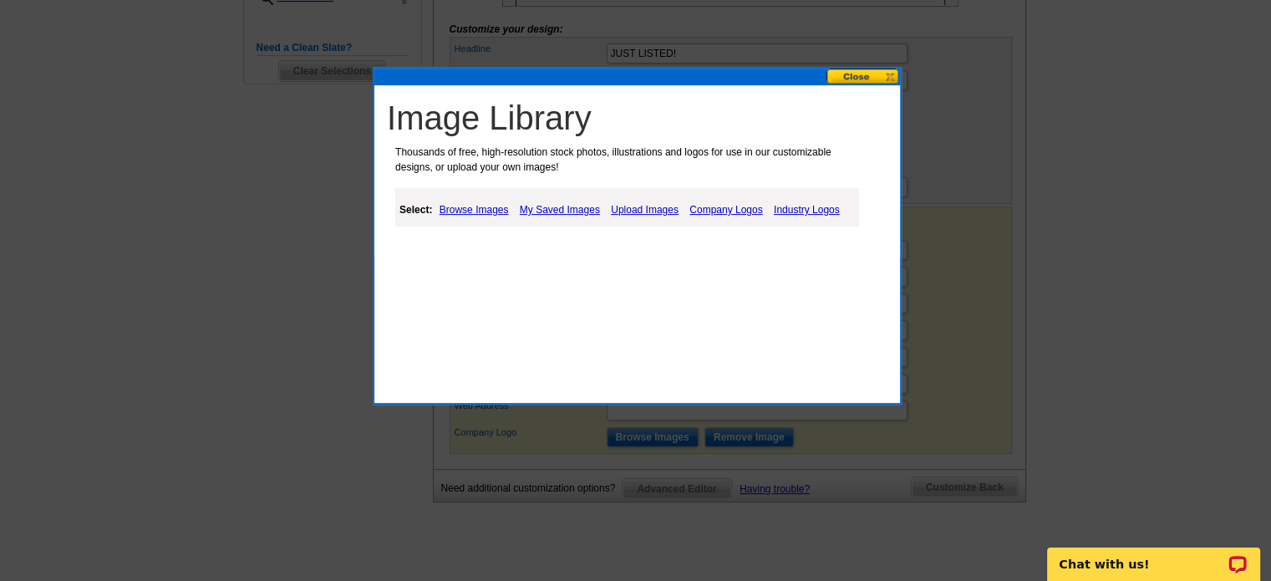
click at [633, 209] on link "Upload Images" at bounding box center [645, 210] width 76 height 20
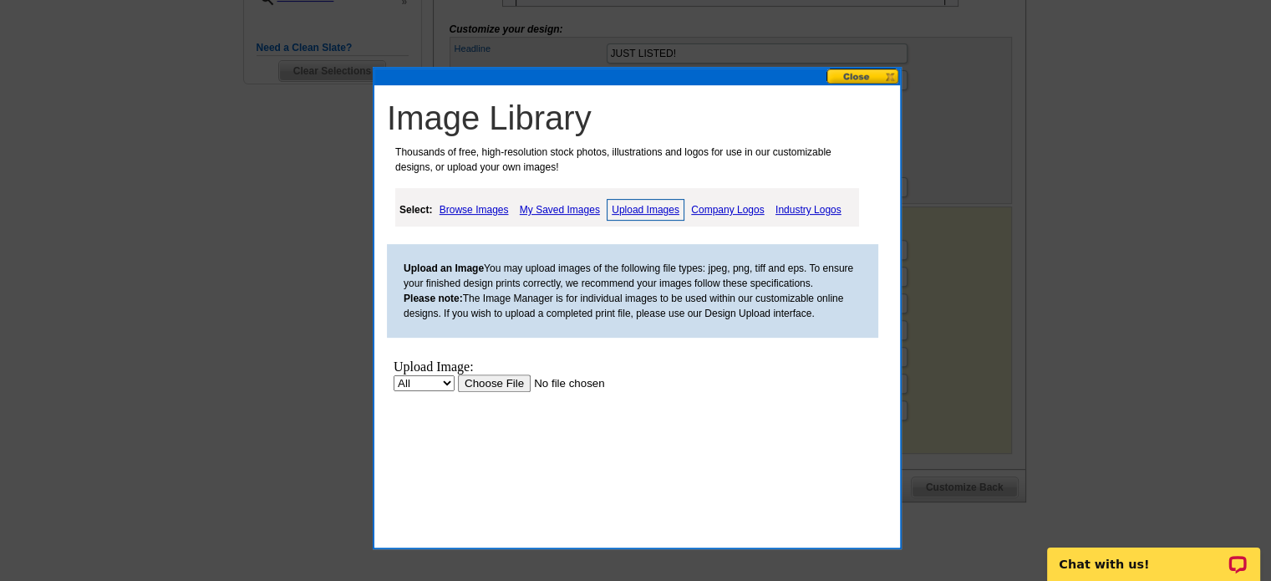
scroll to position [0, 0]
click at [495, 383] on input "file" at bounding box center [563, 383] width 211 height 18
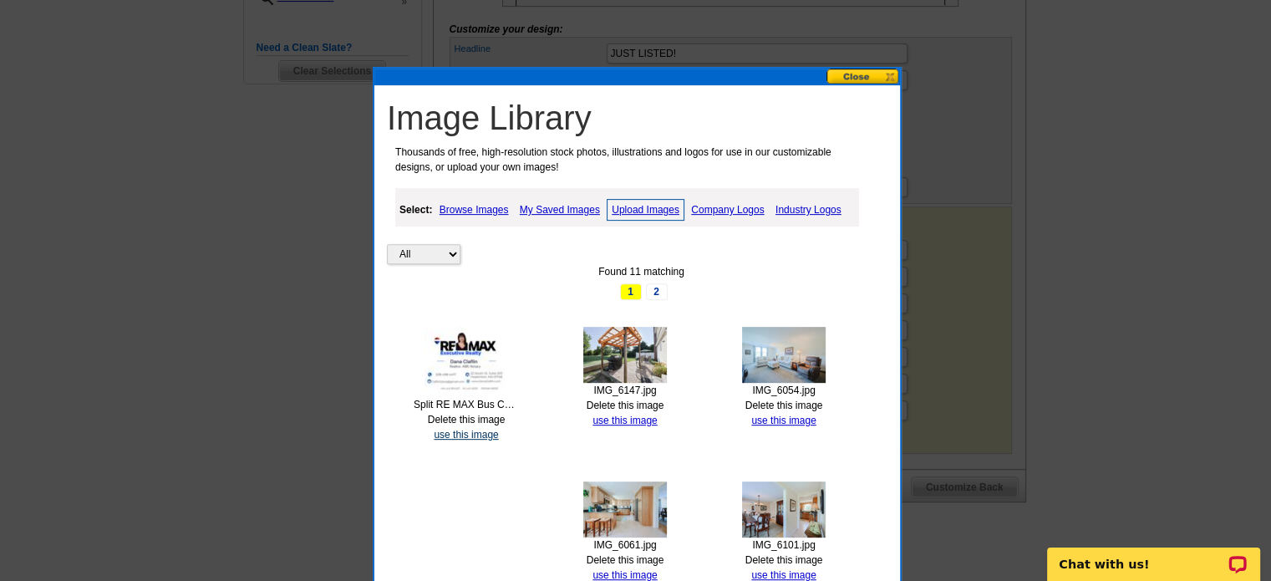
click at [455, 433] on link "use this image" at bounding box center [466, 435] width 64 height 12
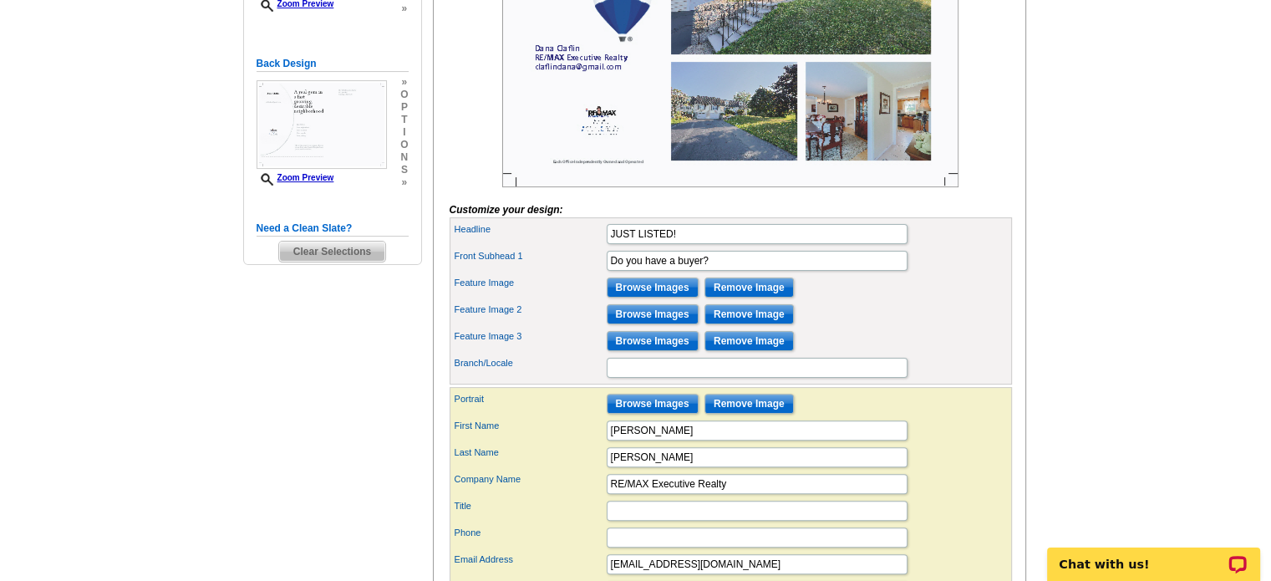
scroll to position [585, 0]
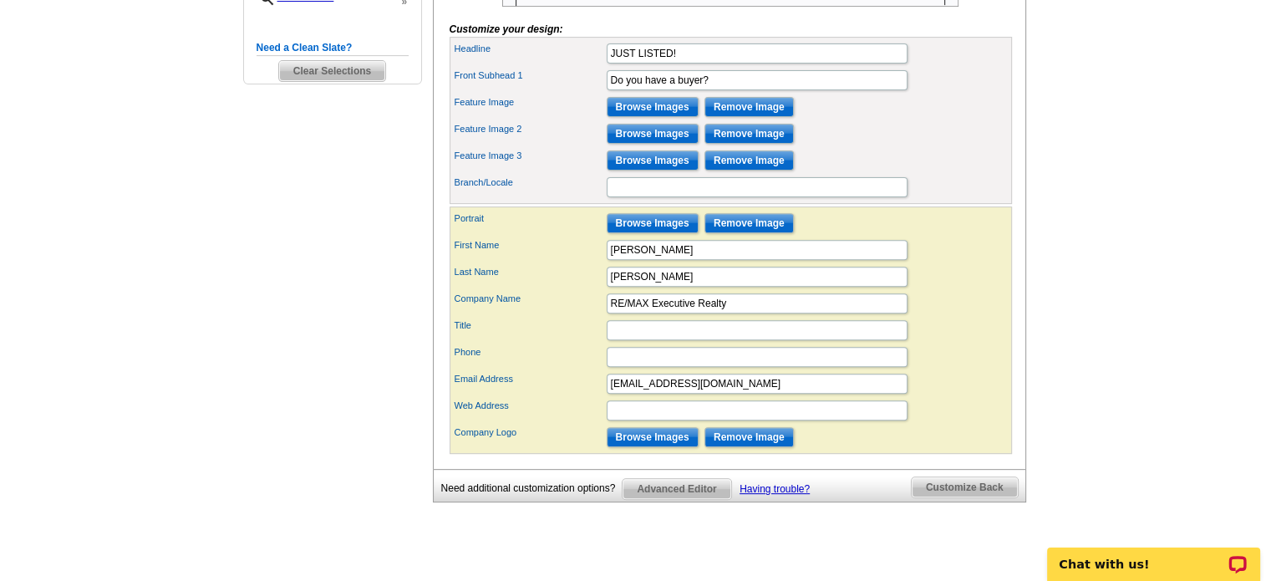
click at [664, 499] on span "Advanced Editor" at bounding box center [676, 489] width 108 height 20
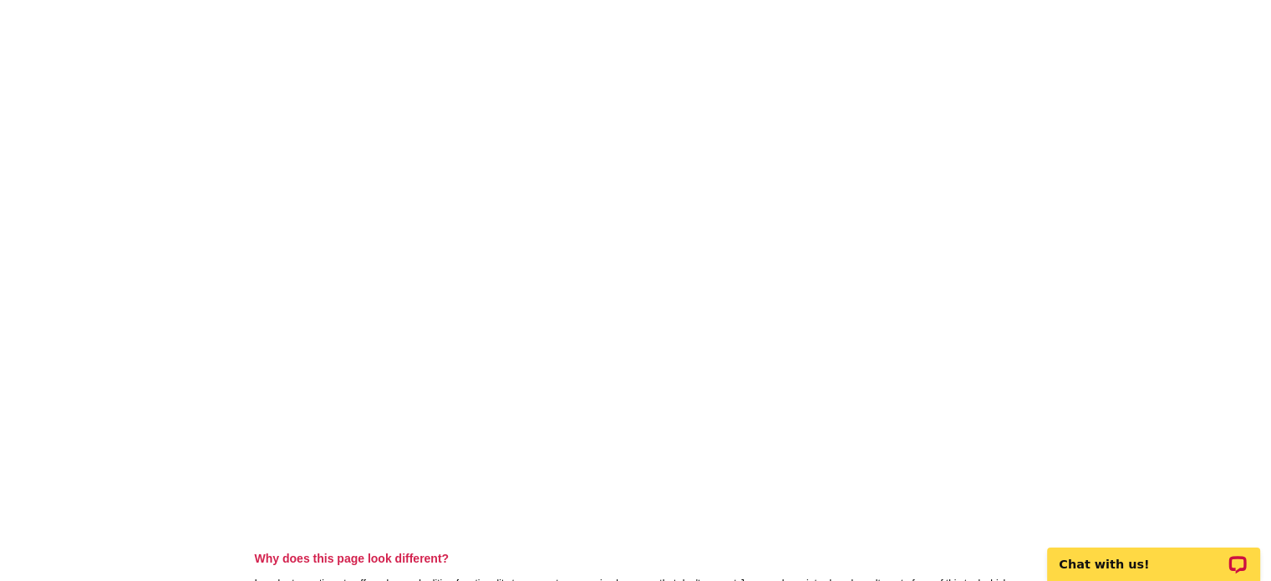
scroll to position [334, 0]
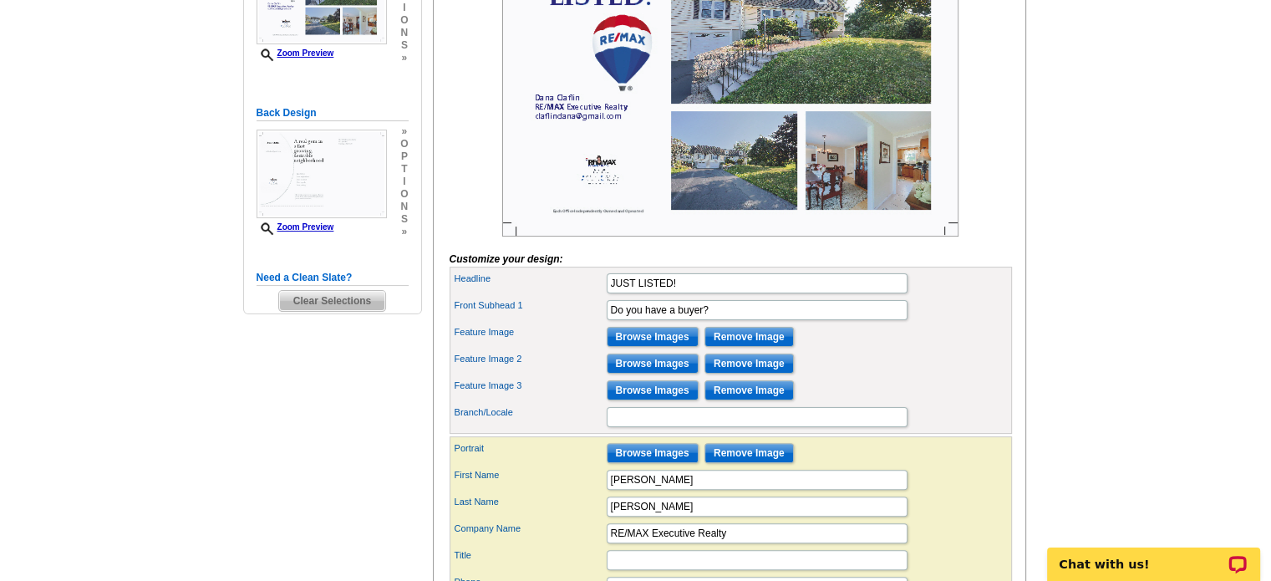
scroll to position [606, 0]
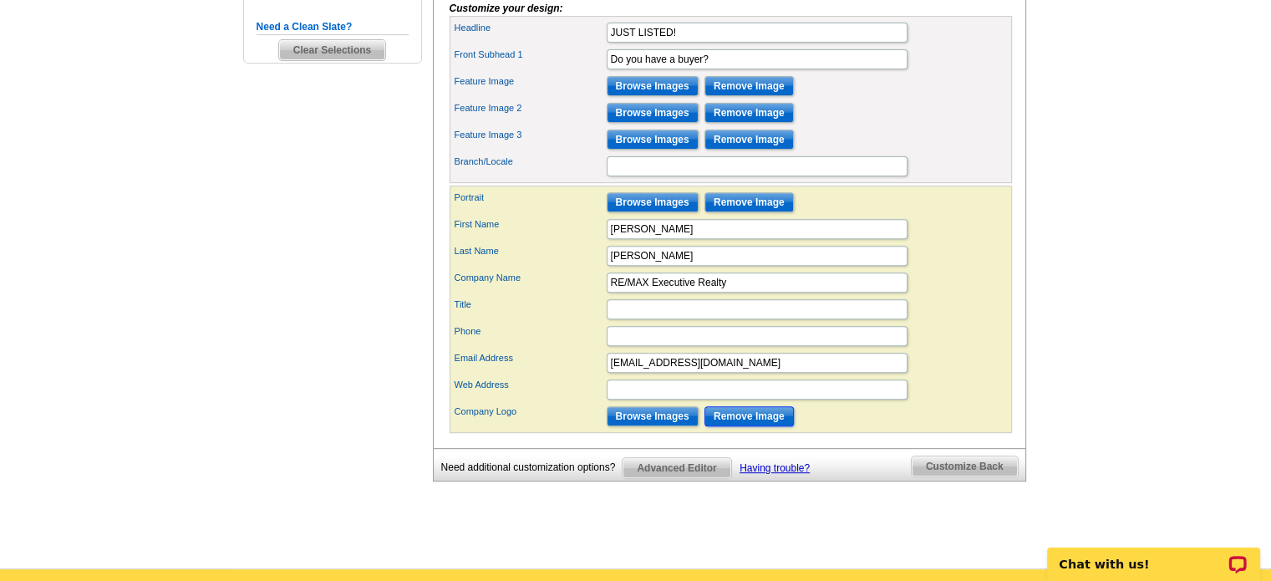
click at [735, 426] on input "Remove Image" at bounding box center [748, 416] width 89 height 20
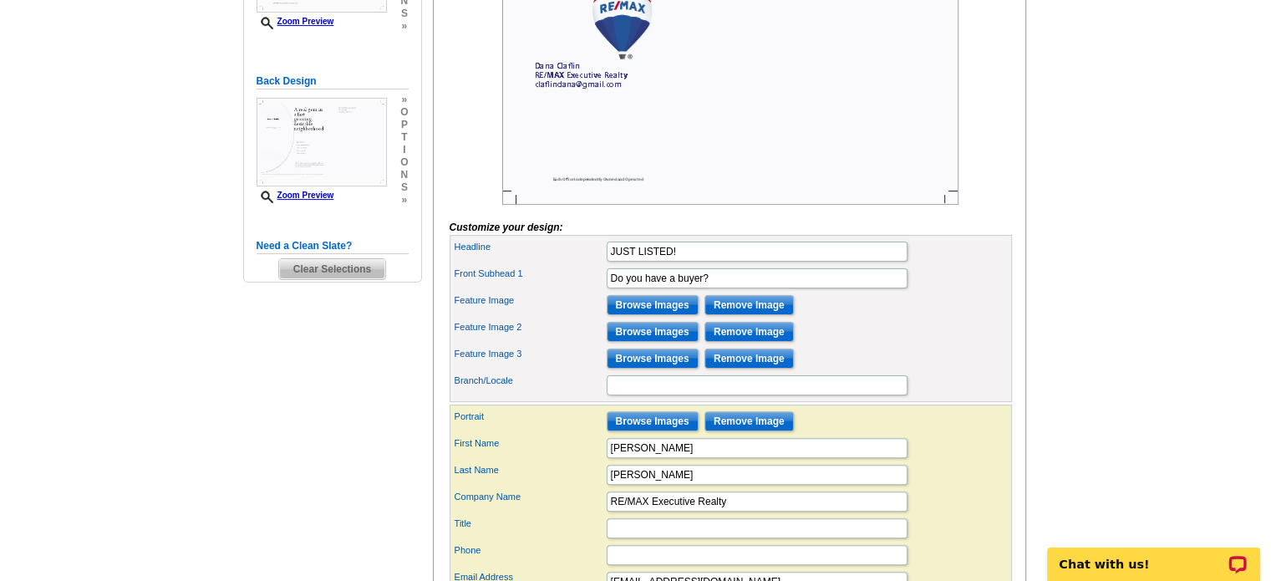
scroll to position [522, 0]
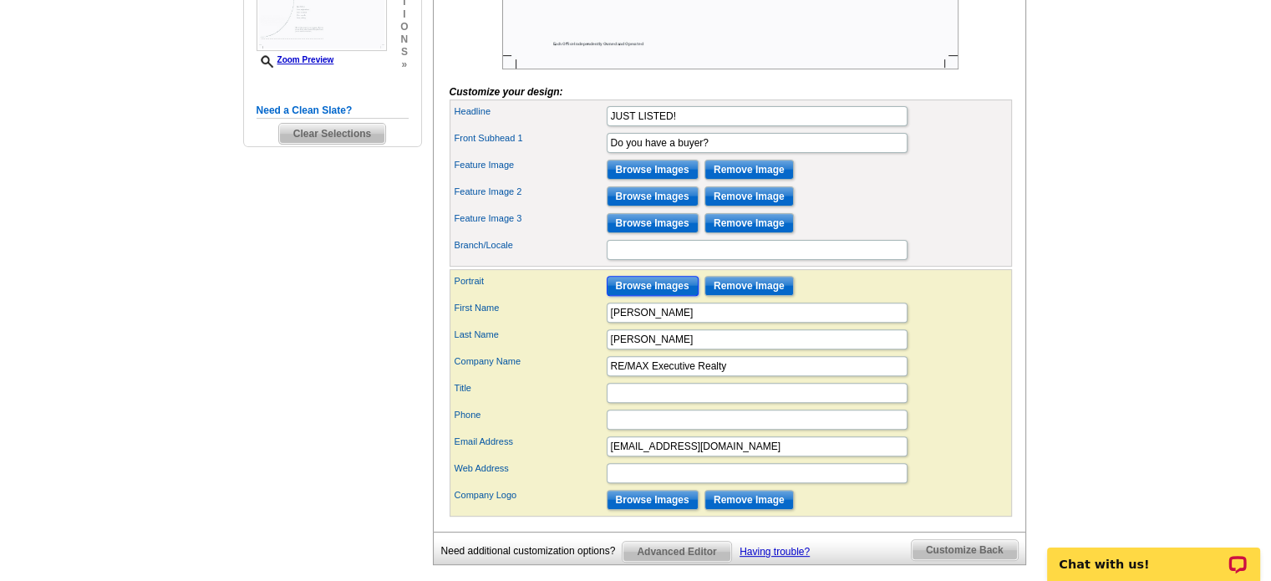
click at [658, 296] on input "Browse Images" at bounding box center [653, 286] width 92 height 20
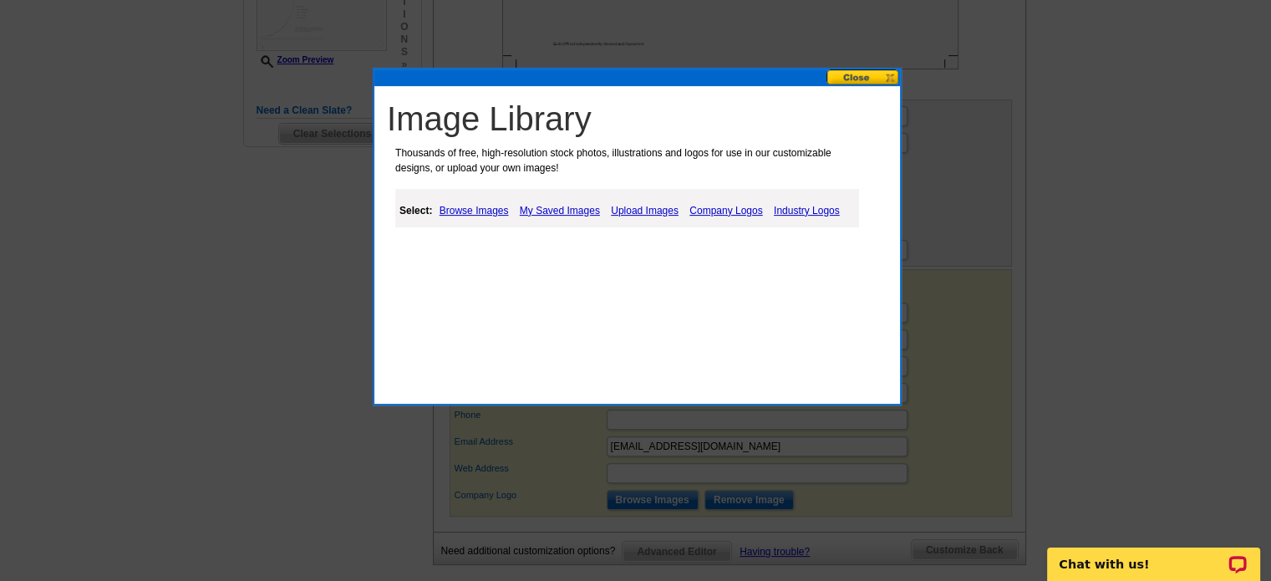
click at [561, 206] on link "My Saved Images" at bounding box center [559, 211] width 89 height 20
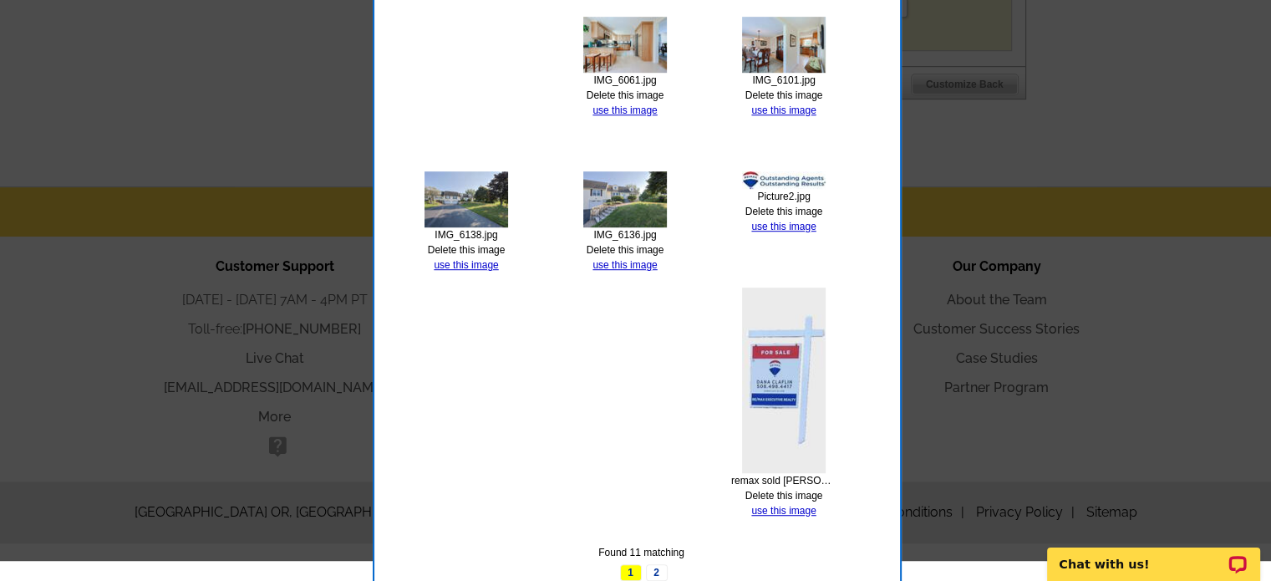
scroll to position [1013, 0]
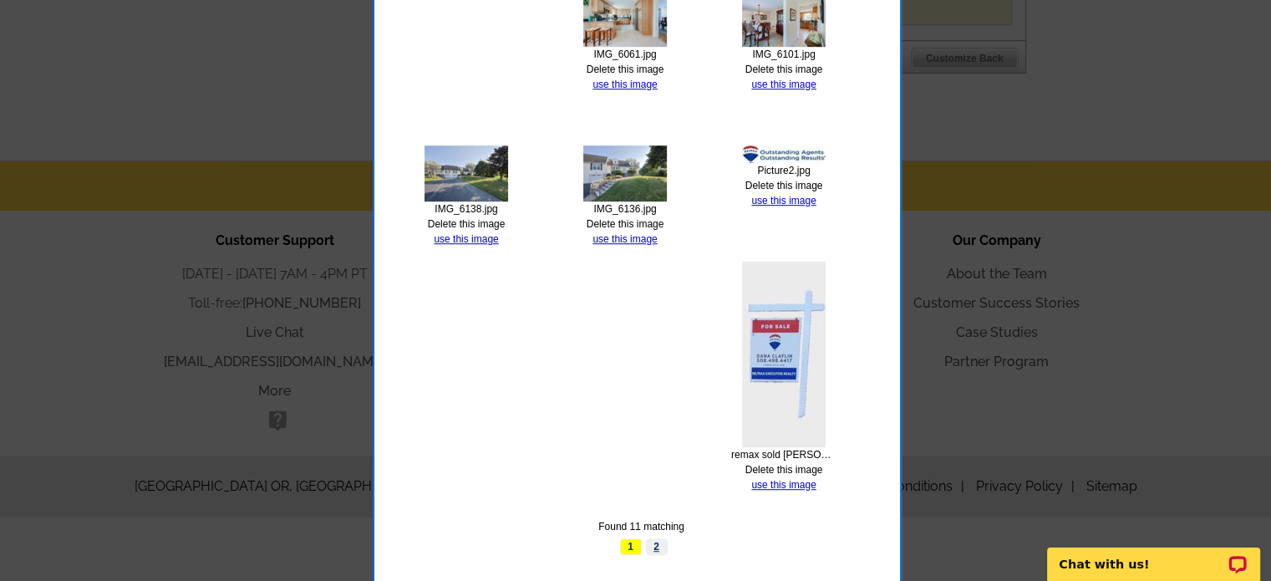
click at [660, 544] on link "2" at bounding box center [657, 546] width 22 height 17
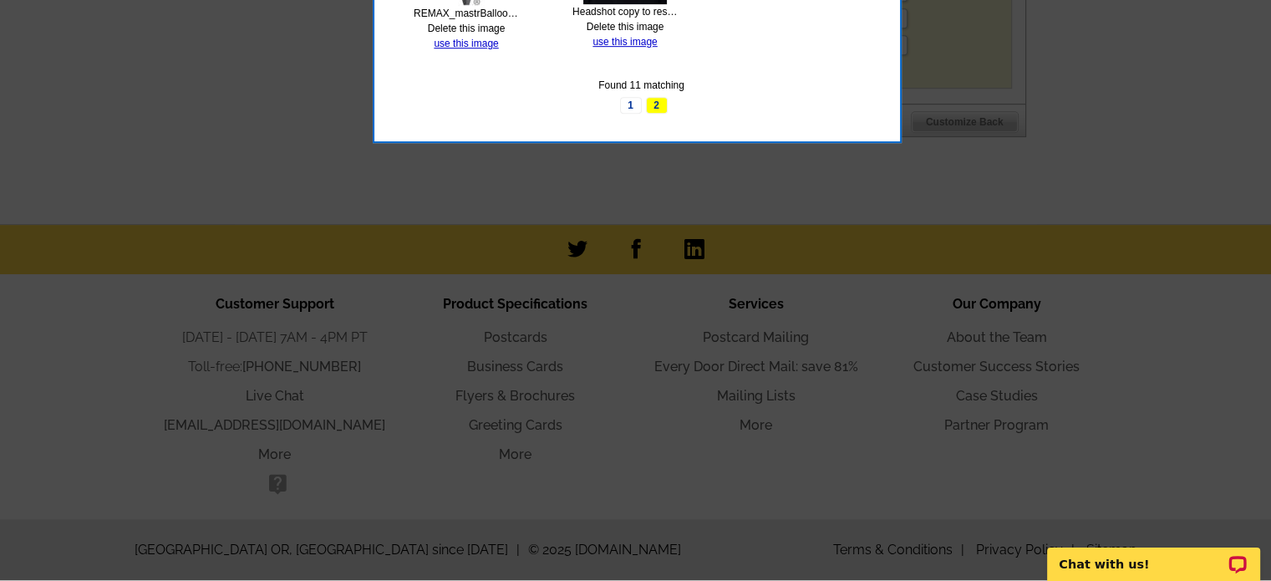
scroll to position [679, 0]
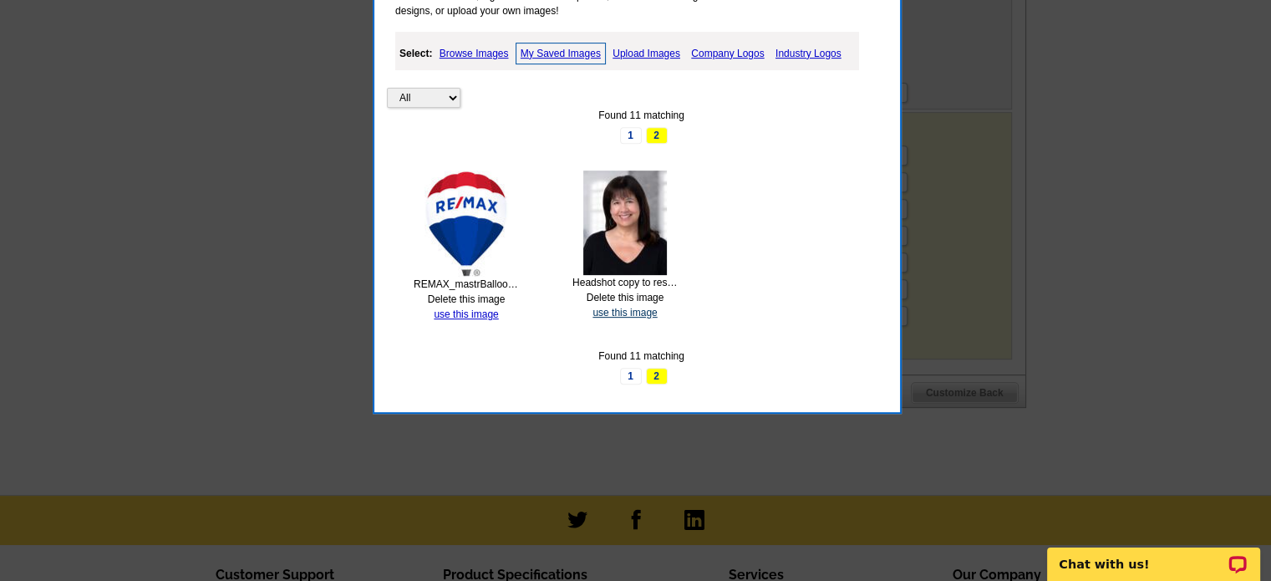
click at [615, 310] on link "use this image" at bounding box center [624, 313] width 64 height 12
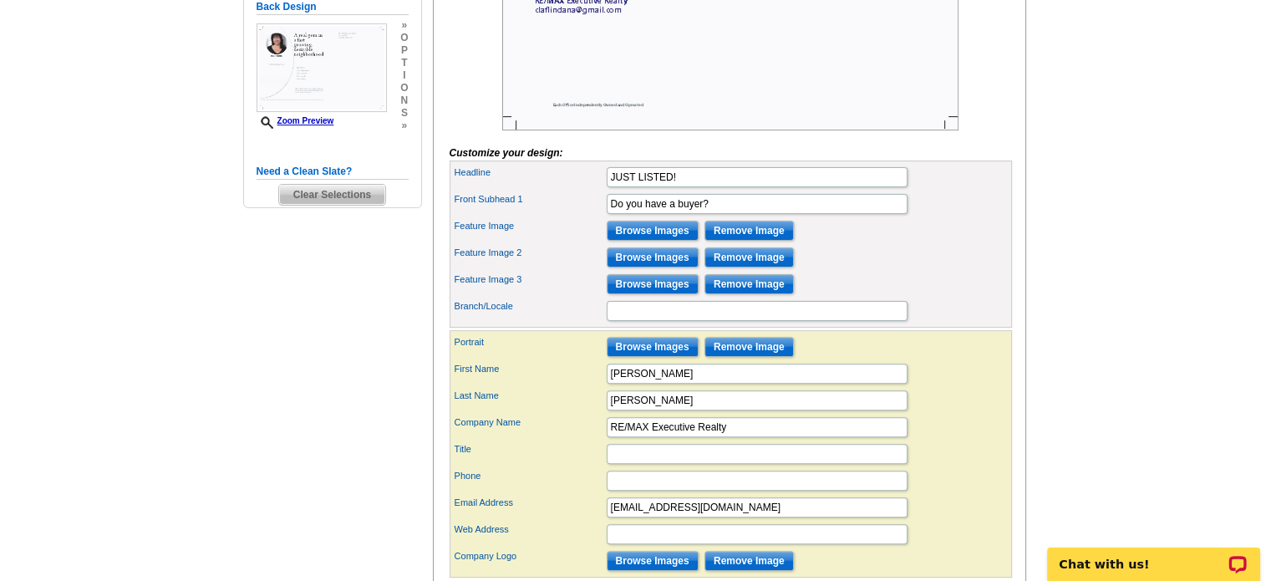
scroll to position [501, 0]
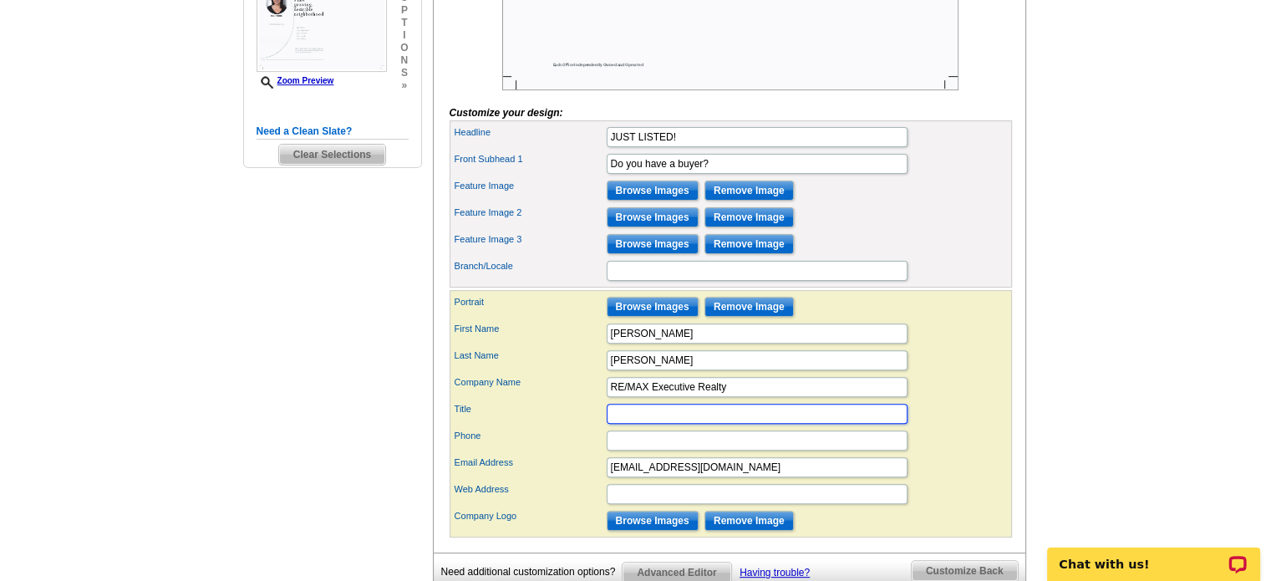
click at [766, 424] on input "Title" at bounding box center [757, 414] width 301 height 20
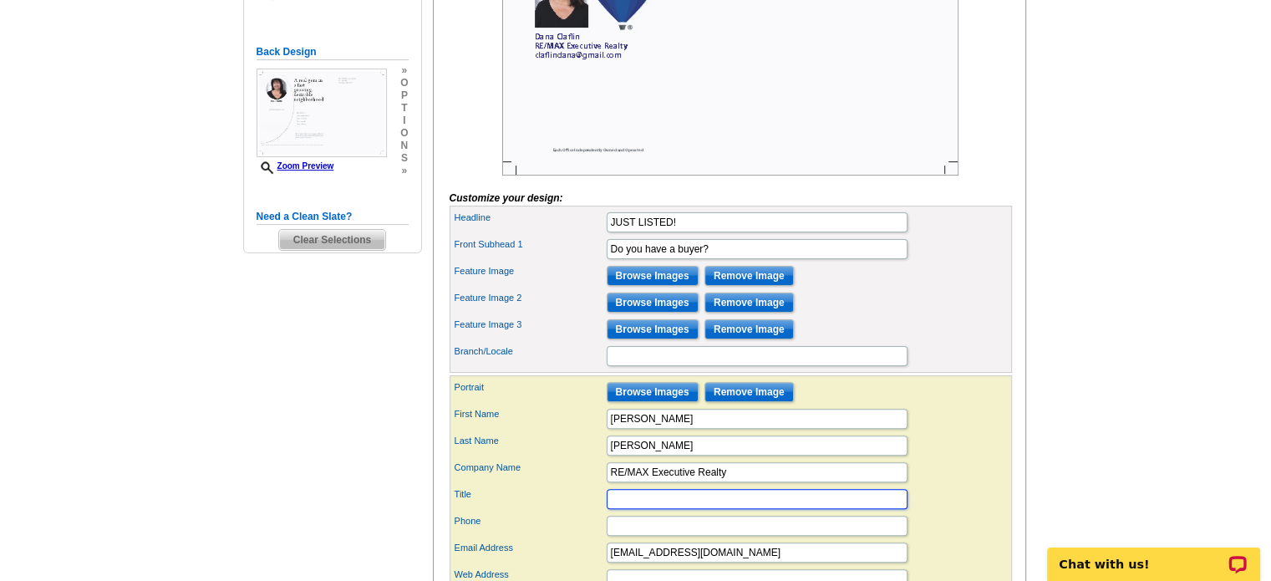
scroll to position [418, 0]
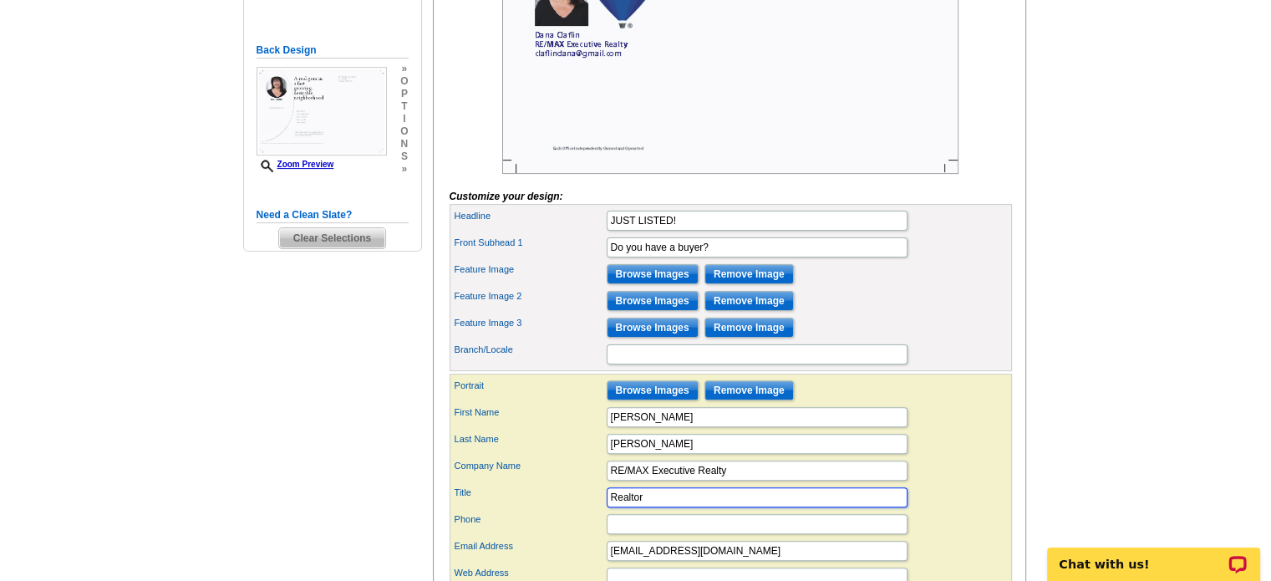
type input "Realtor"
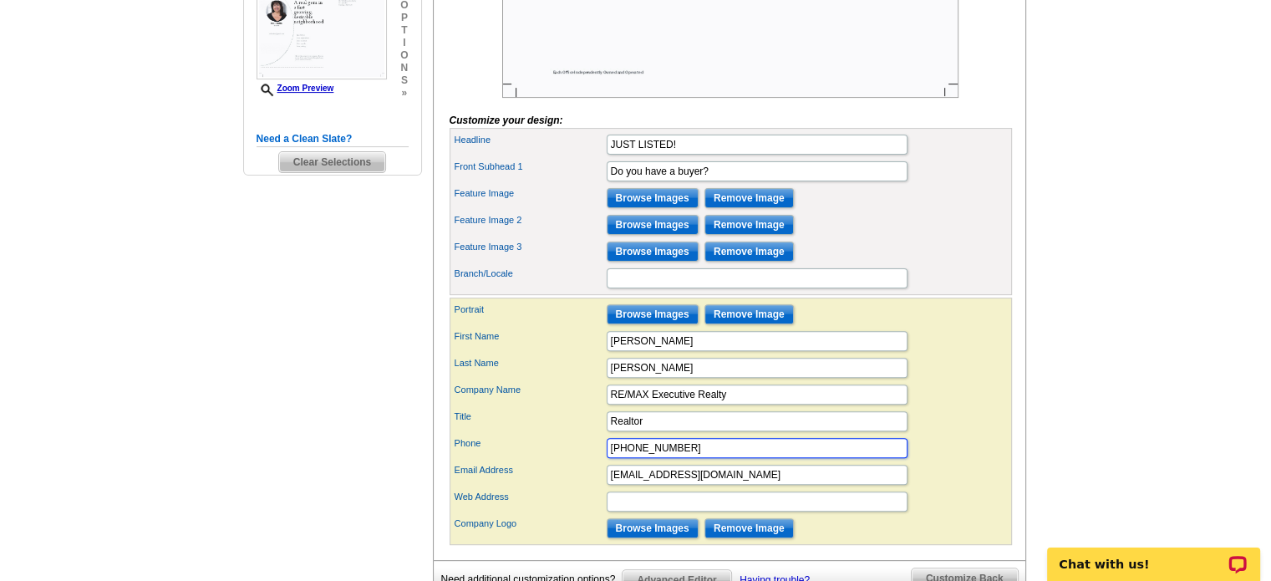
scroll to position [585, 0]
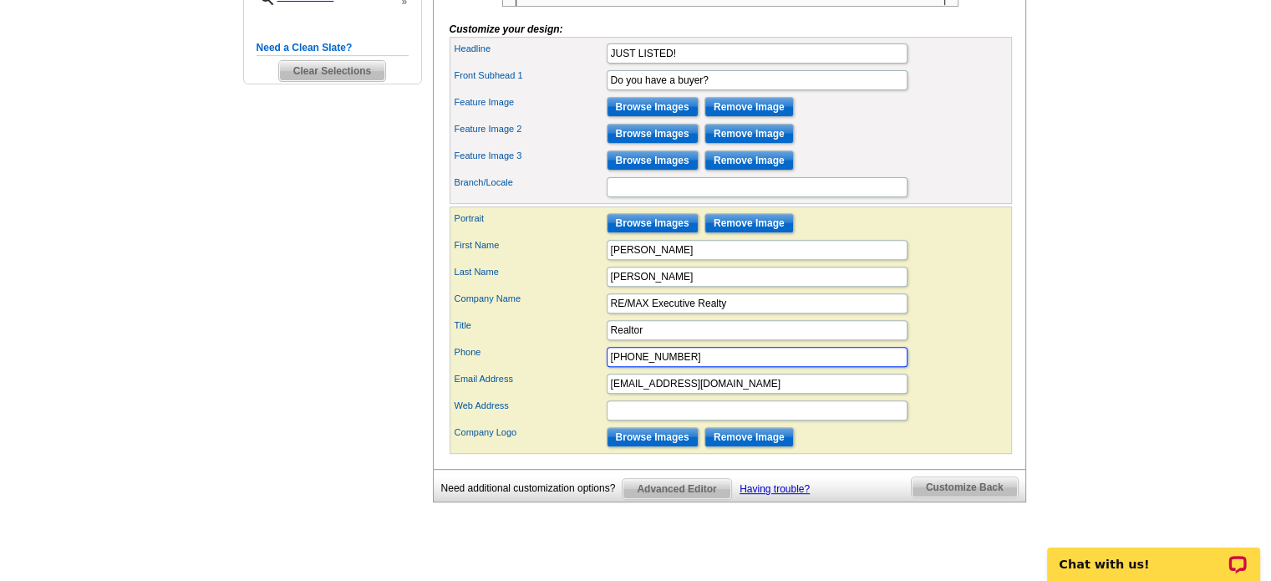
type input "[PHONE_NUMBER]"
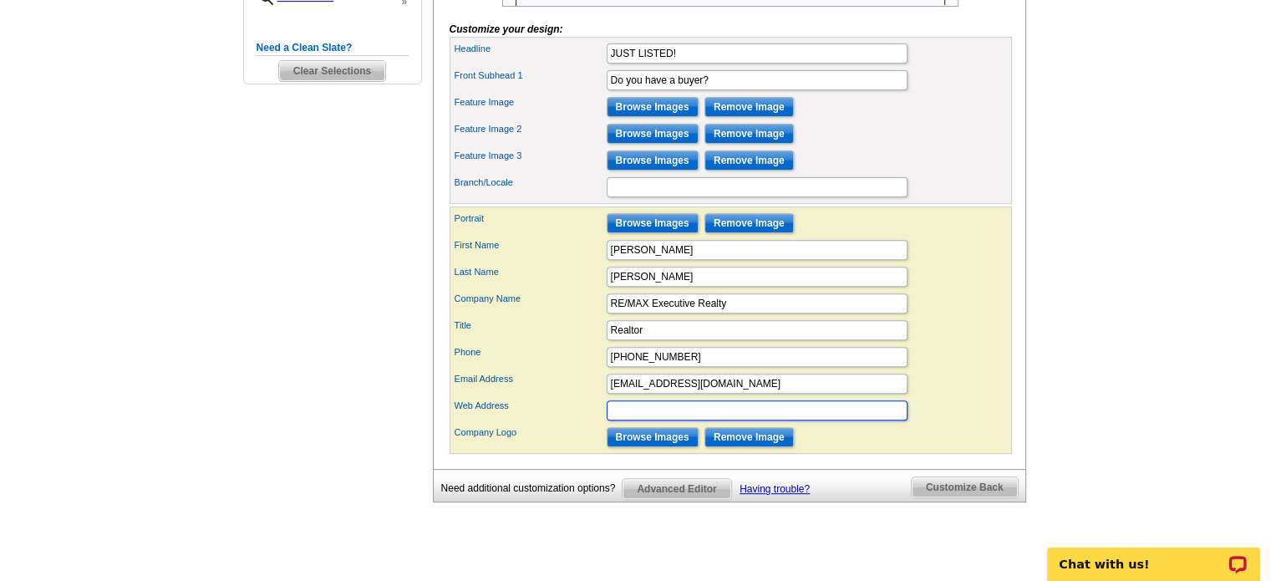
click at [766, 420] on input "Web Address" at bounding box center [757, 410] width 301 height 20
type input "[DOMAIN_NAME]"
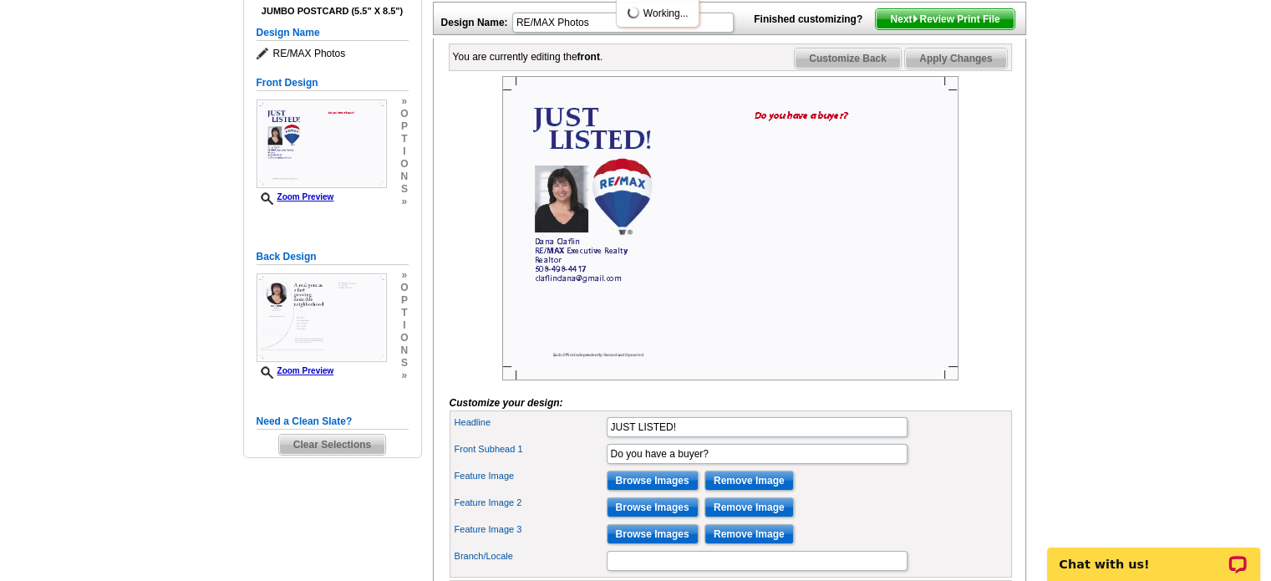
scroll to position [251, 0]
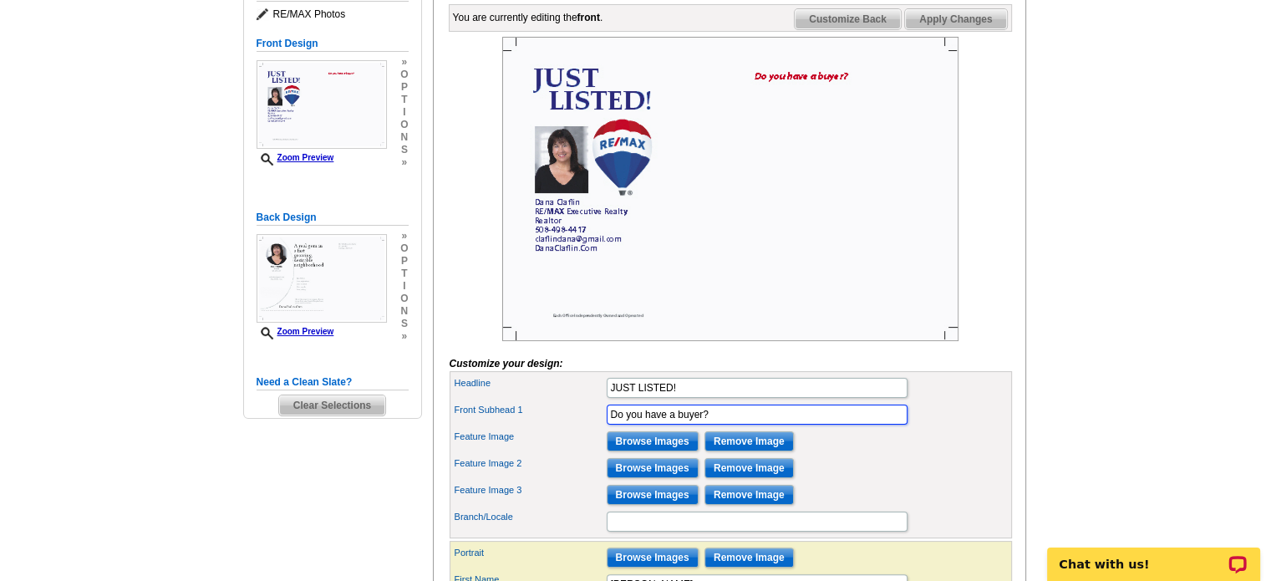
click at [795, 424] on input "Do you have a buyer?" at bounding box center [757, 414] width 301 height 20
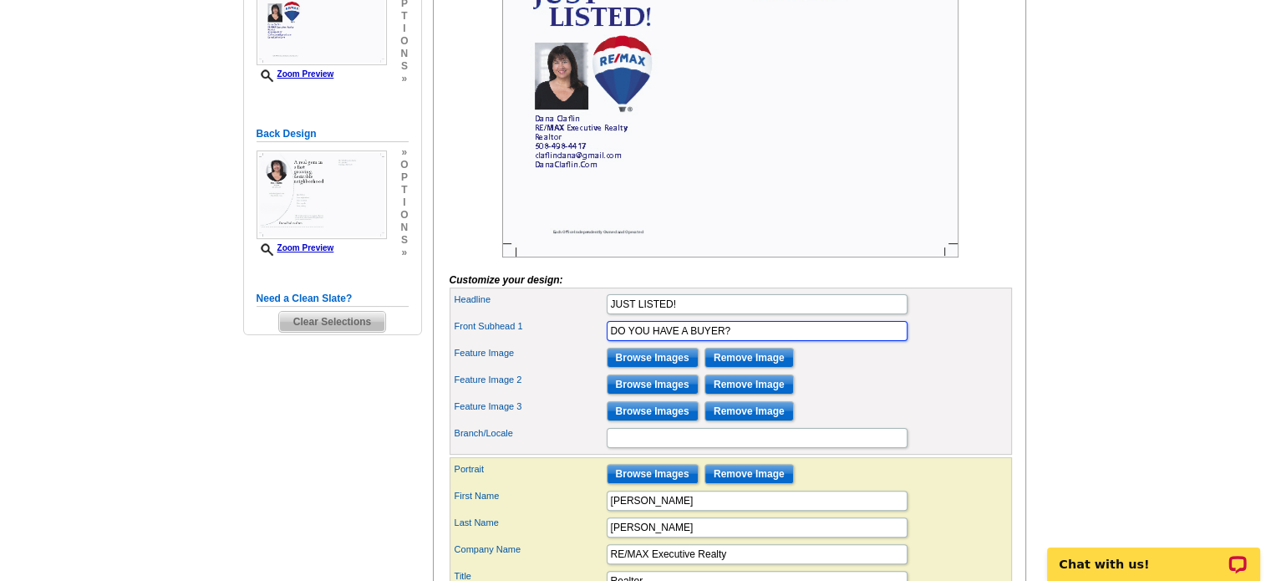
type input "DO YOU HAVE A BUYER?"
click at [832, 448] on input "Branch/Locale" at bounding box center [757, 438] width 301 height 20
click at [621, 368] on input "Browse Images" at bounding box center [653, 358] width 92 height 20
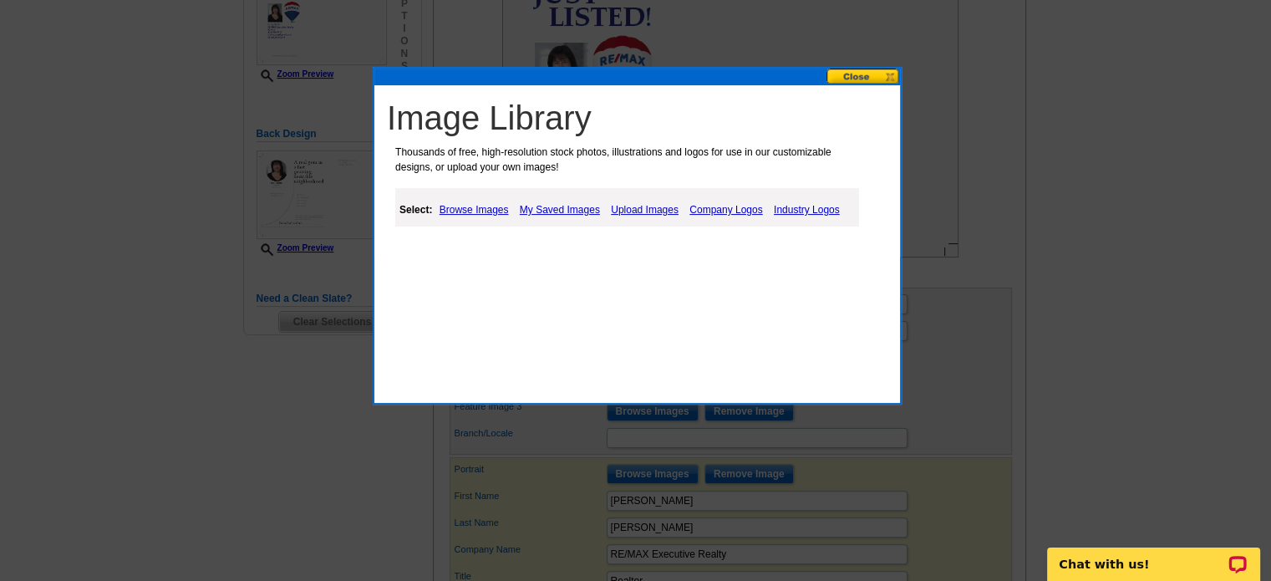
click at [556, 206] on link "My Saved Images" at bounding box center [559, 210] width 89 height 20
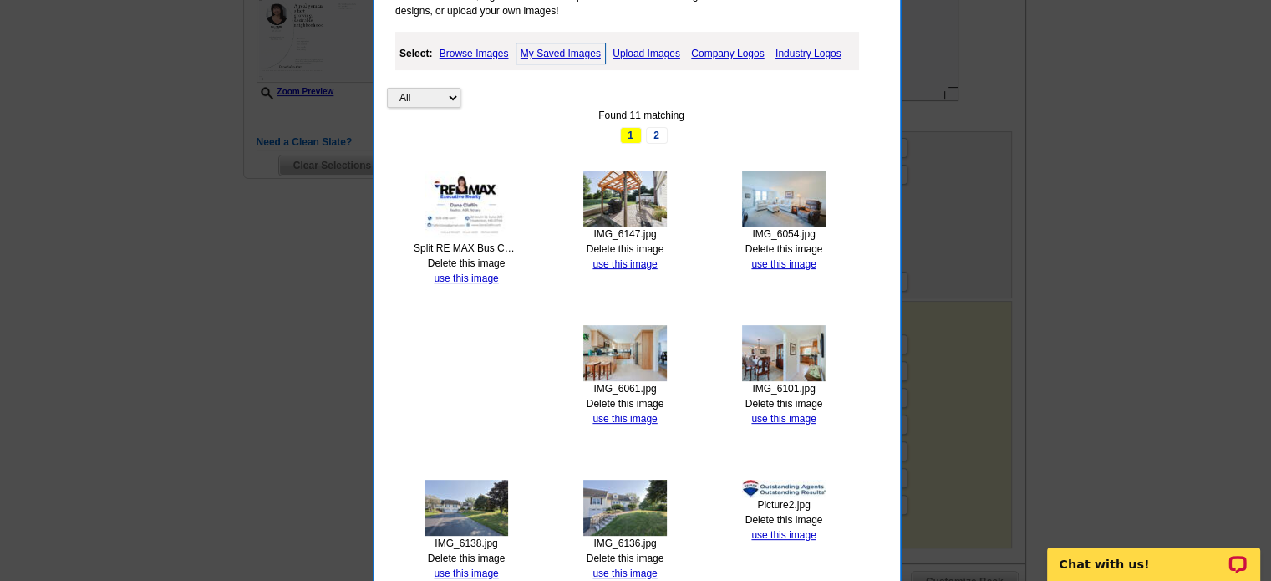
scroll to position [501, 0]
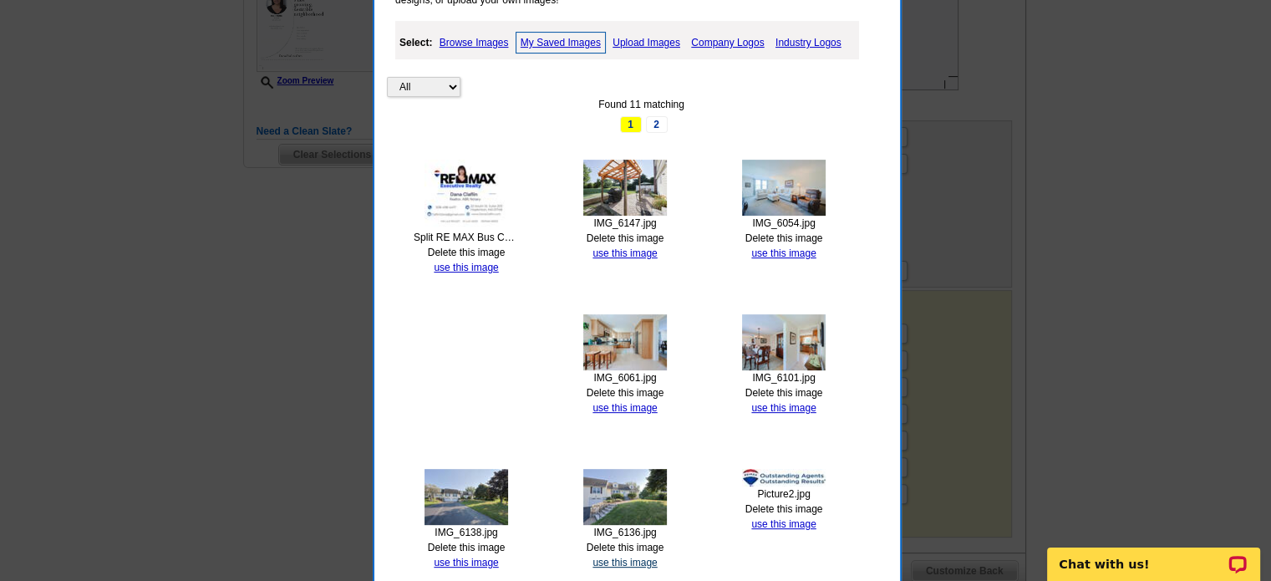
click at [626, 561] on link "use this image" at bounding box center [624, 562] width 64 height 12
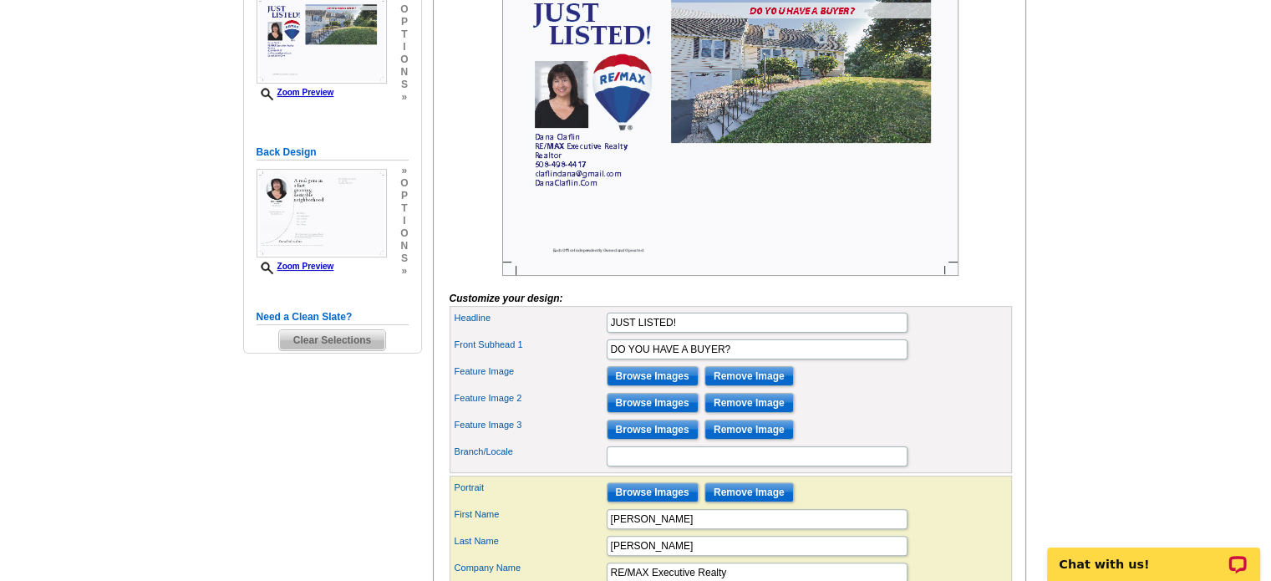
scroll to position [334, 0]
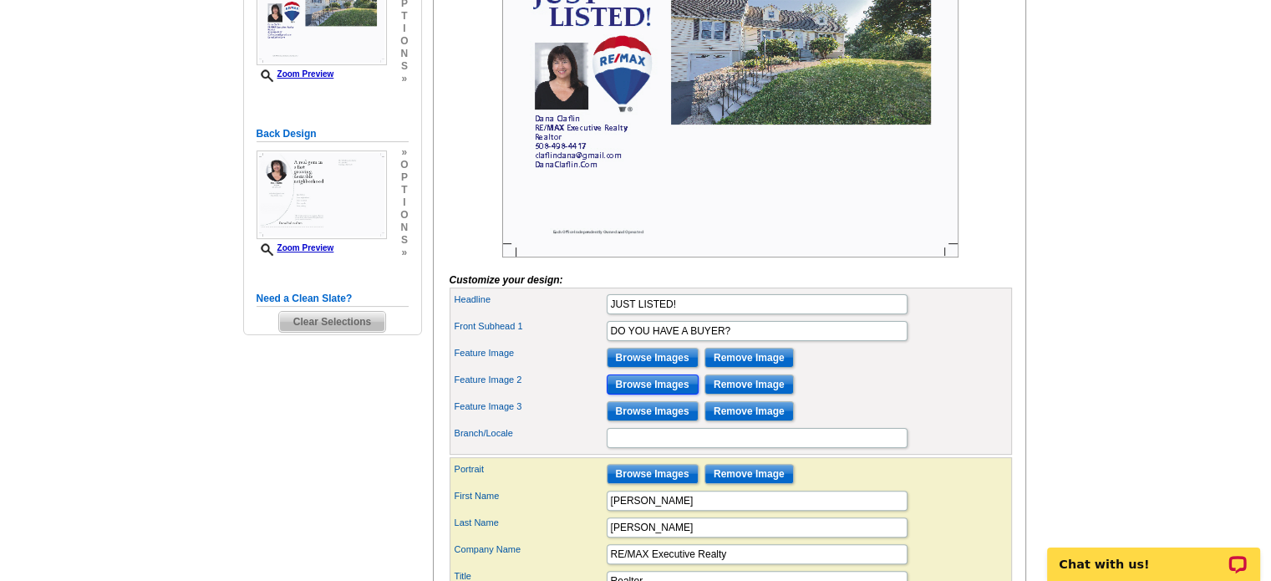
click at [648, 394] on input "Browse Images" at bounding box center [653, 384] width 92 height 20
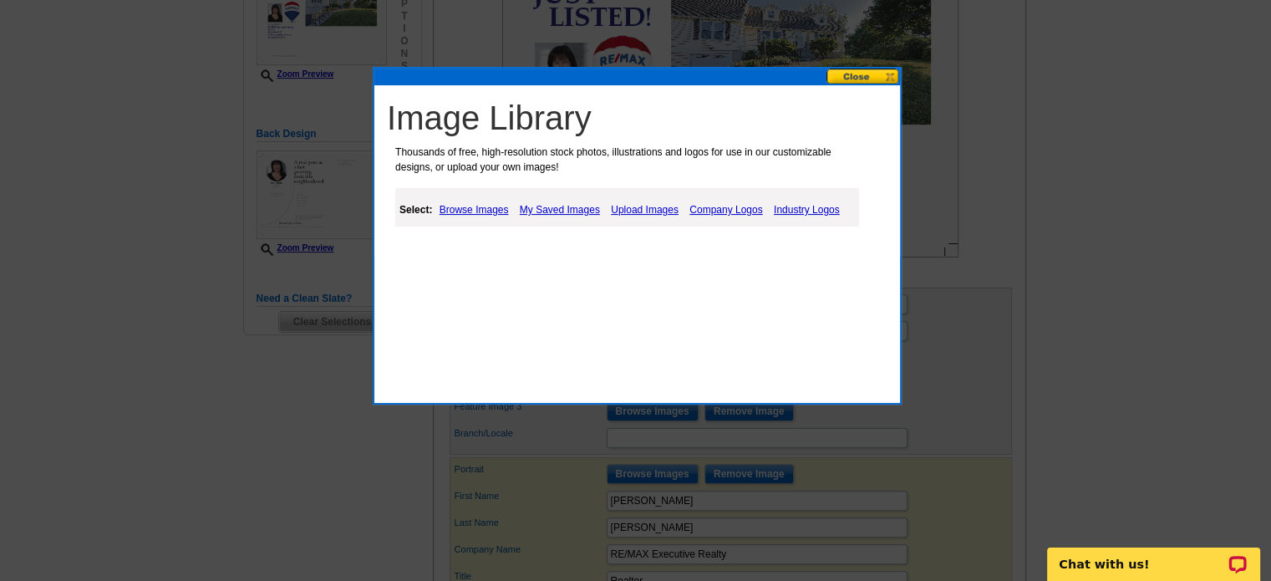
click at [572, 206] on link "My Saved Images" at bounding box center [559, 210] width 89 height 20
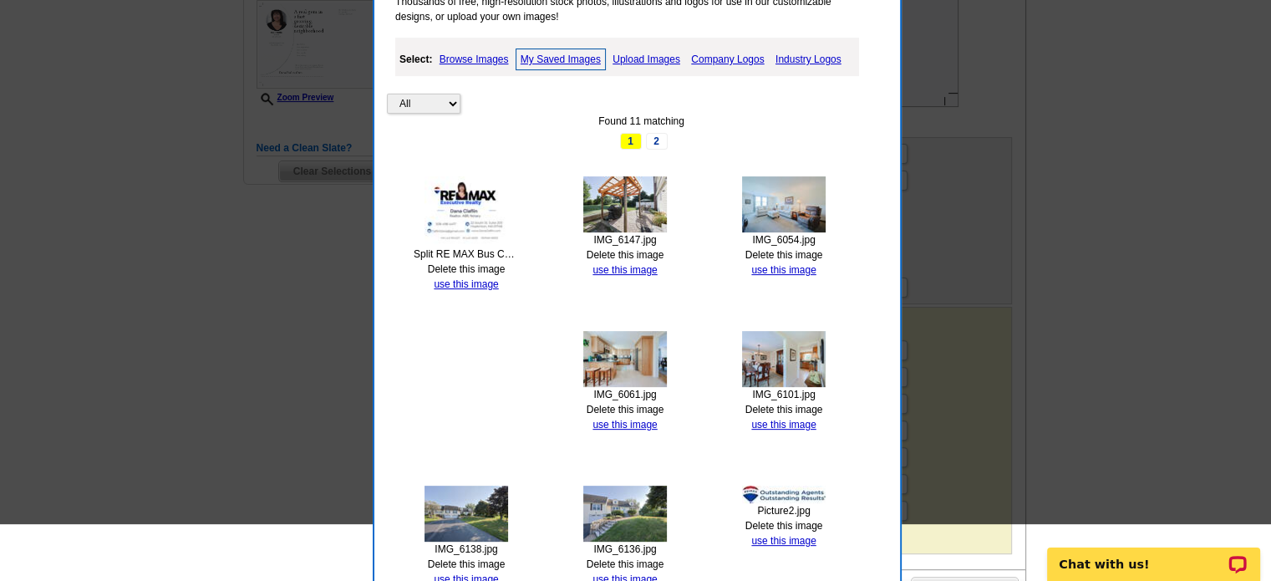
scroll to position [501, 0]
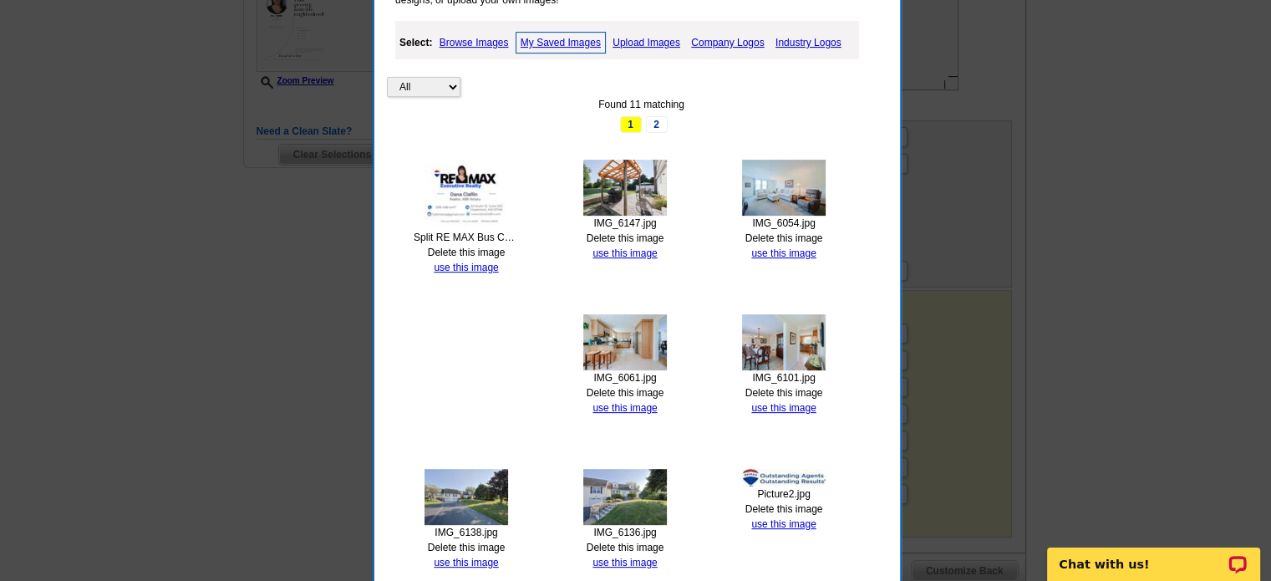
click at [458, 494] on img at bounding box center [466, 497] width 84 height 56
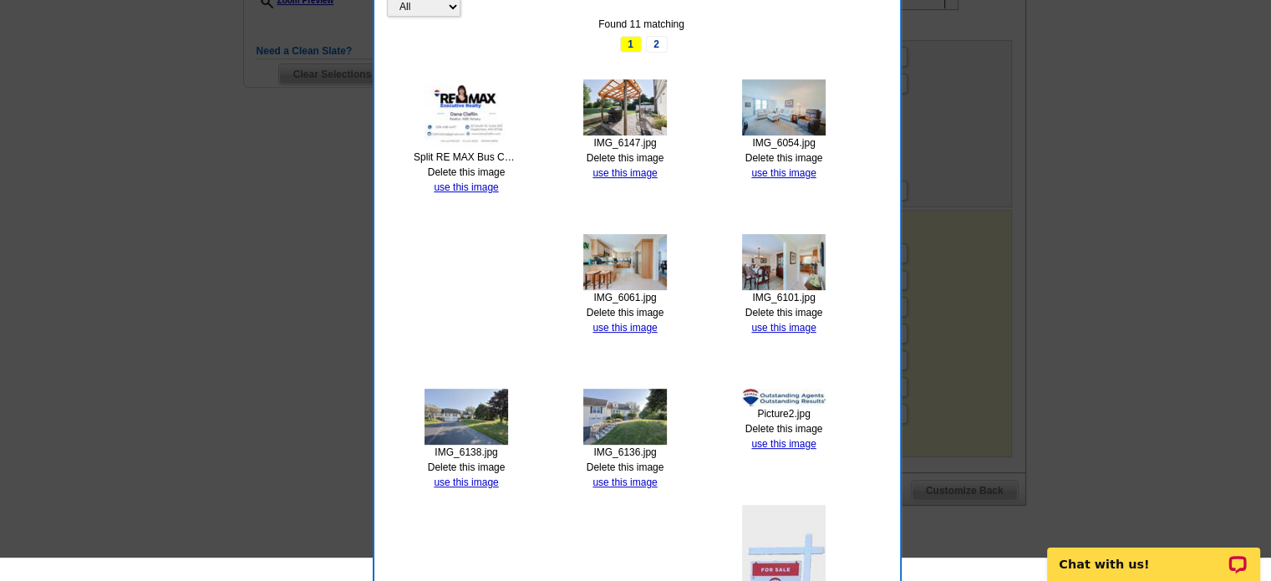
scroll to position [585, 0]
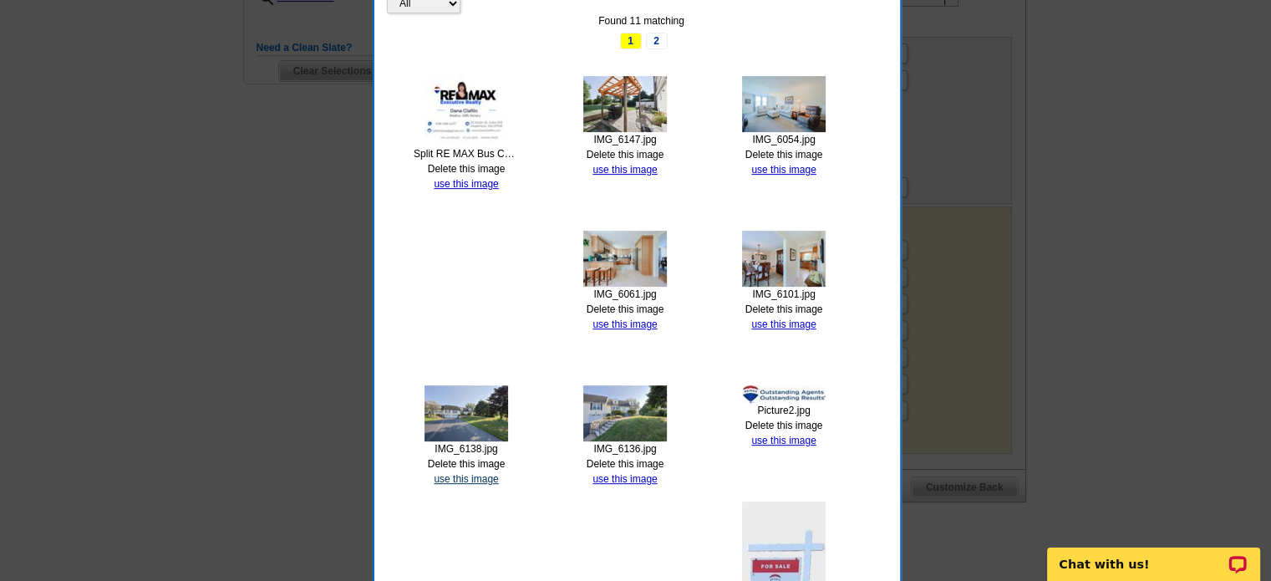
click at [485, 476] on link "use this image" at bounding box center [466, 479] width 64 height 12
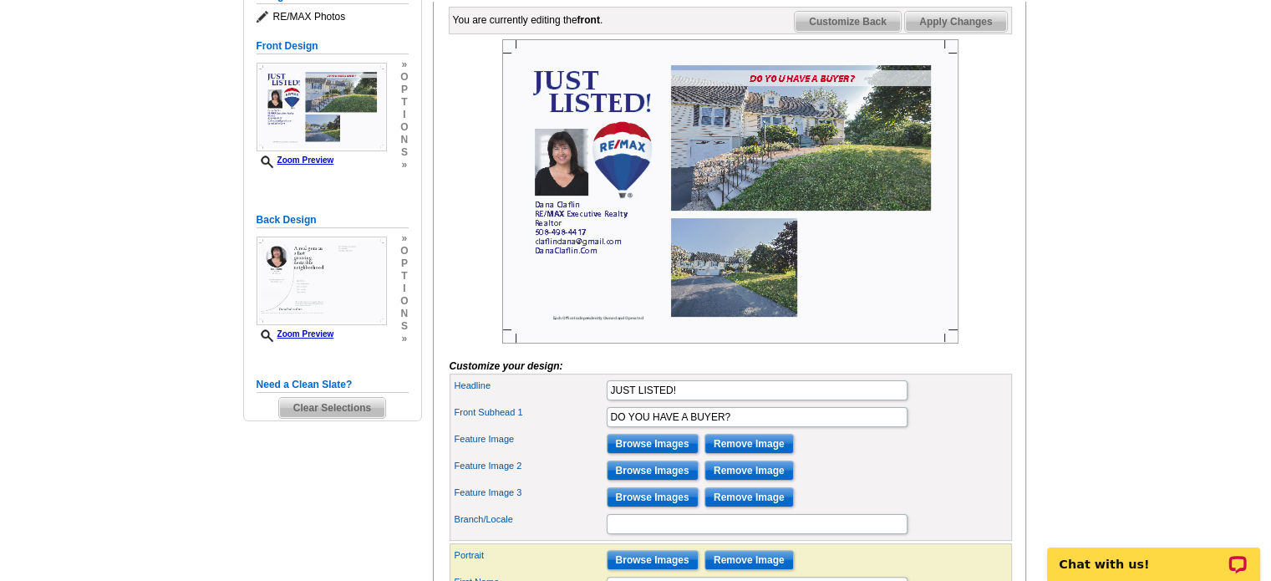
scroll to position [251, 0]
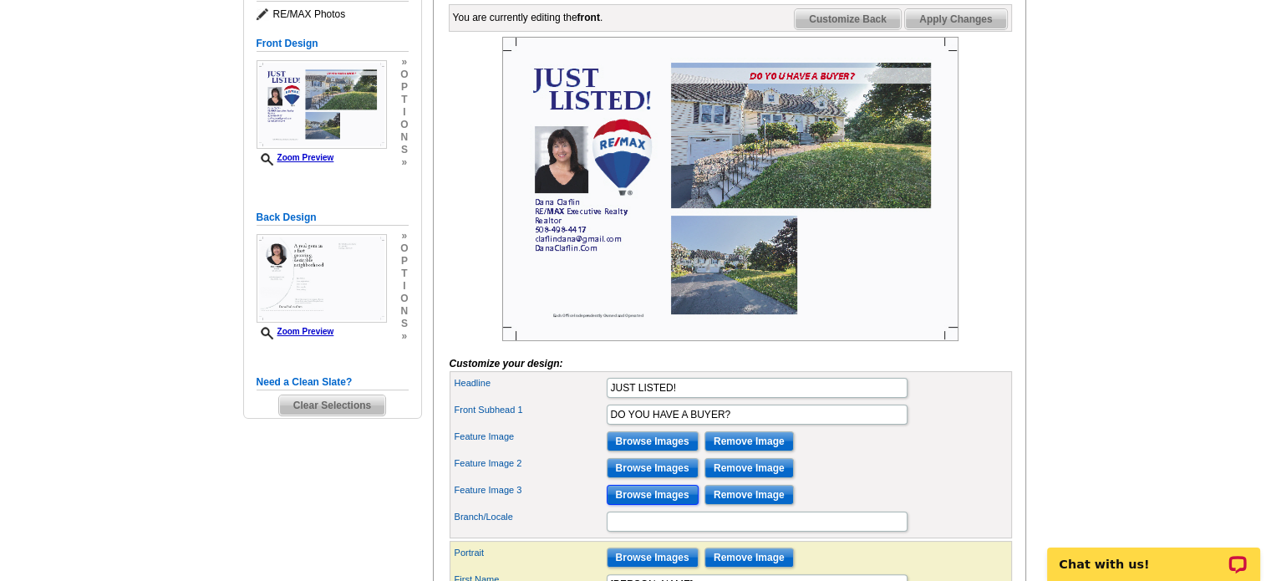
click at [647, 505] on input "Browse Images" at bounding box center [653, 495] width 92 height 20
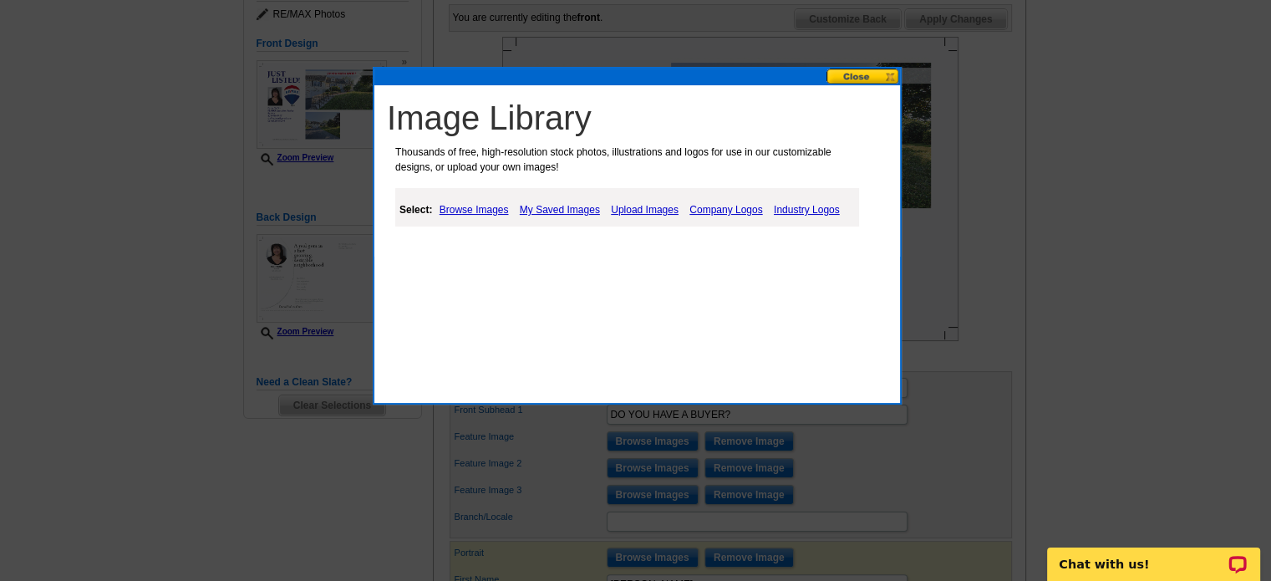
click at [534, 208] on link "My Saved Images" at bounding box center [559, 210] width 89 height 20
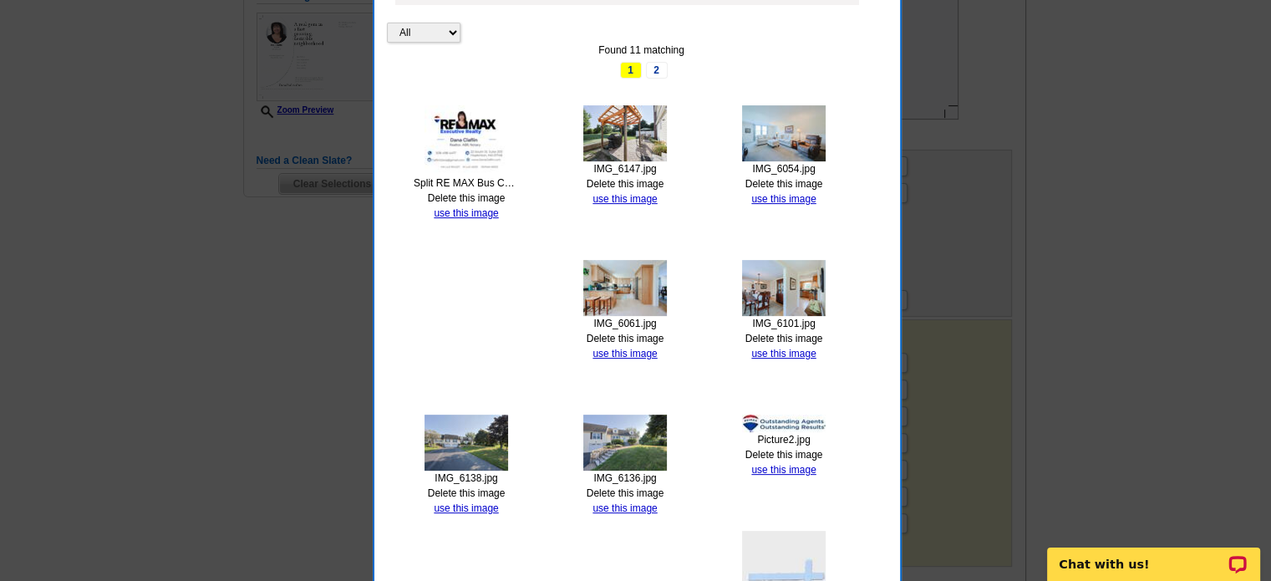
scroll to position [501, 0]
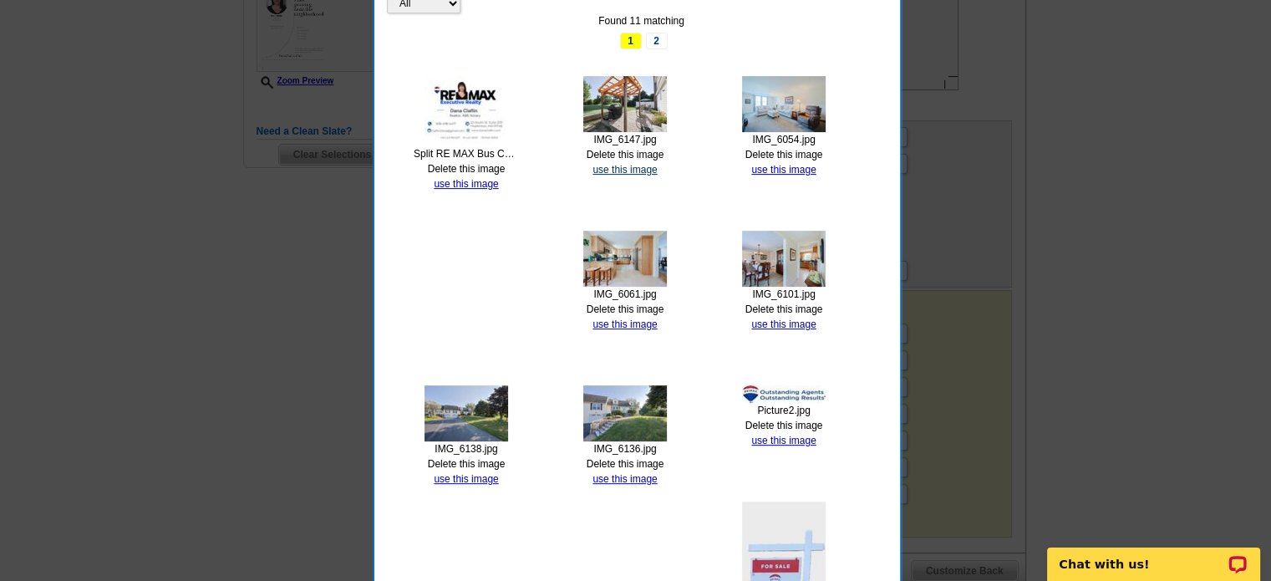
click at [618, 165] on link "use this image" at bounding box center [624, 170] width 64 height 12
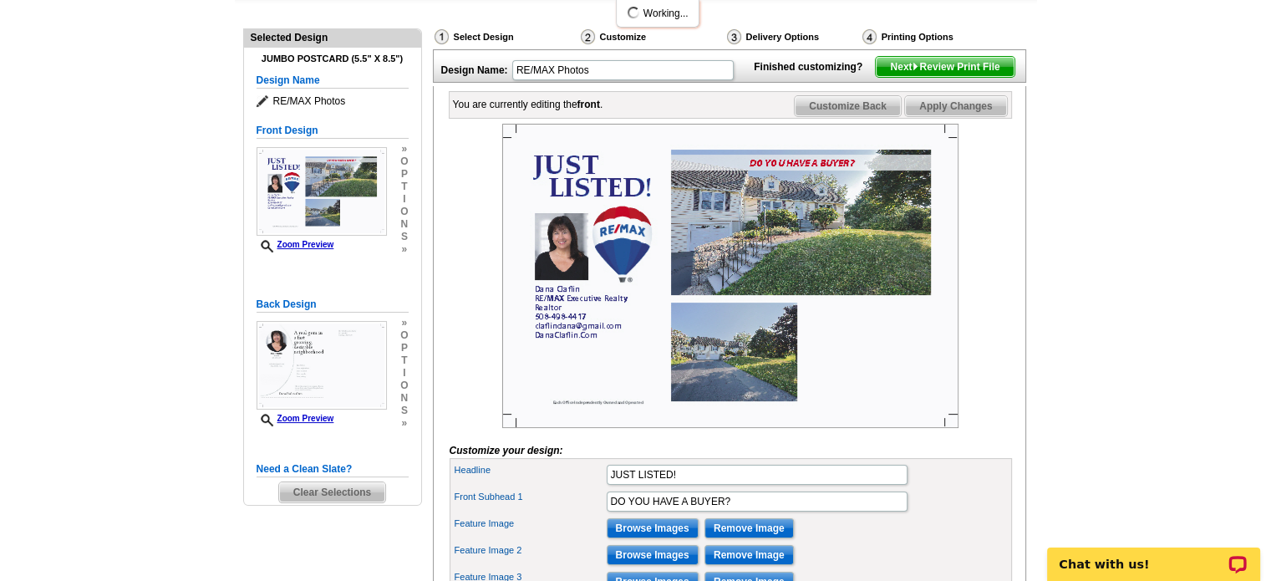
scroll to position [167, 0]
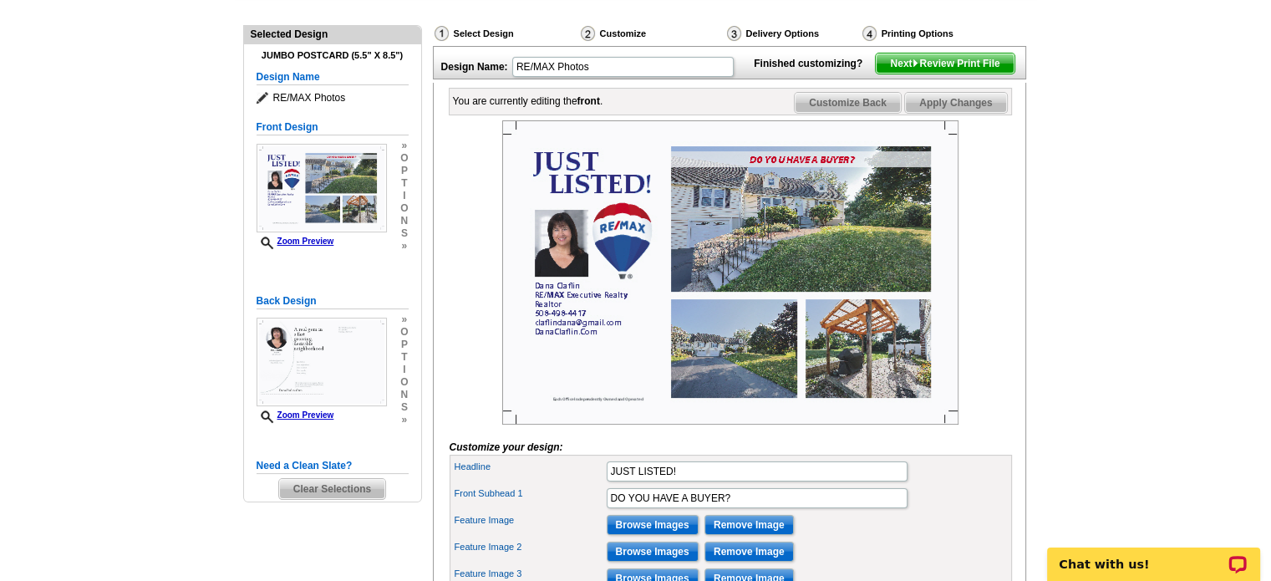
click at [938, 113] on span "Apply Changes" at bounding box center [955, 103] width 101 height 20
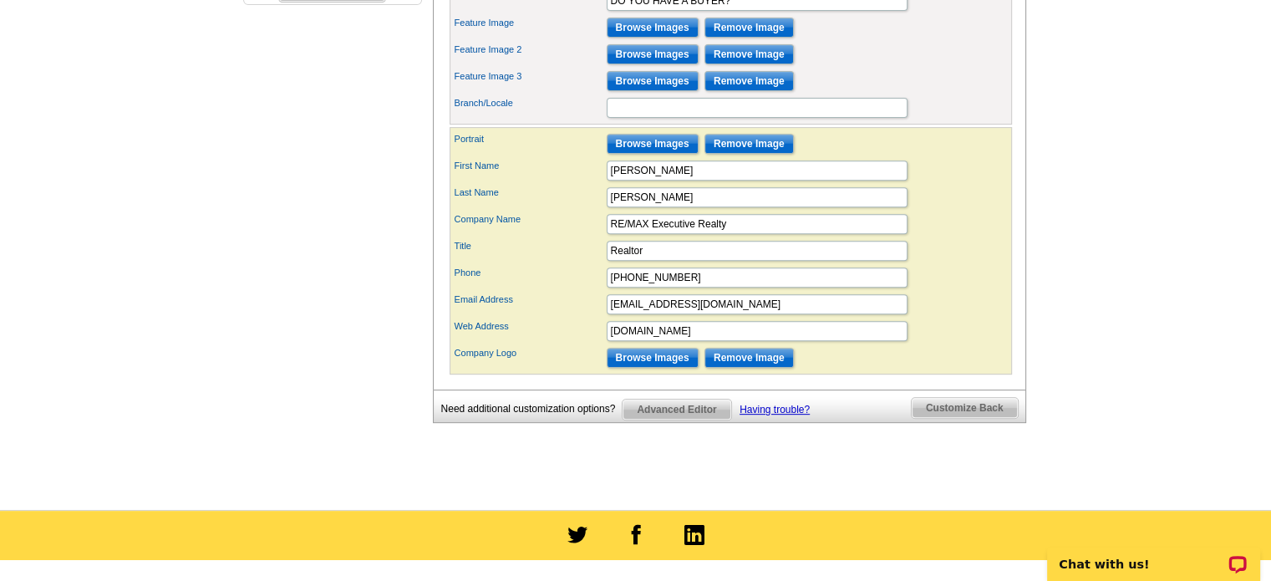
scroll to position [668, 0]
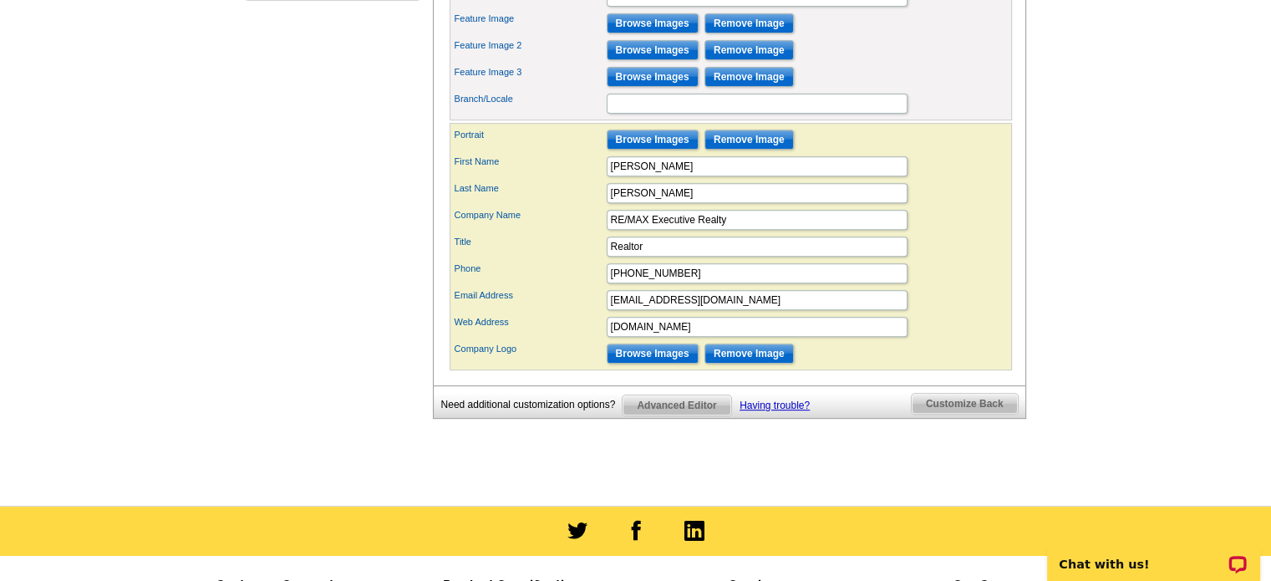
click at [967, 414] on span "Customize Back" at bounding box center [965, 404] width 106 height 20
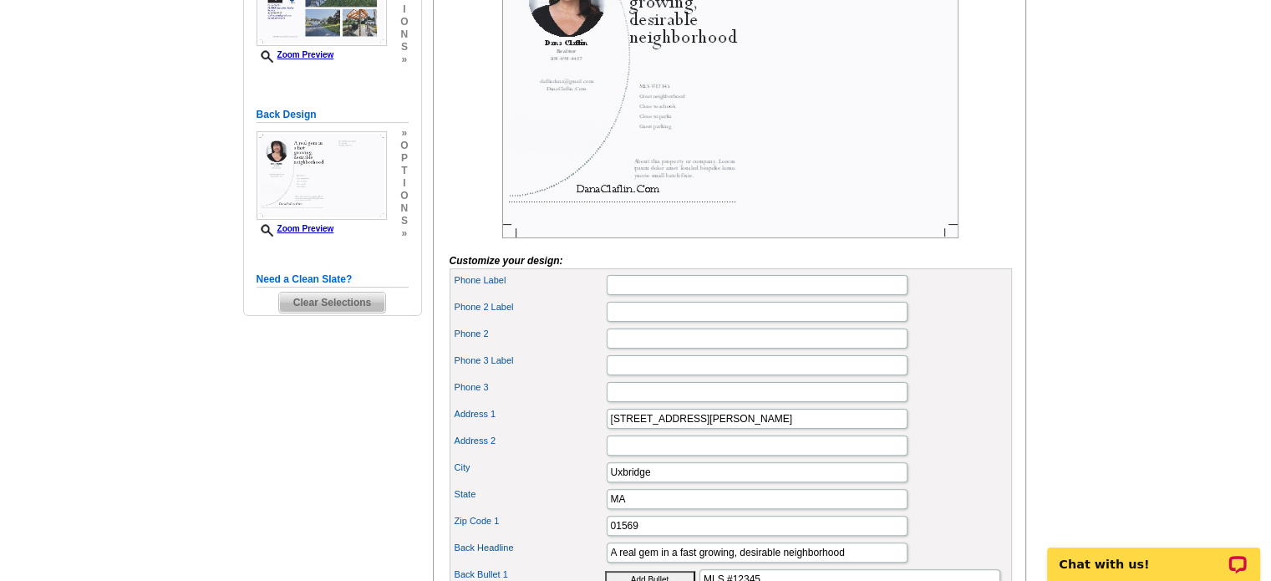
scroll to position [251, 0]
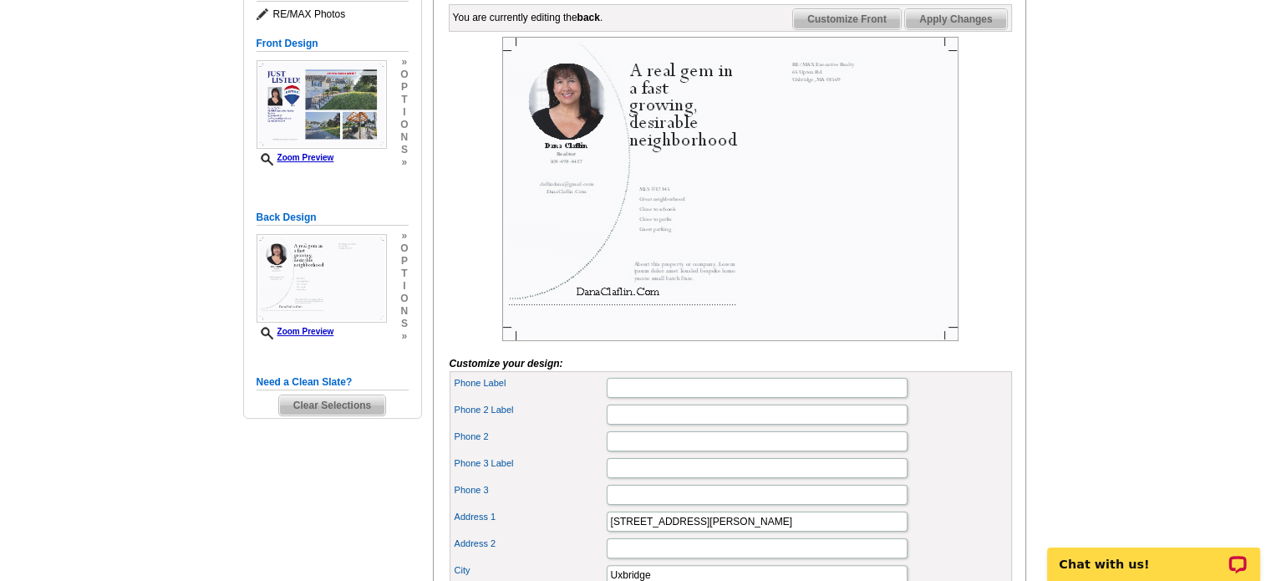
click at [702, 126] on img at bounding box center [730, 189] width 456 height 304
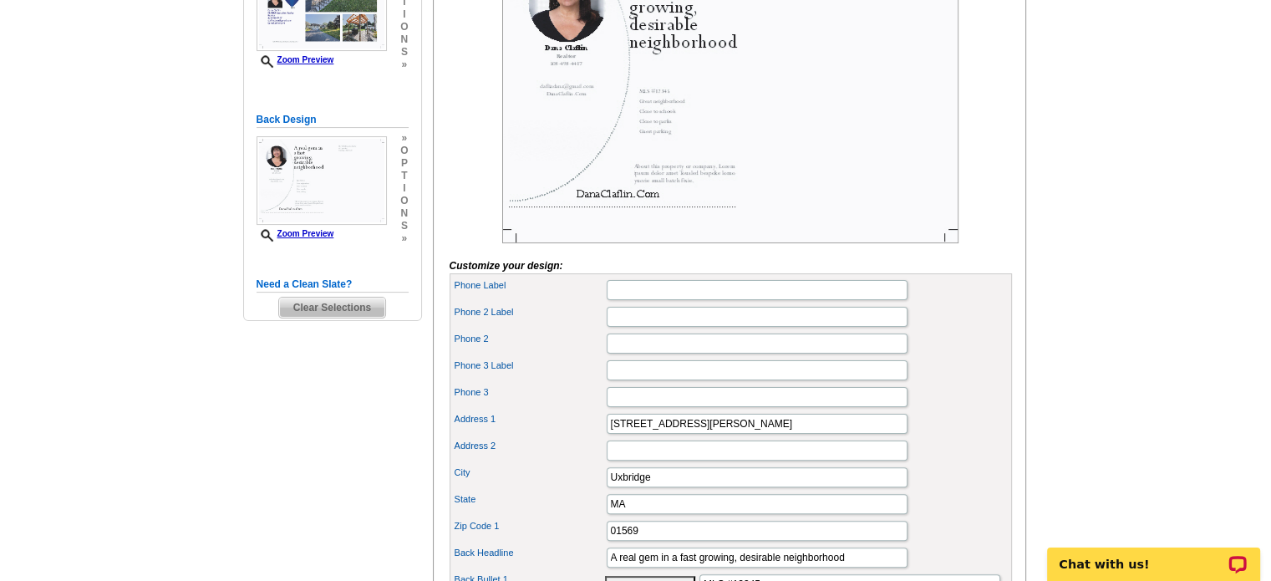
scroll to position [167, 0]
